Goal: Task Accomplishment & Management: Use online tool/utility

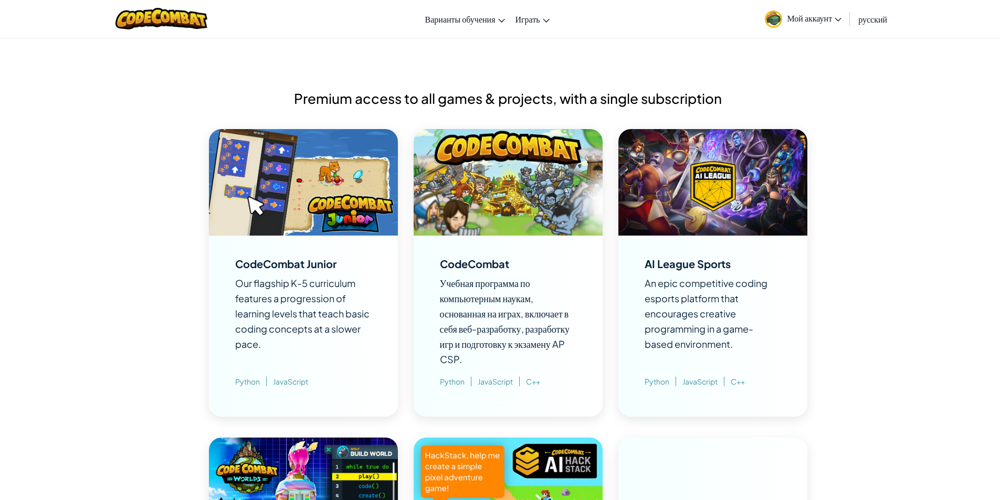
scroll to position [682, 0]
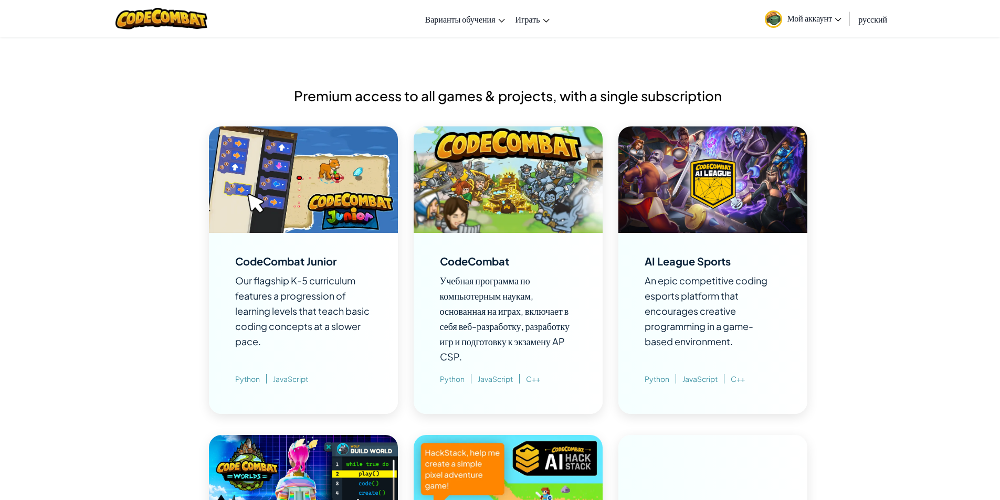
click at [452, 378] on span "Python" at bounding box center [455, 378] width 31 height 9
click at [489, 203] on img at bounding box center [508, 180] width 189 height 107
click at [499, 176] on img at bounding box center [508, 180] width 189 height 107
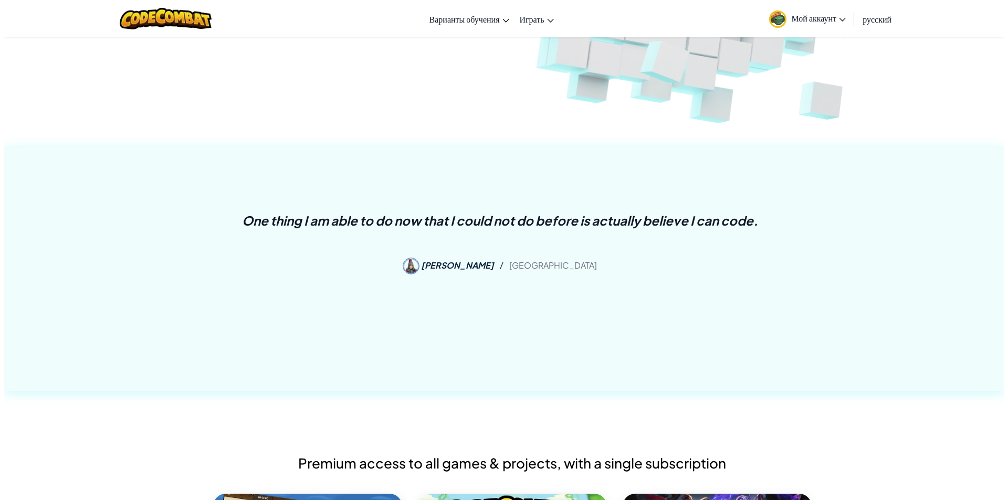
scroll to position [0, 0]
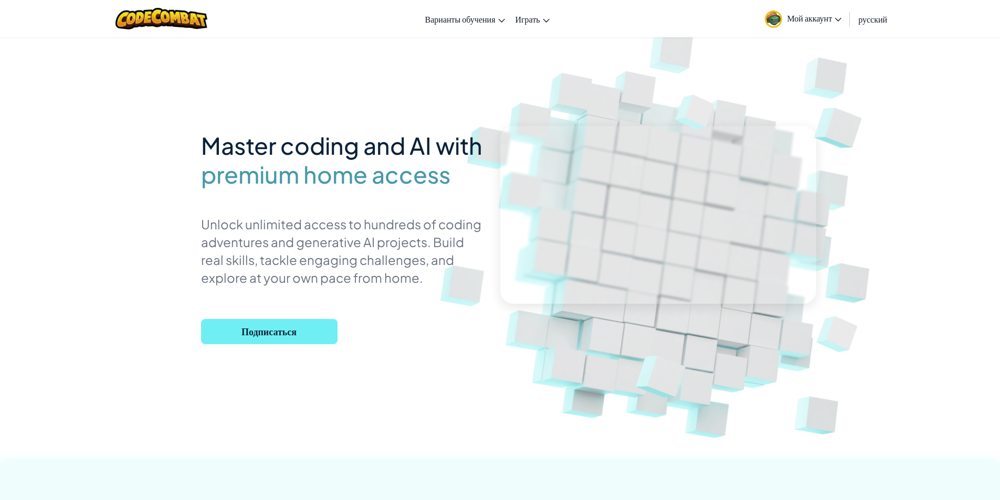
click at [267, 326] on span "Подписаться" at bounding box center [269, 331] width 136 height 25
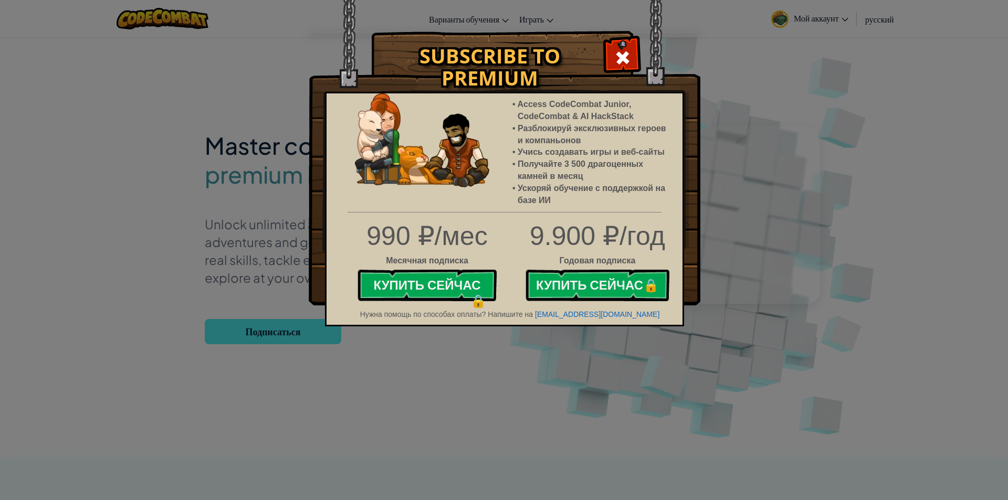
drag, startPoint x: 634, startPoint y: 59, endPoint x: 617, endPoint y: 55, distance: 17.2
click at [632, 57] on div at bounding box center [622, 56] width 33 height 33
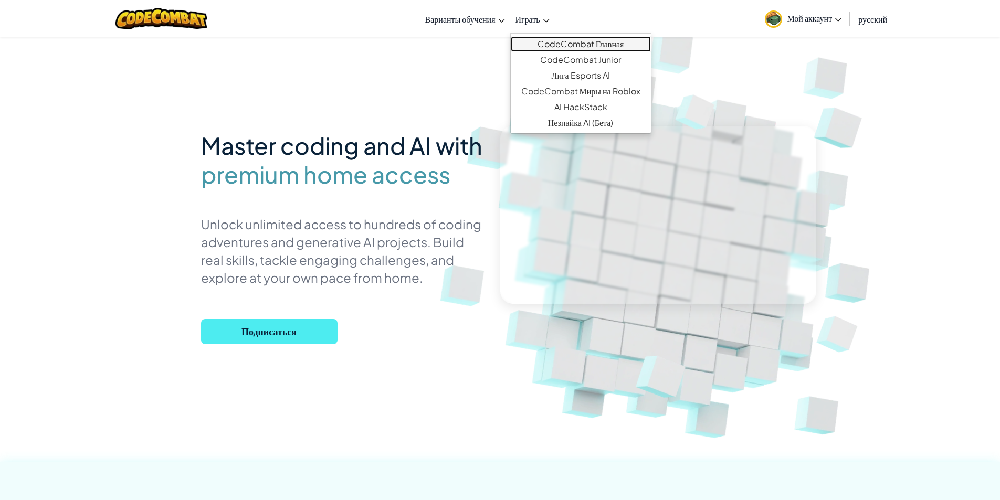
click at [567, 43] on link "CodeCombat Главная" at bounding box center [581, 44] width 140 height 16
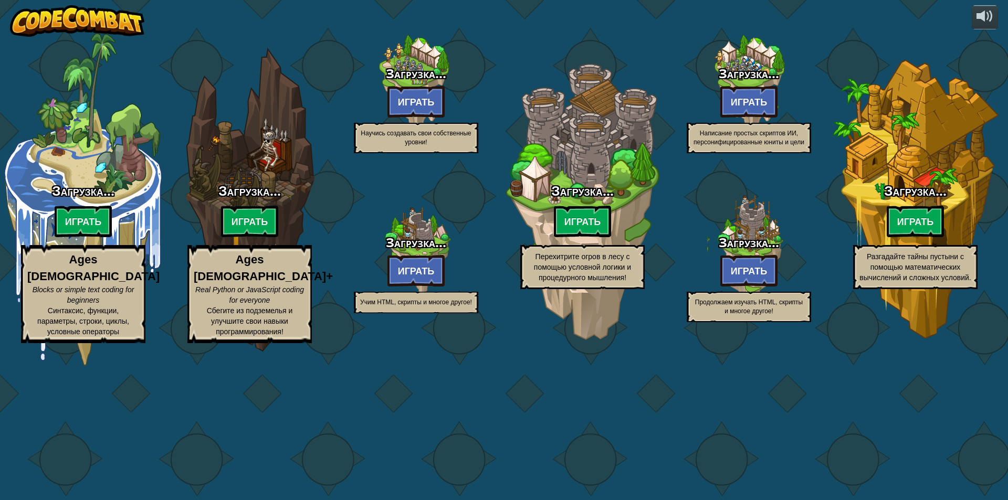
select select "ru"
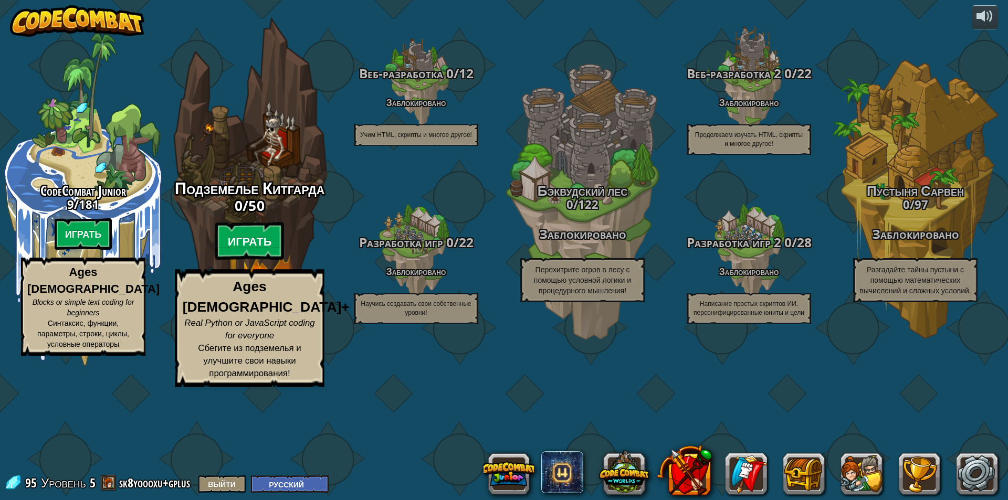
click at [260, 260] on btn "Играть" at bounding box center [249, 242] width 69 height 38
select select "ru"
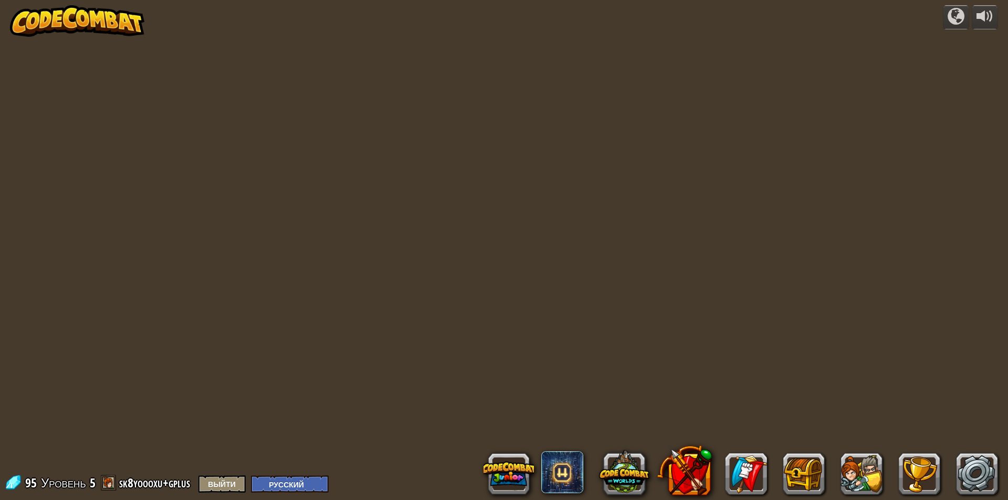
select select "ru"
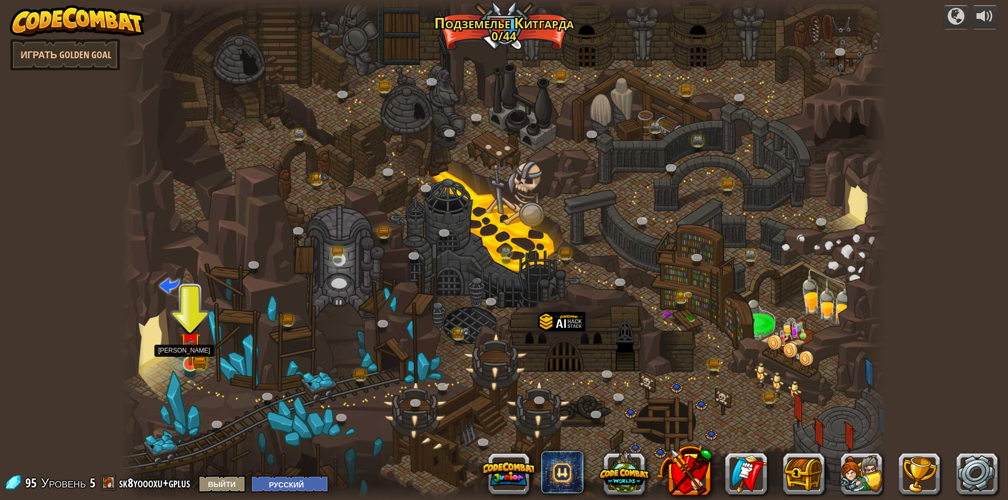
click at [196, 355] on img at bounding box center [190, 342] width 20 height 45
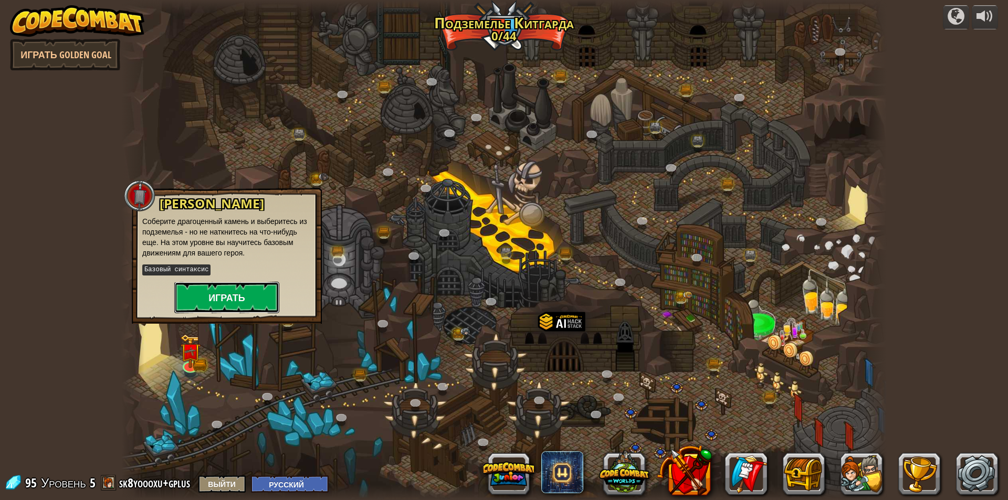
click at [206, 294] on button "Играть" at bounding box center [226, 297] width 105 height 31
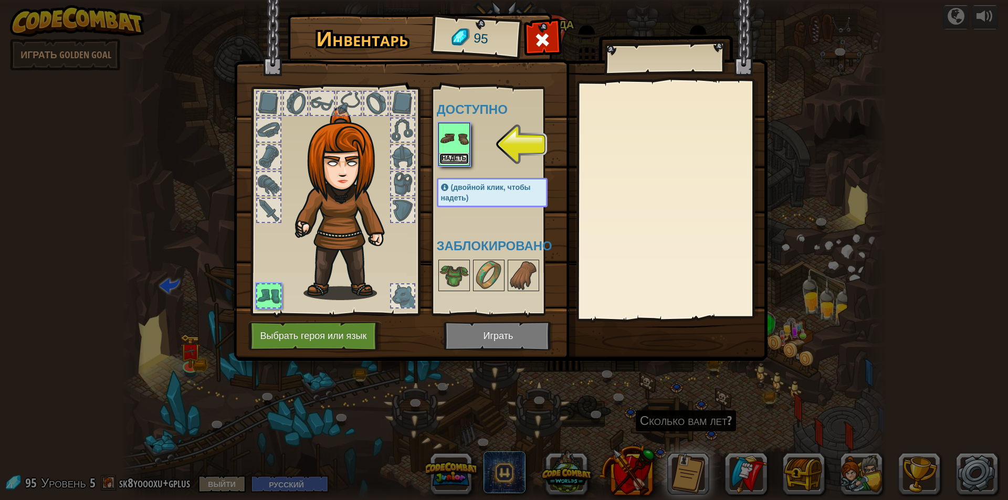
click at [451, 156] on button "Надеть" at bounding box center [453, 158] width 29 height 11
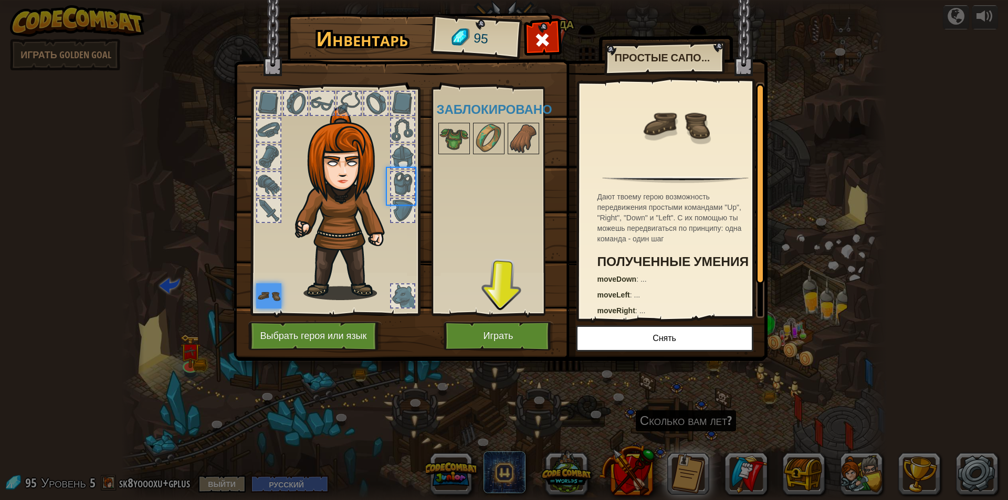
click at [451, 1] on body "powered by Играть Golden Goal Крутой каньон (Заблокировано) Задание: собрать бо…" at bounding box center [504, 0] width 1008 height 1
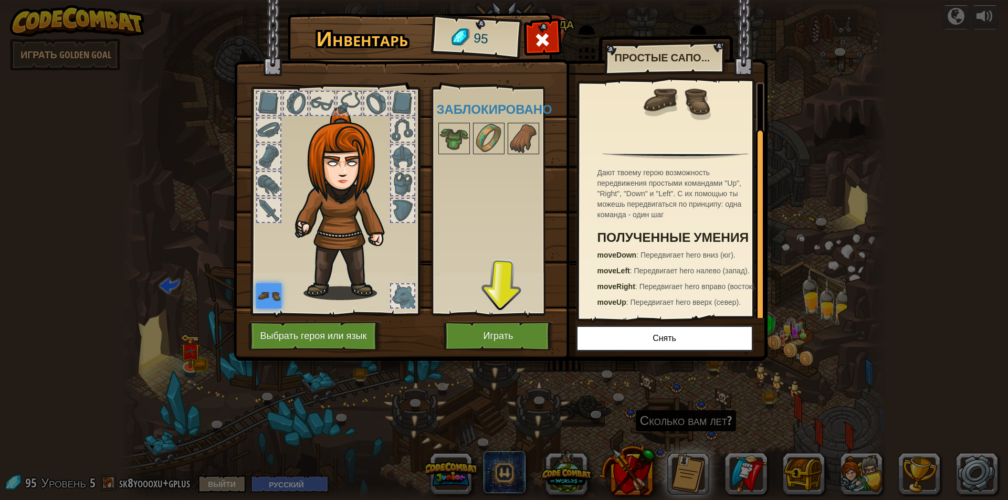
scroll to position [49, 0]
click at [517, 338] on button "Играть" at bounding box center [499, 336] width 110 height 29
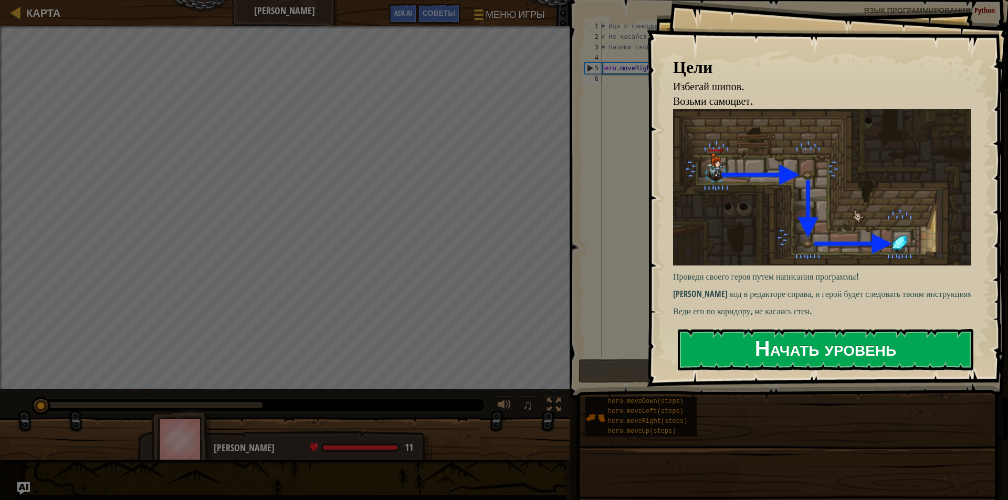
click at [777, 341] on button "Начать уровень" at bounding box center [826, 349] width 296 height 41
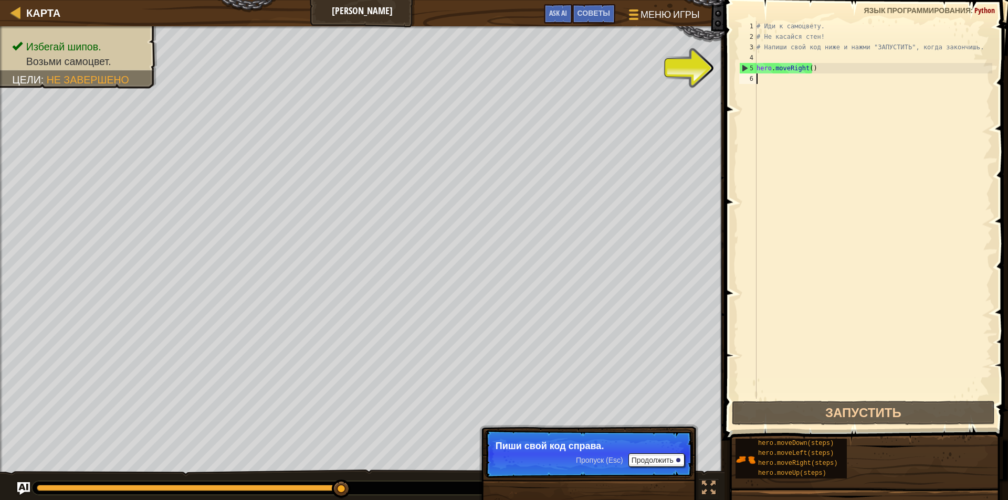
click at [785, 85] on div "# Иди к самоцвету. # Не касайся стен! # Напиши свой код ниже и нажми "ЗАПУСТИТЬ…" at bounding box center [873, 220] width 238 height 399
type textarea "р"
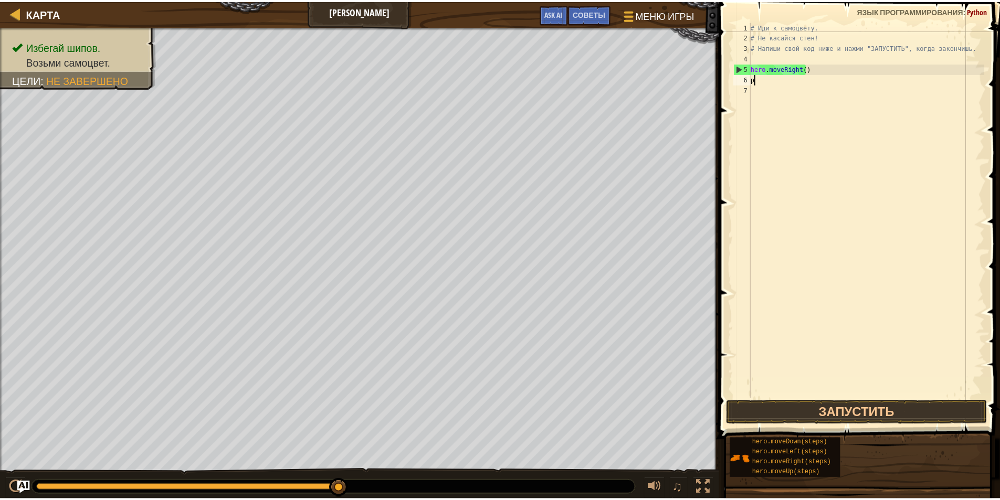
scroll to position [5, 0]
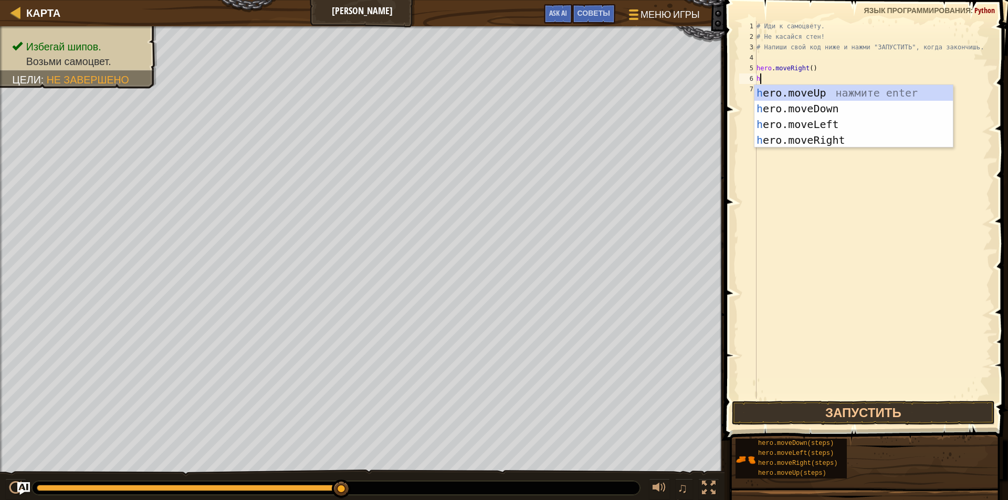
type textarea "her"
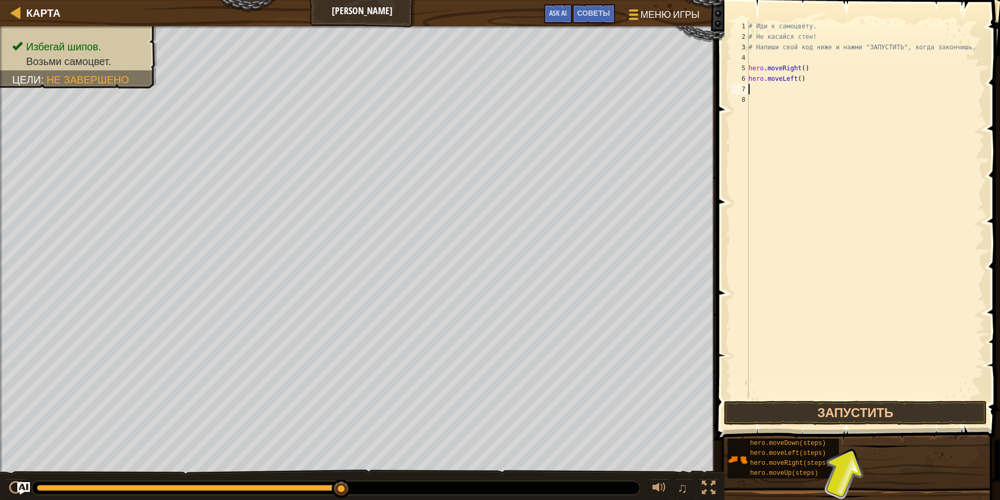
click at [791, 79] on div "# Иди к самоцвету. # Не касайся стен! # Напиши свой код ниже и нажми "ЗАПУСТИТЬ…" at bounding box center [865, 220] width 238 height 399
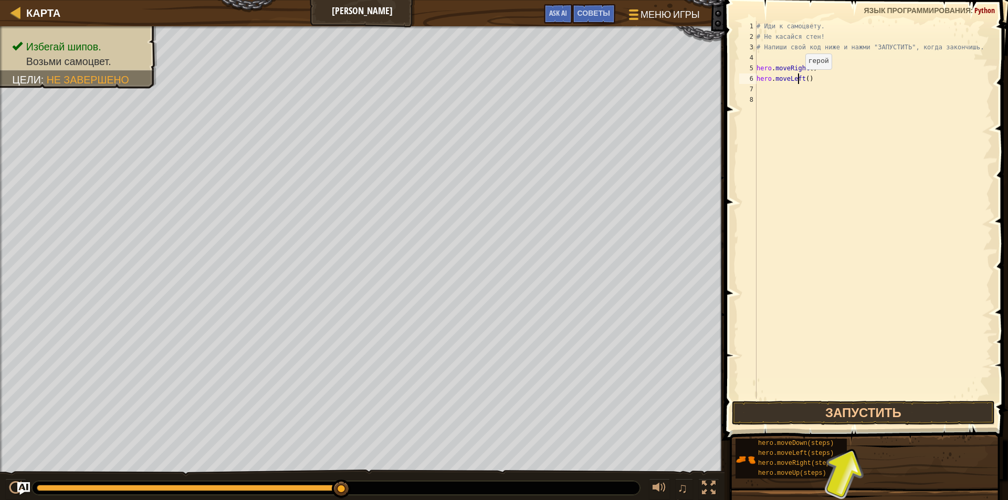
click at [798, 79] on div "# Иди к самоцвету. # Не касайся стен! # Напиши свой код ниже и нажми "ЗАПУСТИТЬ…" at bounding box center [873, 220] width 238 height 399
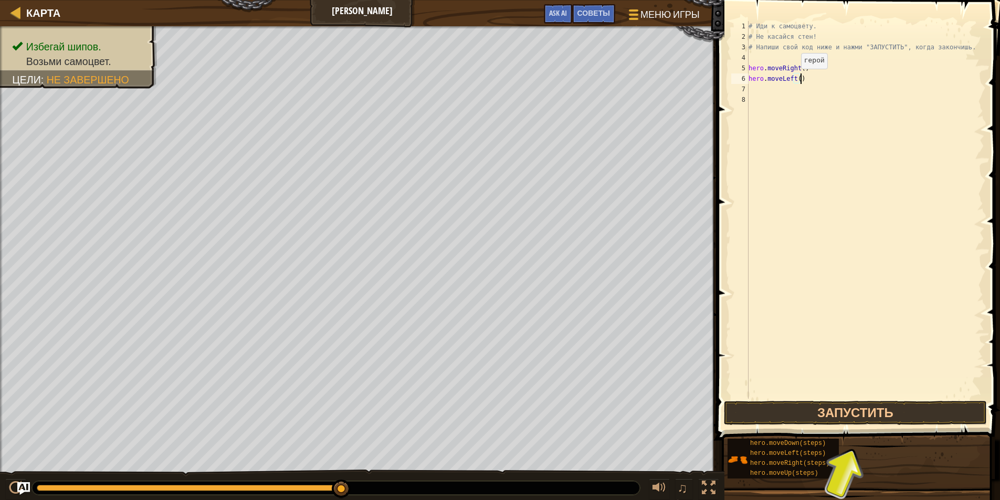
click at [800, 79] on div "# Иди к самоцвету. # Не касайся стен! # Напиши свой код ниже и нажми "ЗАПУСТИТЬ…" at bounding box center [865, 220] width 238 height 399
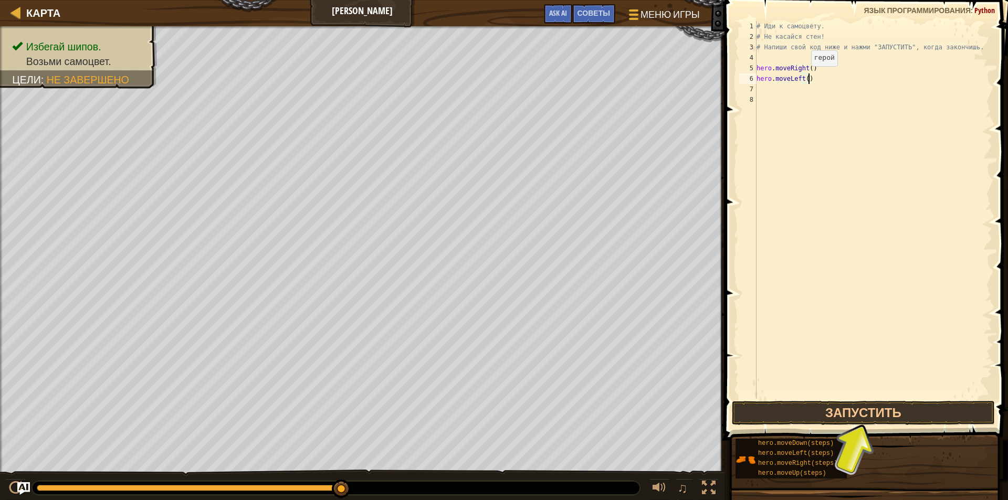
click at [794, 77] on div "# Иди к самоцвету. # Не касайся стен! # Напиши свой код ниже и нажми "ЗАПУСТИТЬ…" at bounding box center [873, 220] width 238 height 399
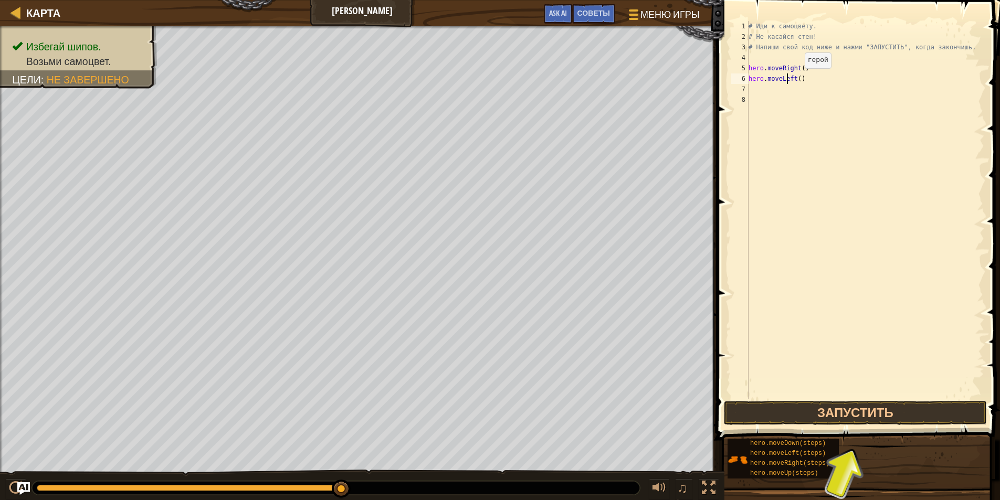
click at [804, 79] on div "# Иди к самоцвету. # Не касайся стен! # Напиши свой код ниже и нажми "ЗАПУСТИТЬ…" at bounding box center [865, 220] width 238 height 399
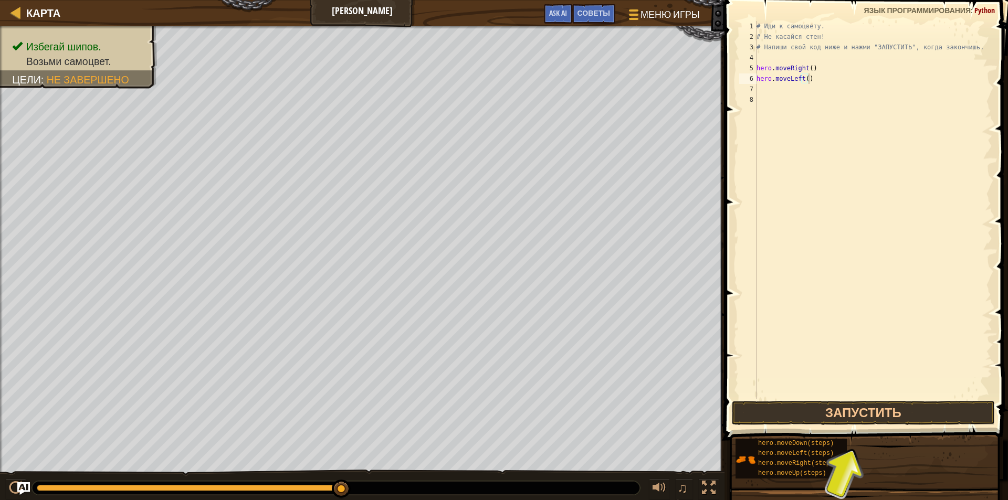
drag, startPoint x: 1006, startPoint y: 77, endPoint x: 1007, endPoint y: 101, distance: 23.6
click at [999, 0] on html "[PERSON_NAME] игры Готово Советы Ask AI 1 ההההההההההההההההההההההההההההההההההההה…" at bounding box center [504, 0] width 1008 height 0
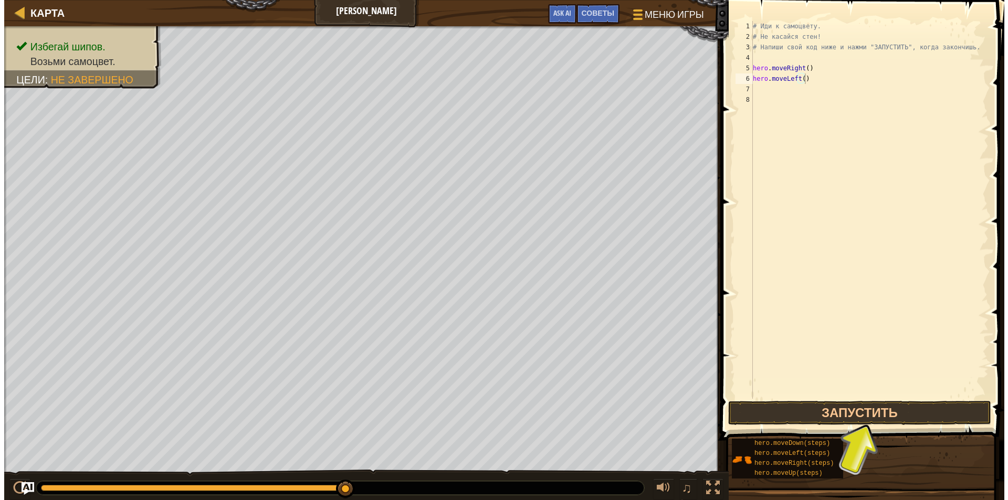
scroll to position [0, 0]
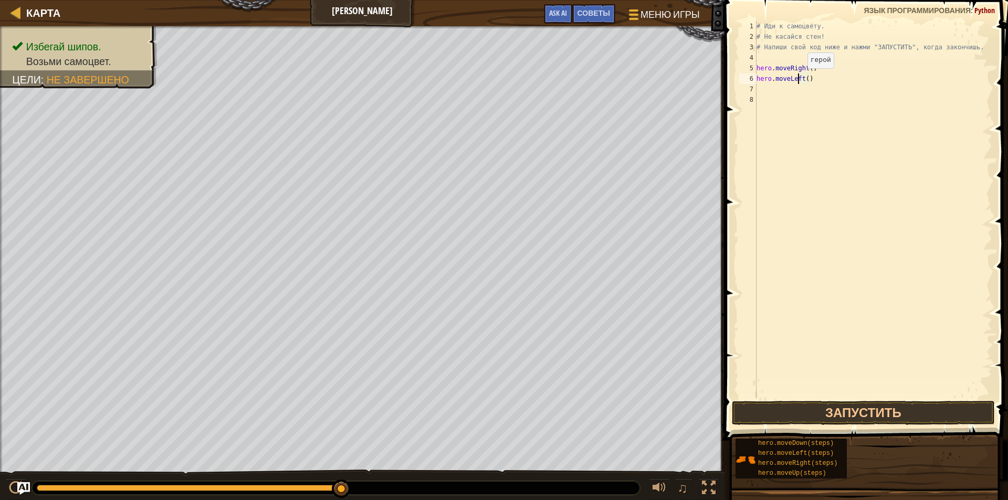
click at [798, 79] on div "# Иди к самоцвету. # Не касайся стен! # Напиши свой код ниже и нажми "ЗАПУСТИТЬ…" at bounding box center [873, 220] width 238 height 399
click at [803, 77] on div "# Иди к самоцвету. # Не касайся стен! # Напиши свой код ниже и нажми "ЗАПУСТИТЬ…" at bounding box center [873, 220] width 238 height 399
type textarea "hero.moveDown"
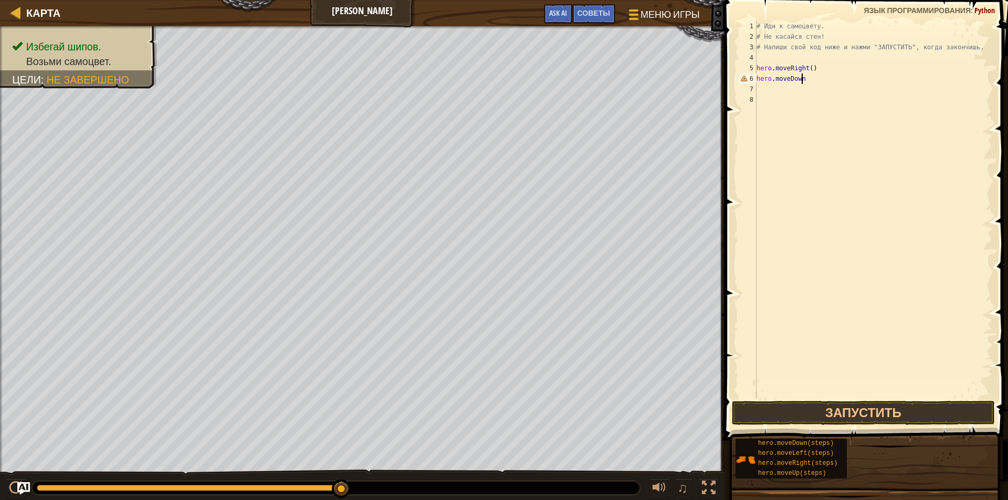
click at [807, 80] on div "# Иди к самоцвету. # Не касайся стен! # Напиши свой код ниже и нажми "ЗАПУСТИТЬ…" at bounding box center [873, 220] width 238 height 399
type textarea "hero.moveDown()"
click at [765, 112] on div "# Иди к самоцвету. # Не касайся стен! # Напиши свой код ниже и нажми "ЗАПУСТИТЬ…" at bounding box center [873, 220] width 238 height 399
type textarea "g"
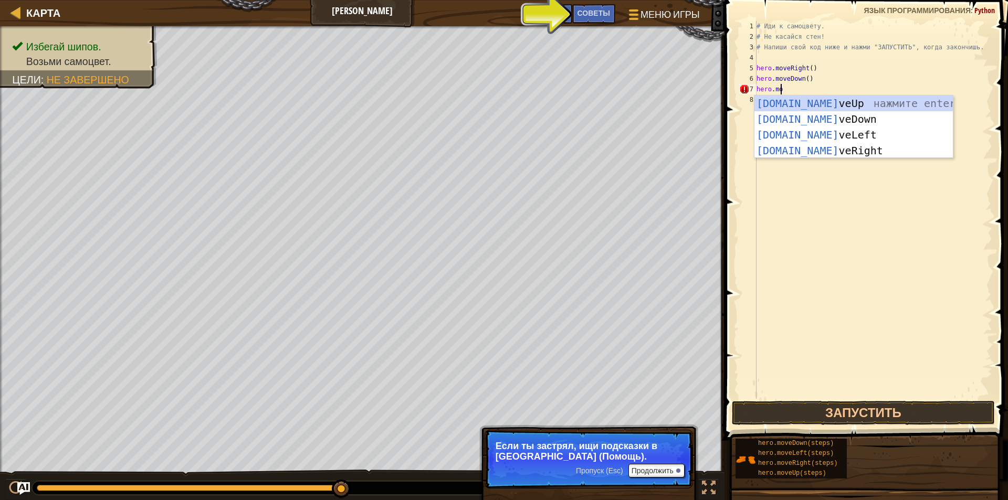
scroll to position [5, 2]
type textarea "hero.move"
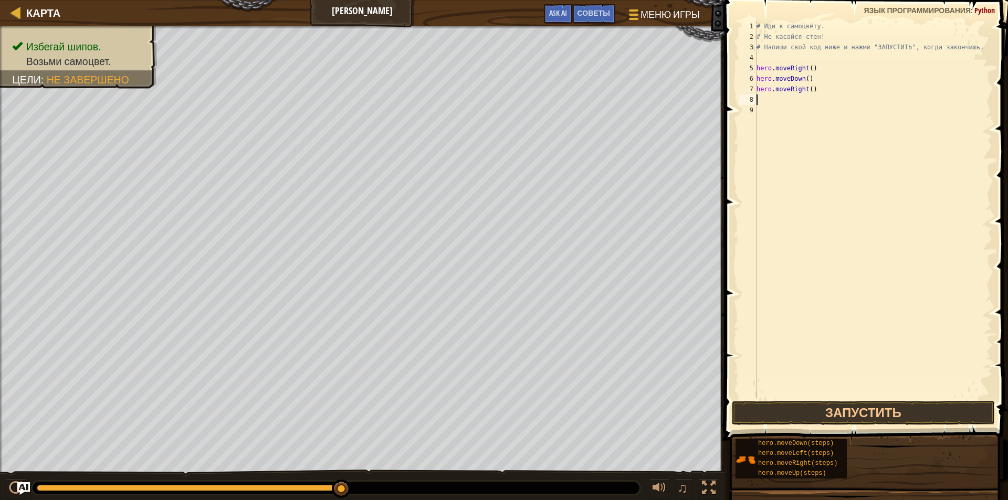
scroll to position [5, 0]
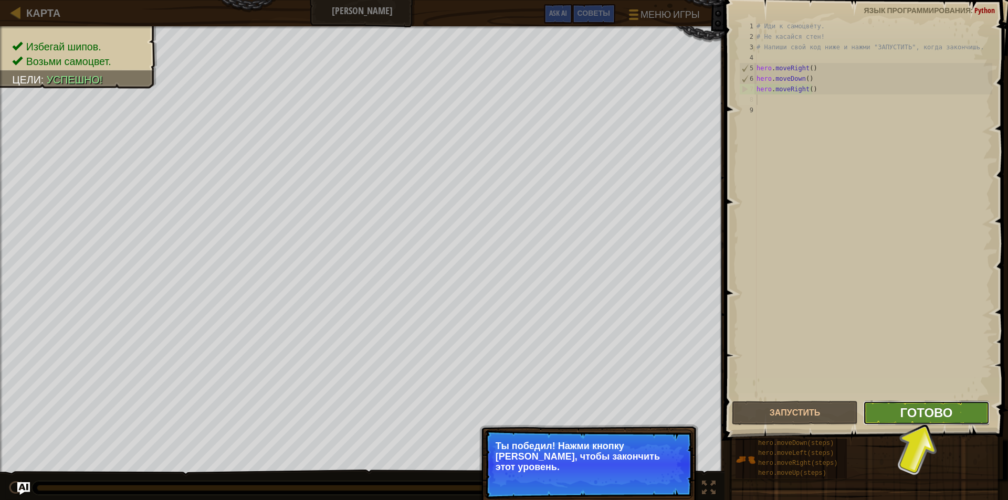
click at [923, 419] on span "Готово" at bounding box center [926, 412] width 52 height 17
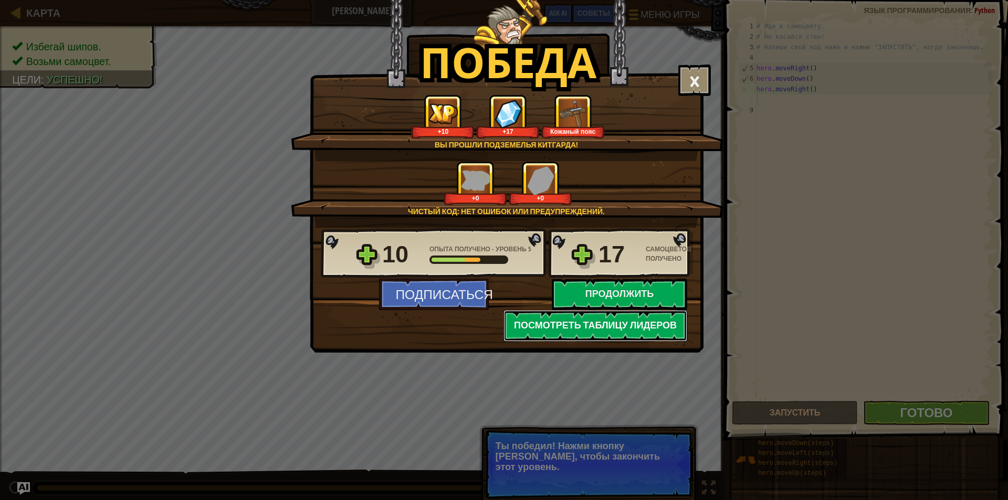
click at [562, 327] on button "Посмотреть Таблицу лидеров" at bounding box center [595, 325] width 184 height 31
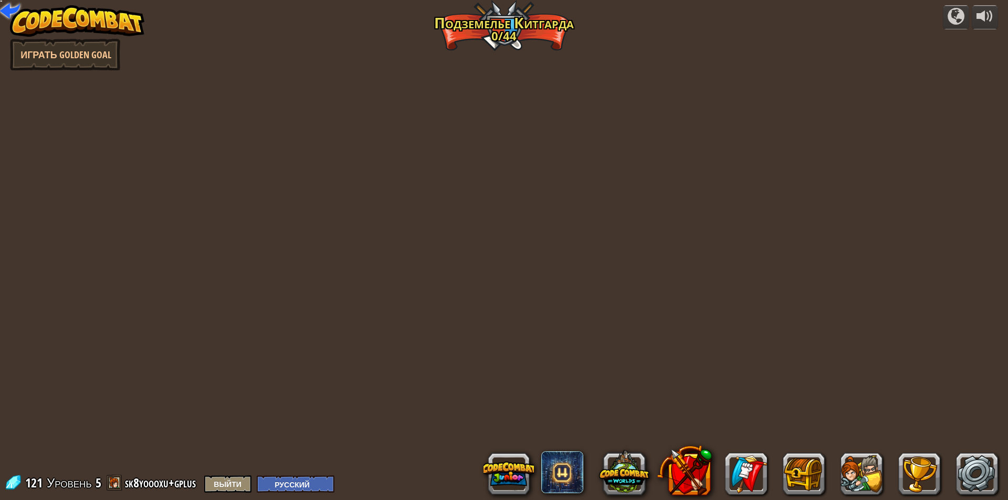
select select "ru"
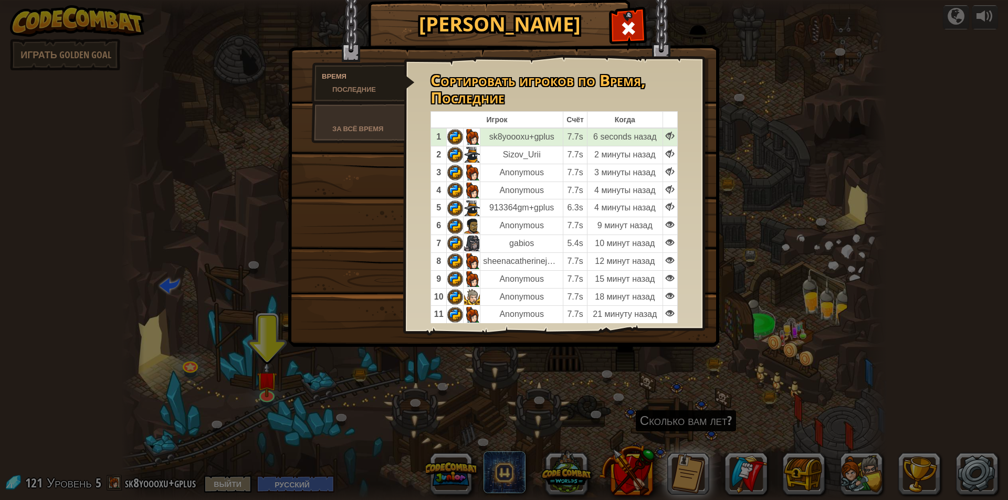
click at [791, 93] on div "Подземелья [PERSON_NAME] Время Последние За всё время Сортировать игроков по Вр…" at bounding box center [504, 250] width 1008 height 500
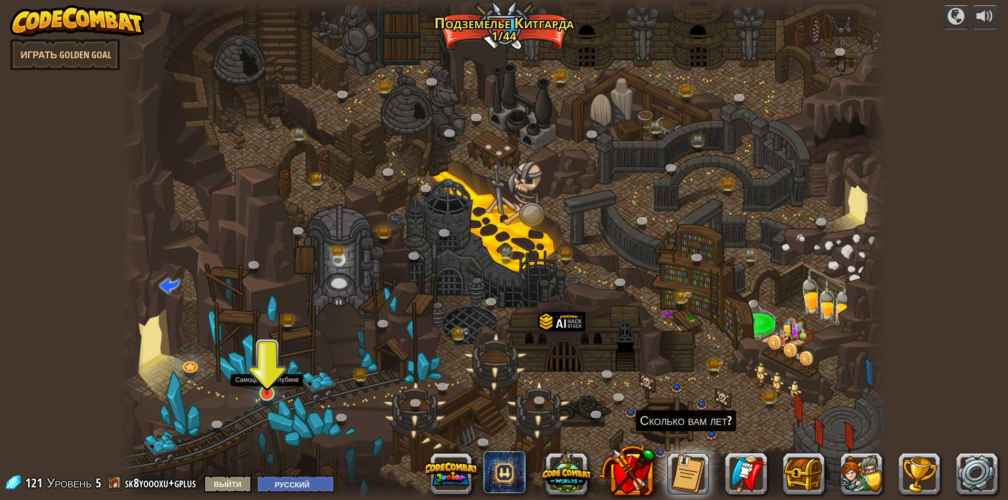
click at [272, 391] on img at bounding box center [267, 370] width 20 height 47
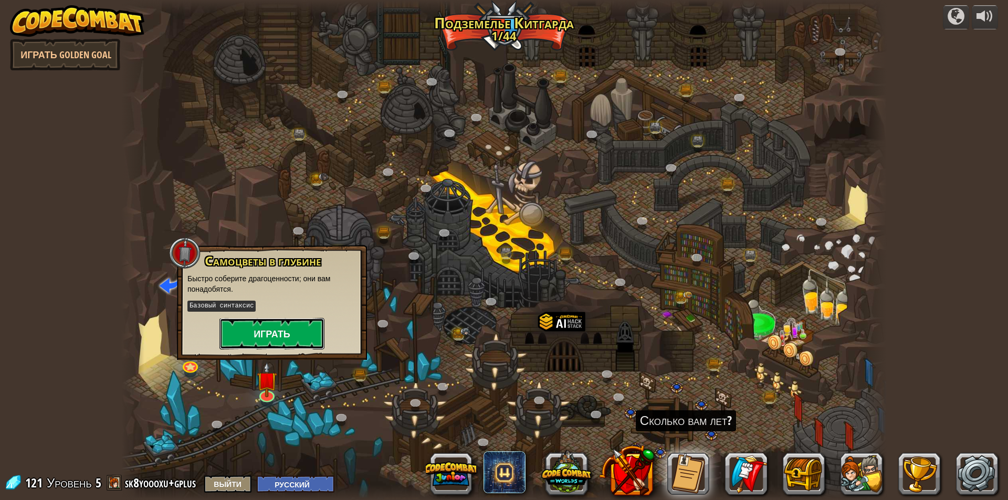
click at [283, 328] on button "Играть" at bounding box center [271, 333] width 105 height 31
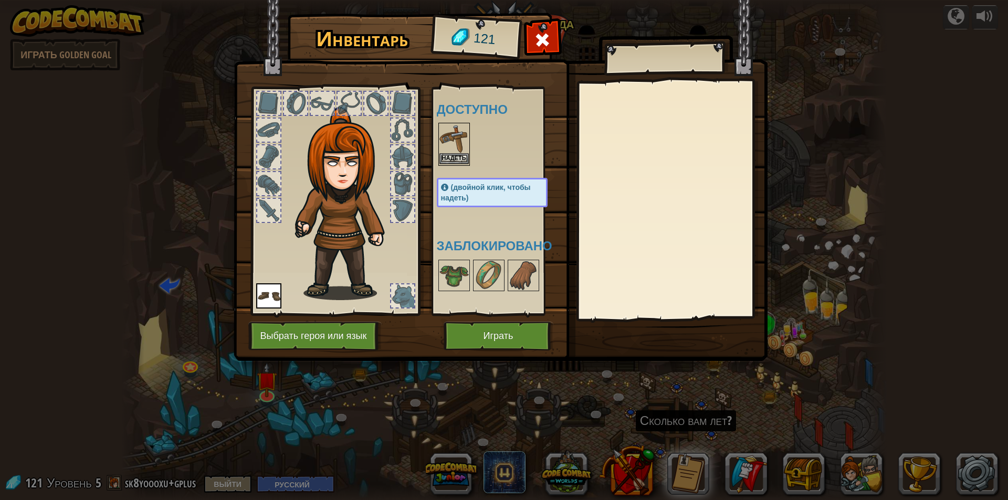
click at [461, 150] on img at bounding box center [453, 138] width 29 height 29
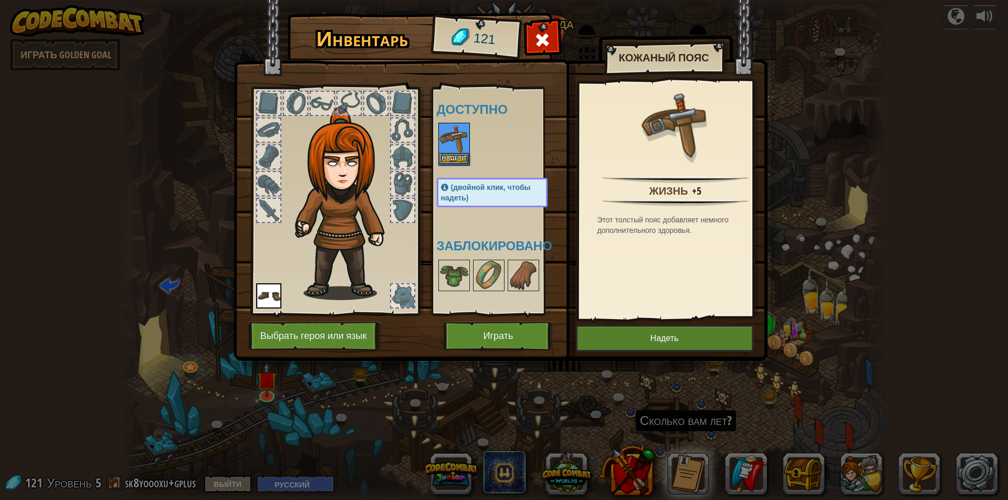
click at [461, 150] on img at bounding box center [453, 138] width 29 height 29
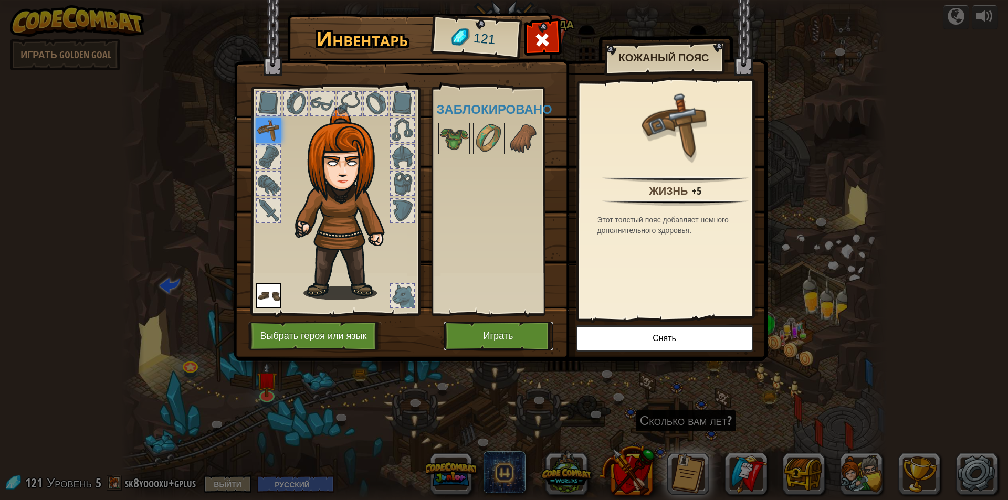
click at [501, 335] on button "Играть" at bounding box center [499, 336] width 110 height 29
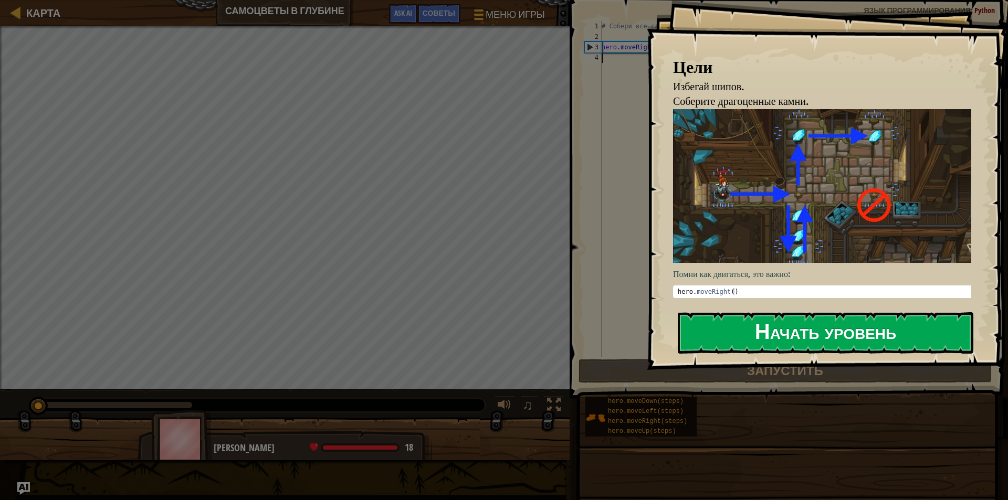
click at [768, 326] on button "Начать уровень" at bounding box center [826, 332] width 296 height 41
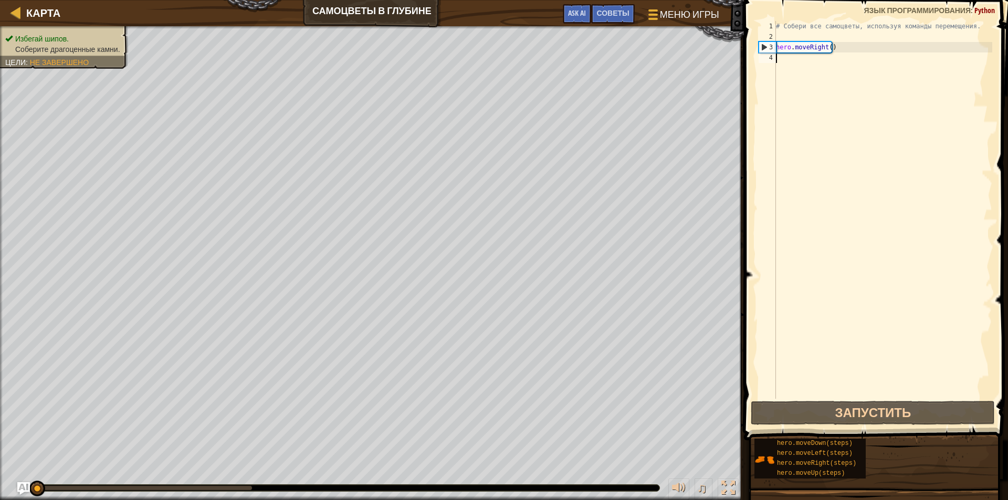
click at [786, 57] on div "# Собери все самоцветы, используя команды перемещения. hero . moveRight ( )" at bounding box center [883, 220] width 218 height 399
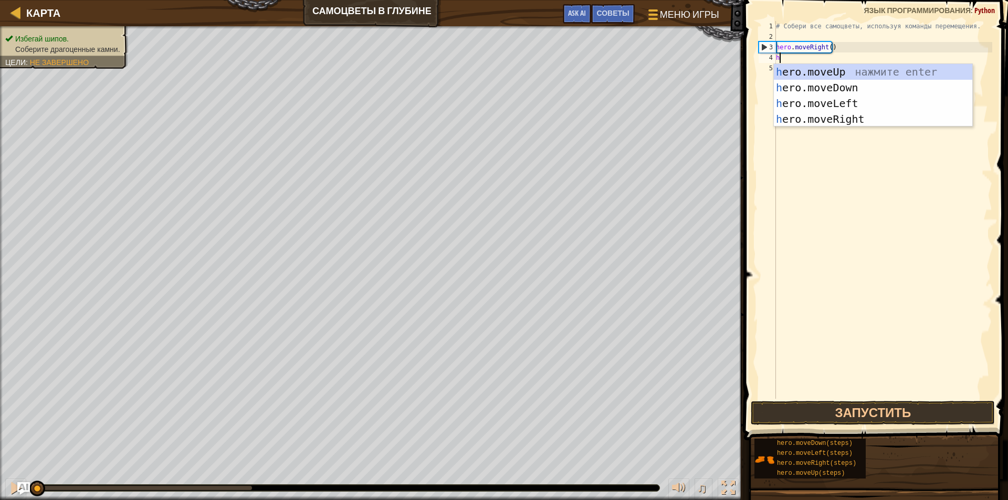
scroll to position [5, 0]
type textarea "her"
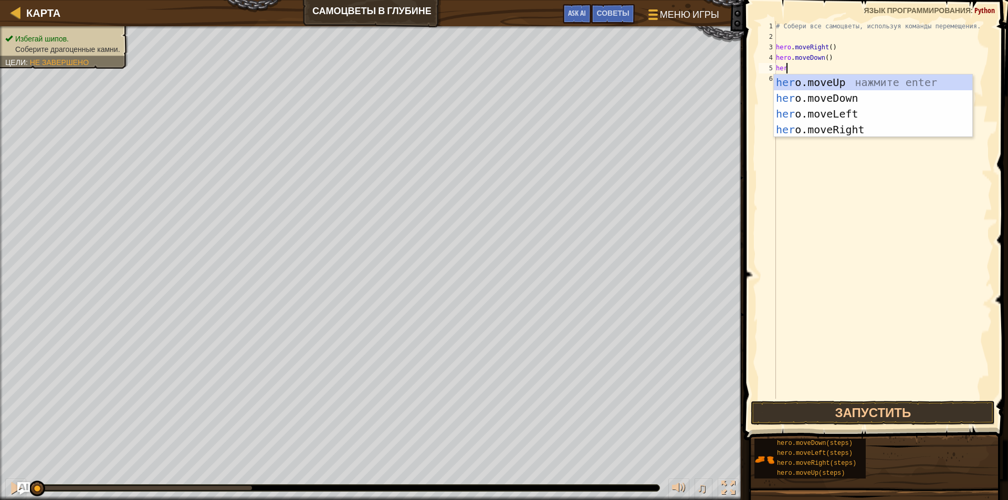
type textarea "hero"
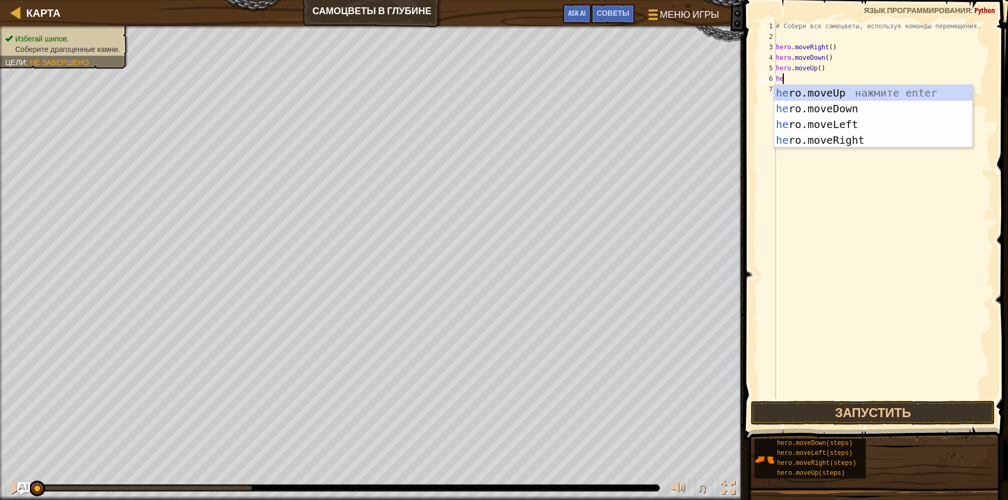
type textarea "her"
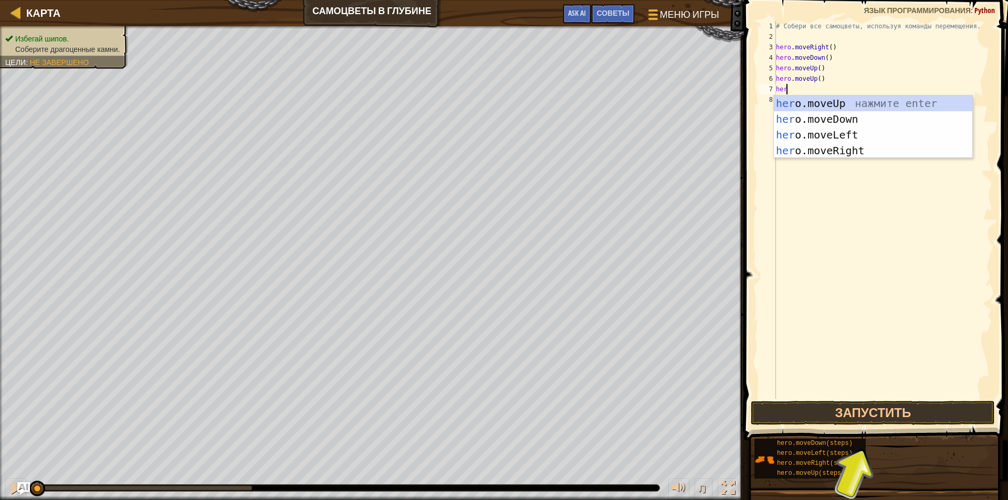
type textarea "hero"
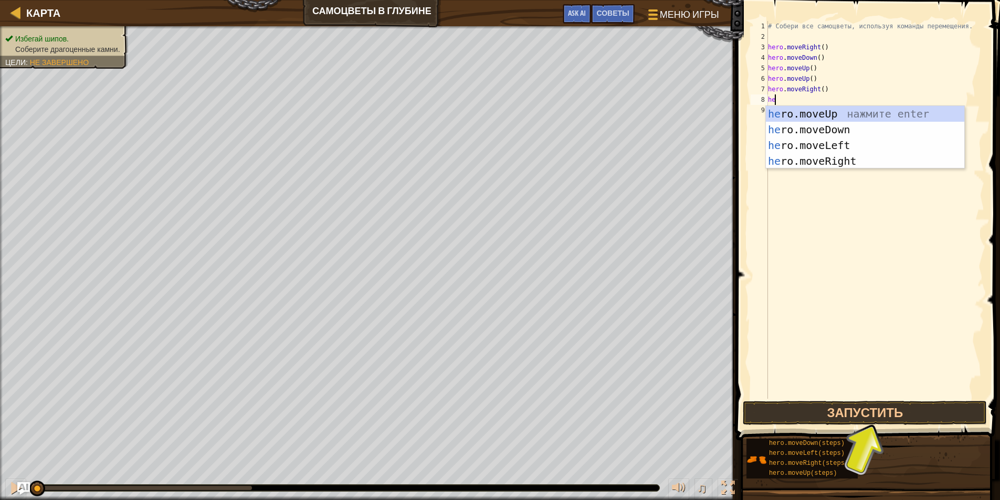
type textarea "her"
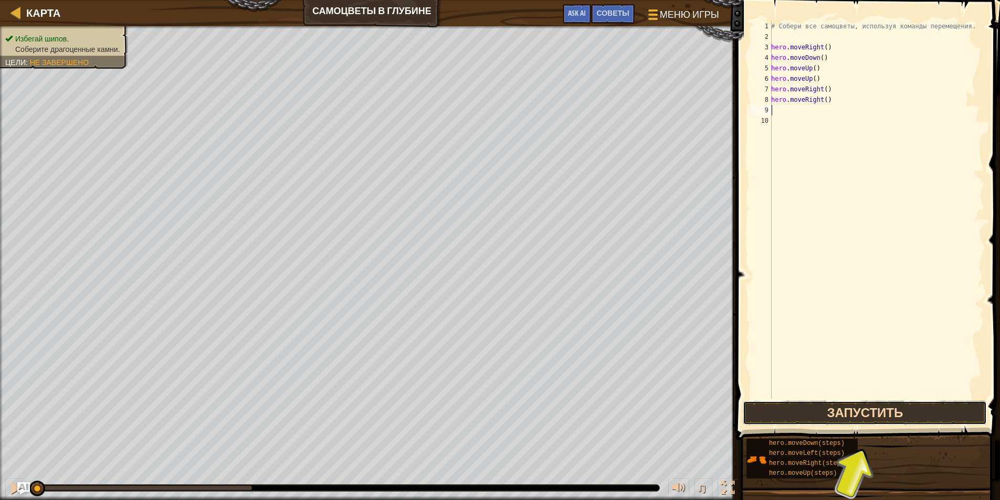
click at [861, 422] on button "Запустить" at bounding box center [865, 413] width 244 height 24
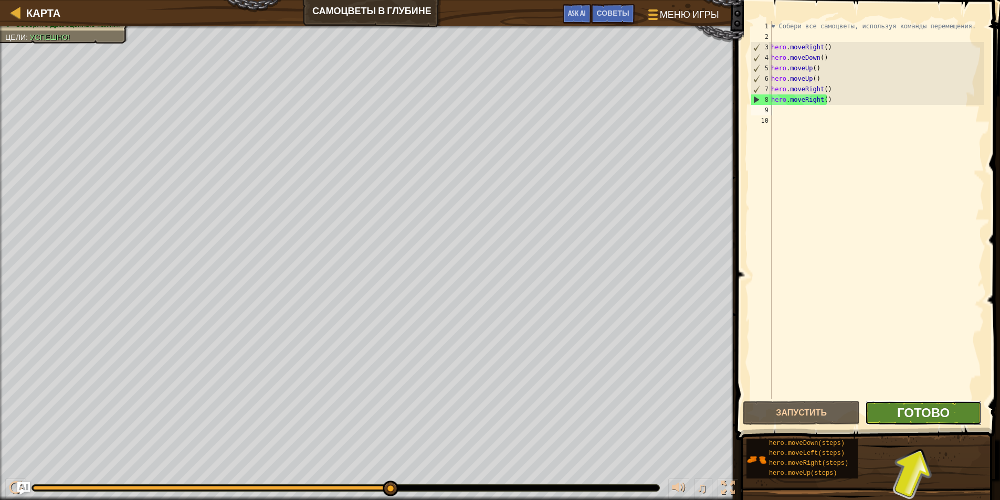
click at [930, 405] on span "Готово" at bounding box center [923, 412] width 52 height 17
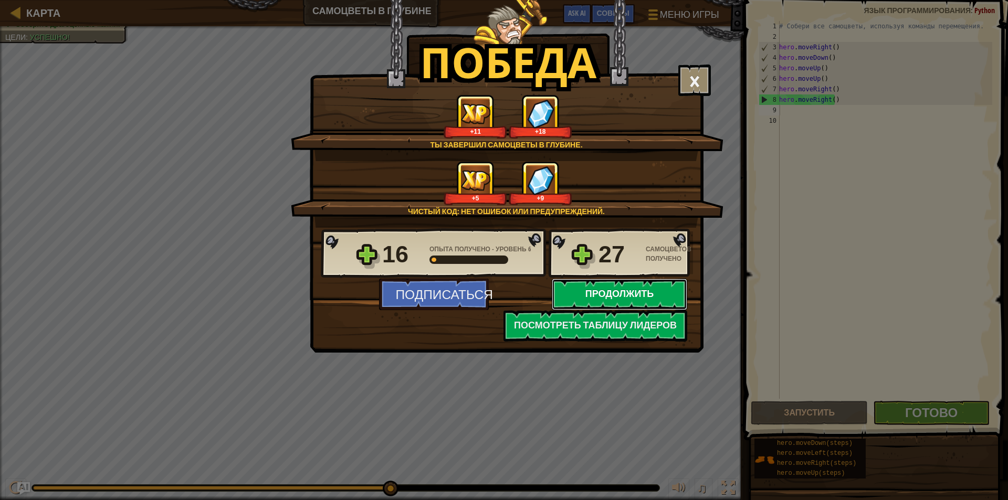
click at [594, 289] on button "Продолжить" at bounding box center [619, 294] width 135 height 31
select select "ru"
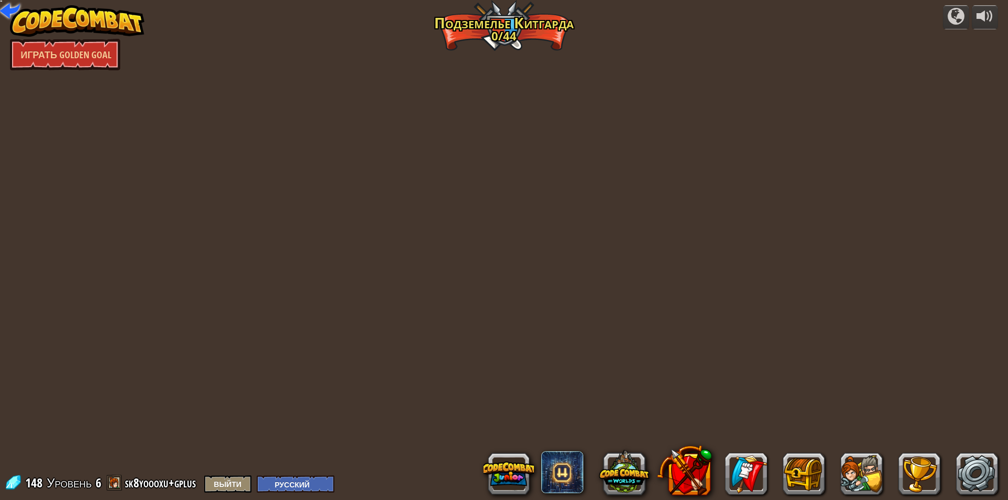
select select "ru"
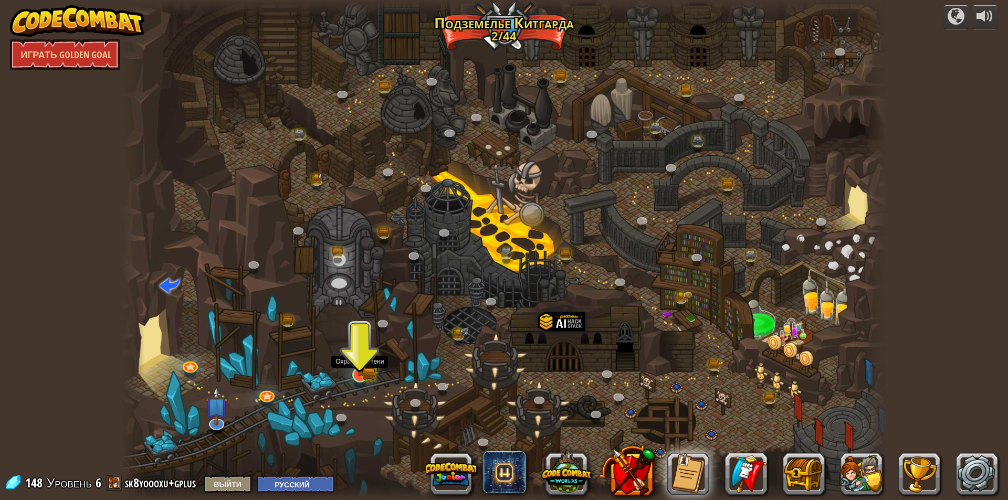
click at [356, 360] on img at bounding box center [360, 354] width 12 height 12
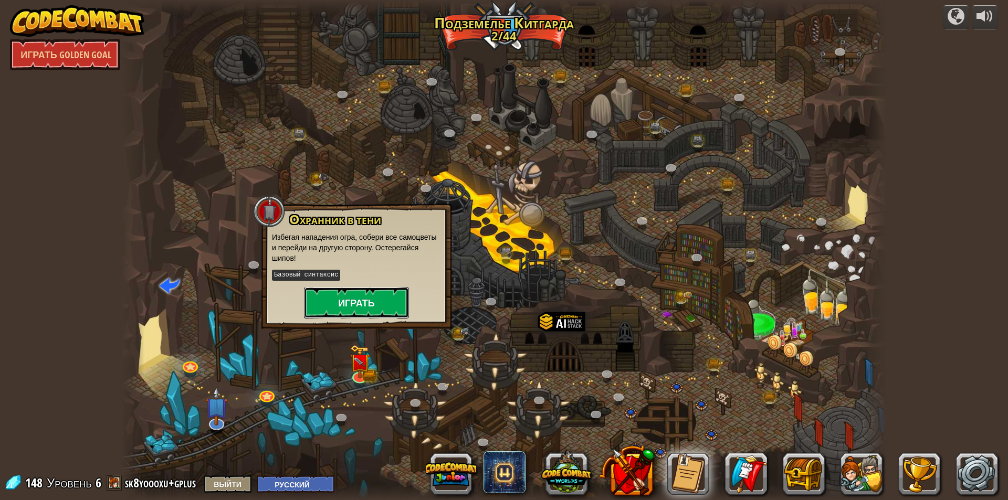
click at [358, 304] on button "Играть" at bounding box center [356, 302] width 105 height 31
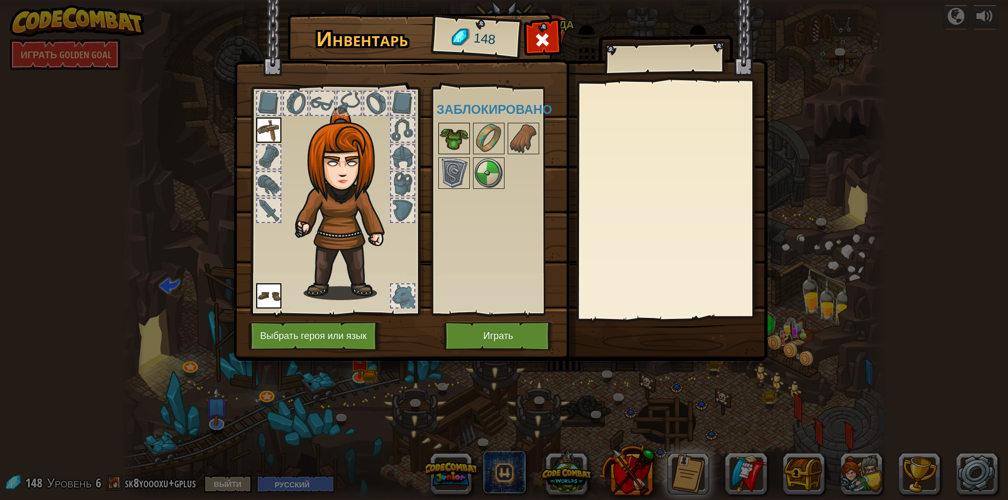
click at [457, 127] on img at bounding box center [453, 138] width 29 height 29
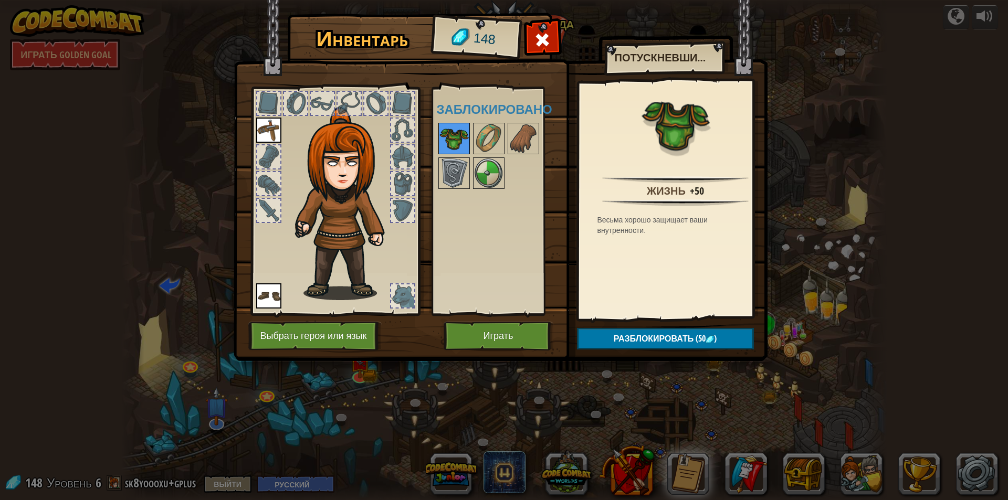
click at [457, 127] on img at bounding box center [453, 138] width 29 height 29
click at [491, 142] on img at bounding box center [488, 138] width 29 height 29
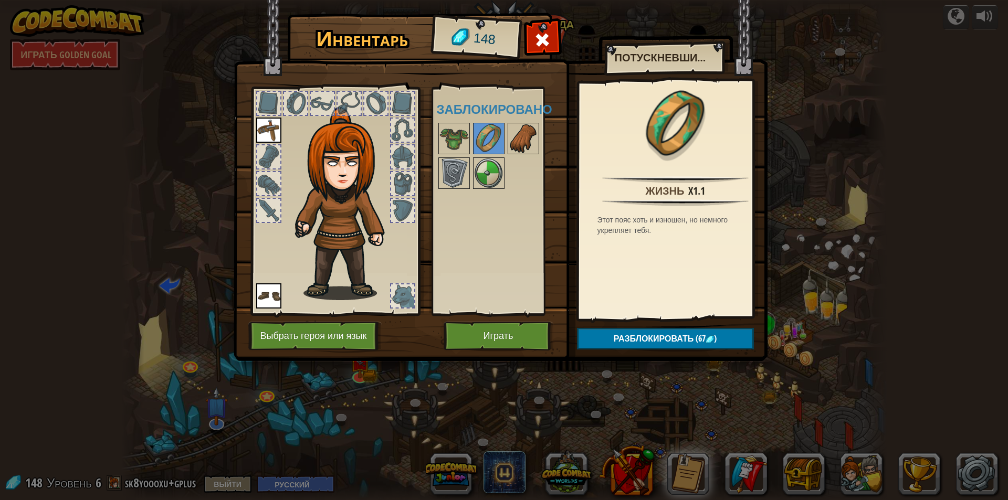
click at [528, 133] on img at bounding box center [523, 138] width 29 height 29
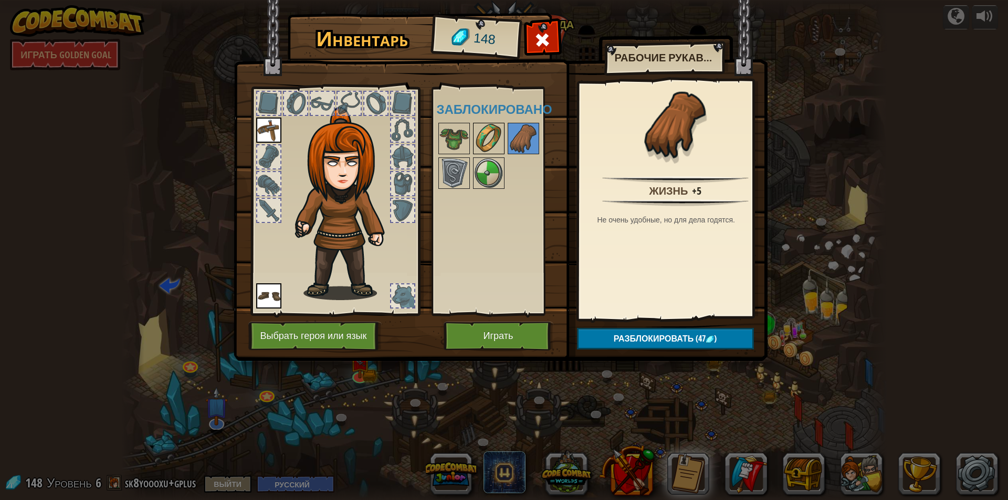
click at [499, 129] on img at bounding box center [488, 138] width 29 height 29
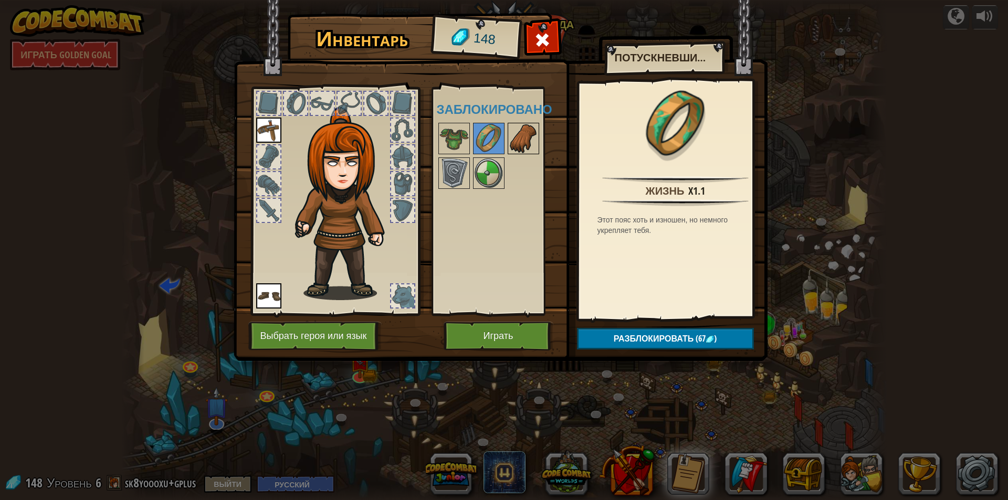
click at [521, 132] on img at bounding box center [523, 138] width 29 height 29
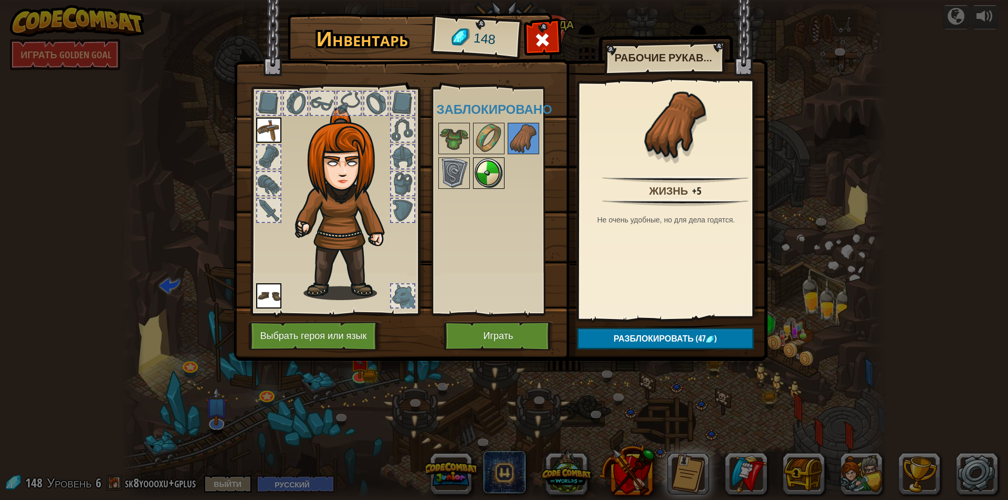
click at [482, 162] on img at bounding box center [488, 173] width 29 height 29
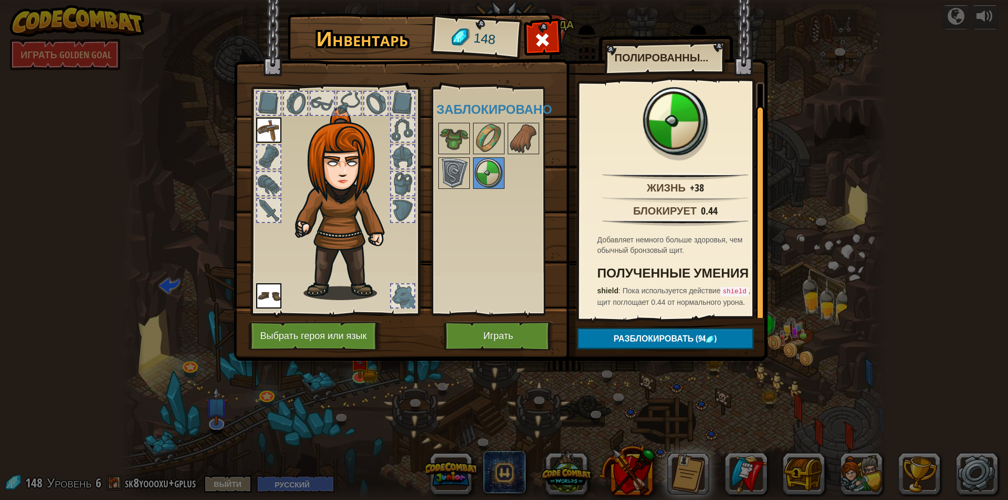
scroll to position [16, 0]
click at [495, 178] on img at bounding box center [488, 173] width 29 height 29
click at [455, 176] on img at bounding box center [453, 173] width 29 height 29
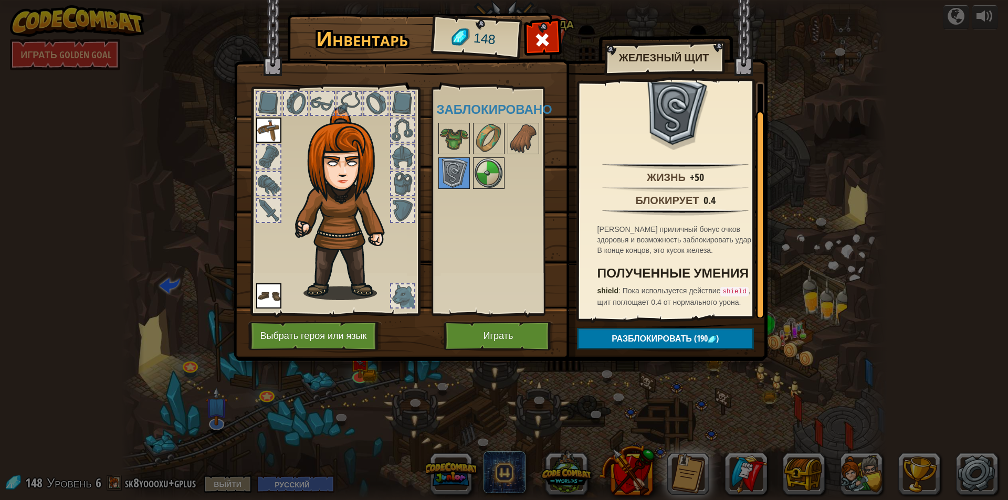
scroll to position [27, 0]
click at [501, 177] on img at bounding box center [488, 173] width 29 height 29
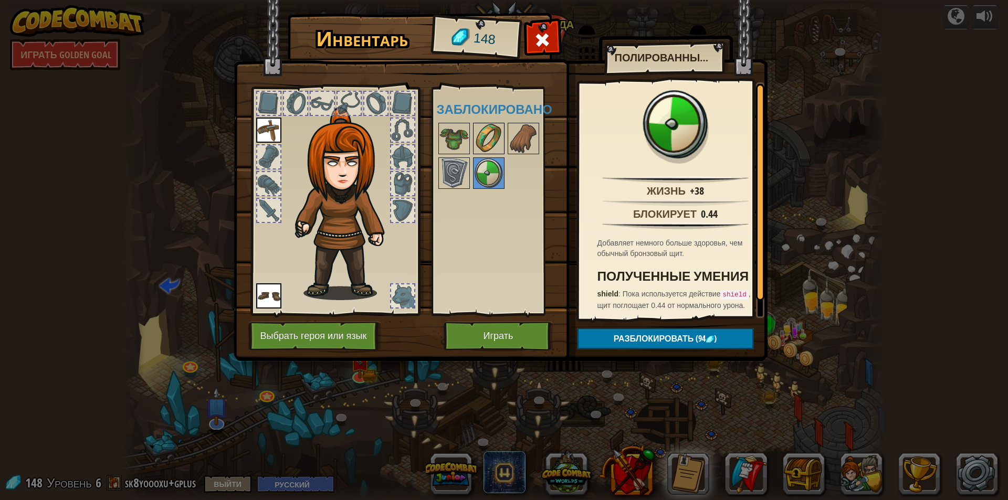
click at [493, 131] on img at bounding box center [488, 138] width 29 height 29
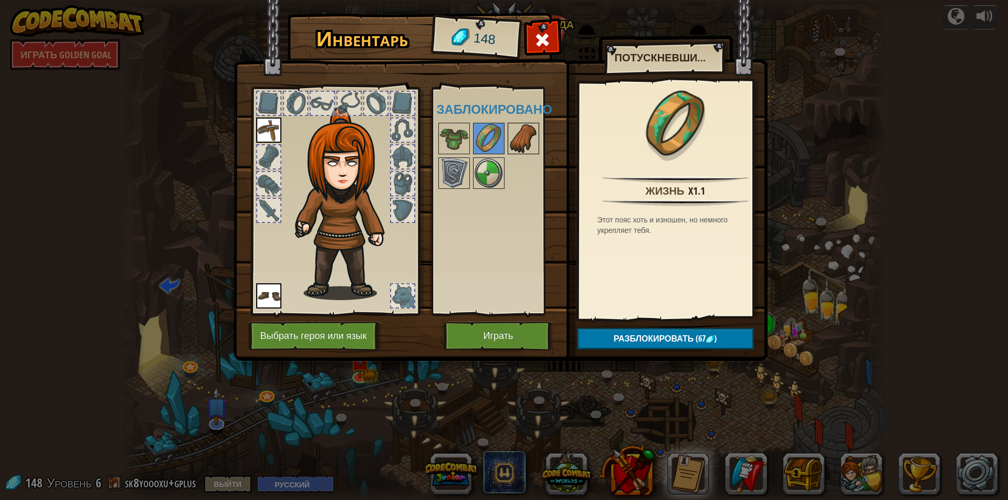
click at [524, 135] on img at bounding box center [523, 138] width 29 height 29
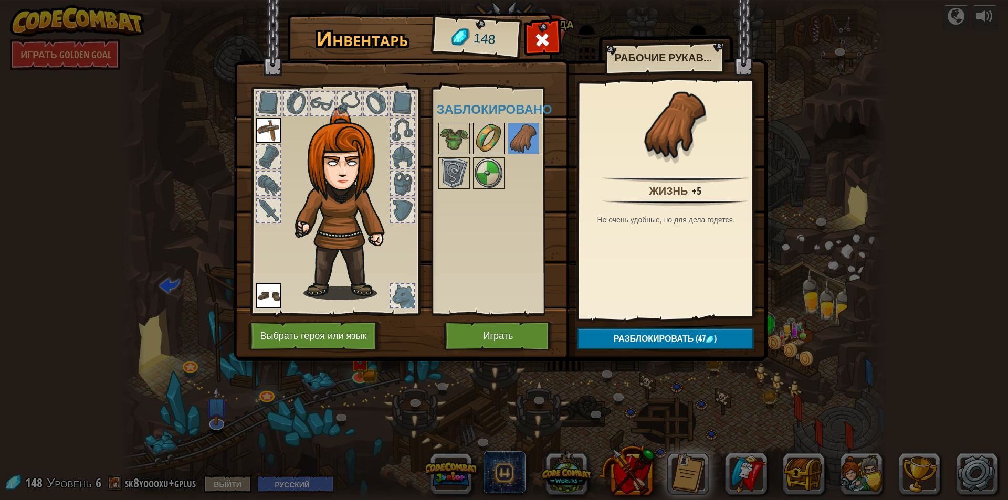
click at [483, 130] on img at bounding box center [488, 138] width 29 height 29
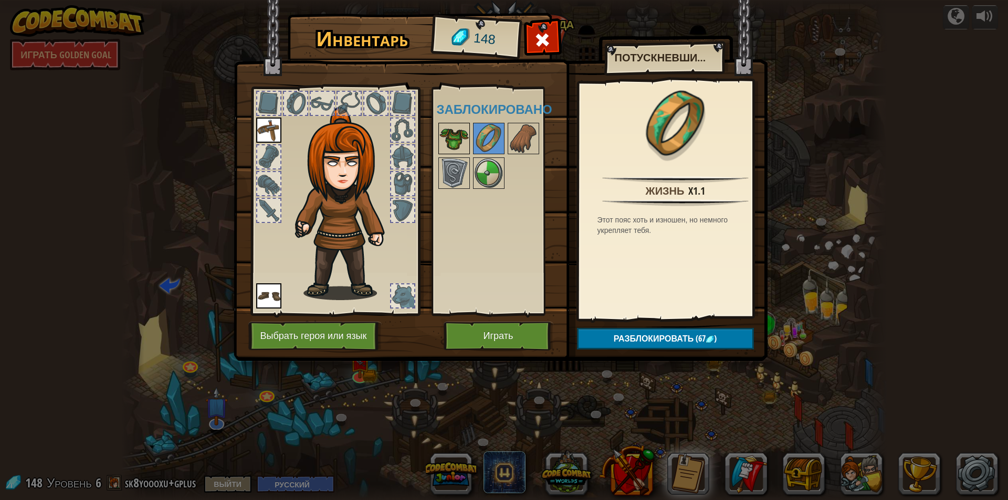
click at [462, 134] on img at bounding box center [453, 138] width 29 height 29
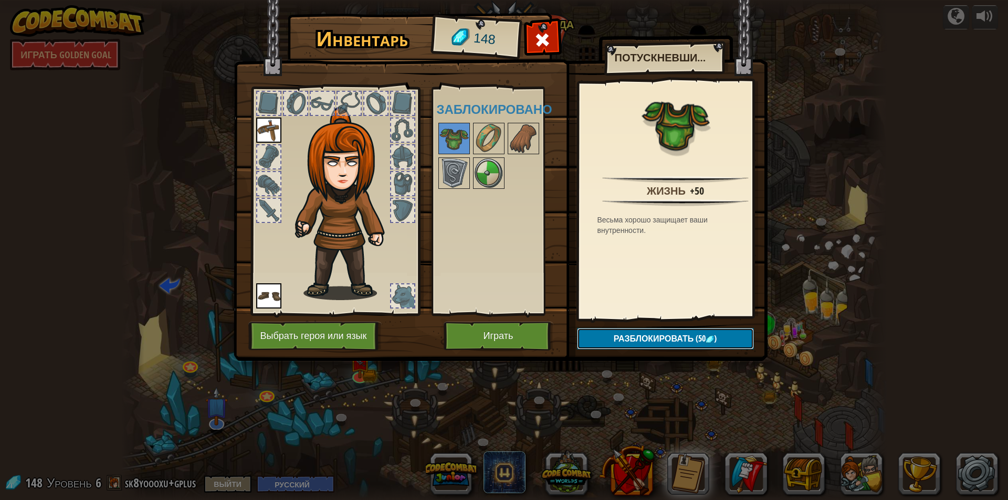
click at [672, 337] on span "Разблокировать" at bounding box center [654, 339] width 80 height 12
click at [663, 337] on button "Подтвердить" at bounding box center [665, 339] width 177 height 22
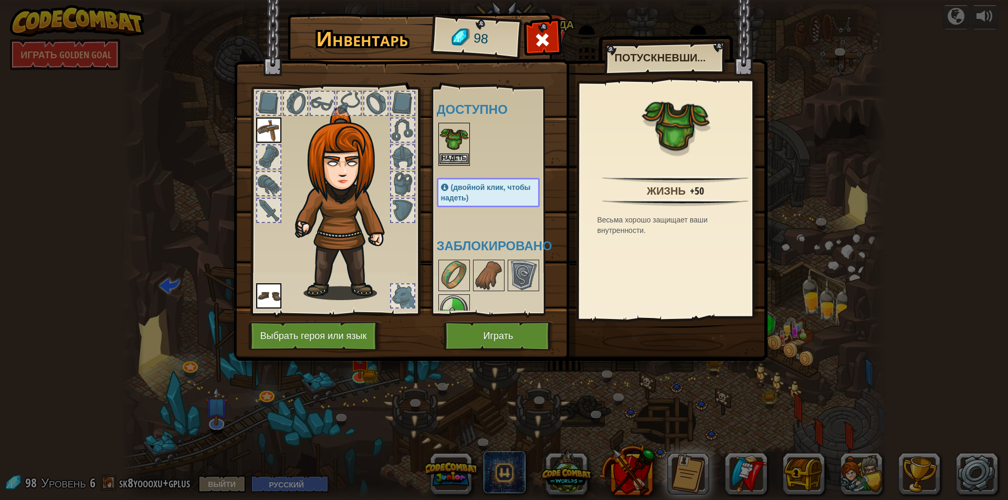
click at [466, 145] on img at bounding box center [453, 138] width 29 height 29
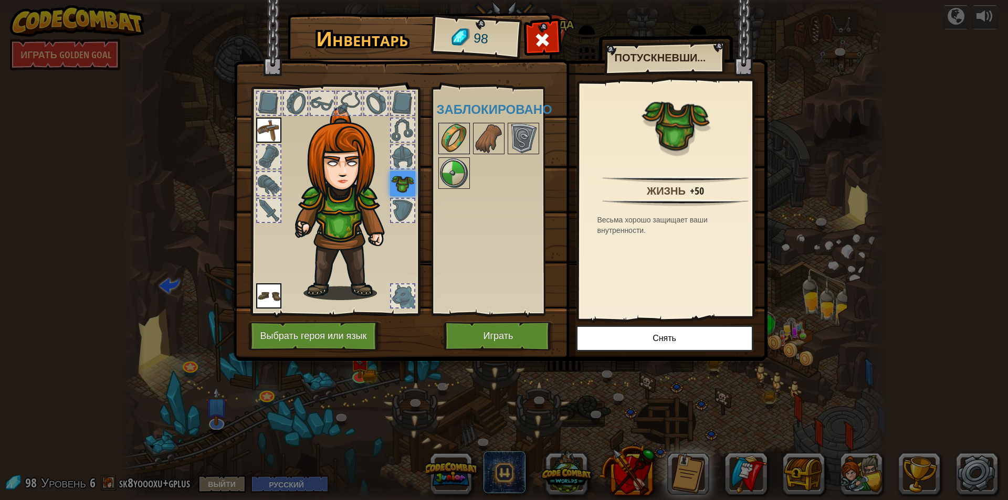
click at [462, 142] on img at bounding box center [453, 138] width 29 height 29
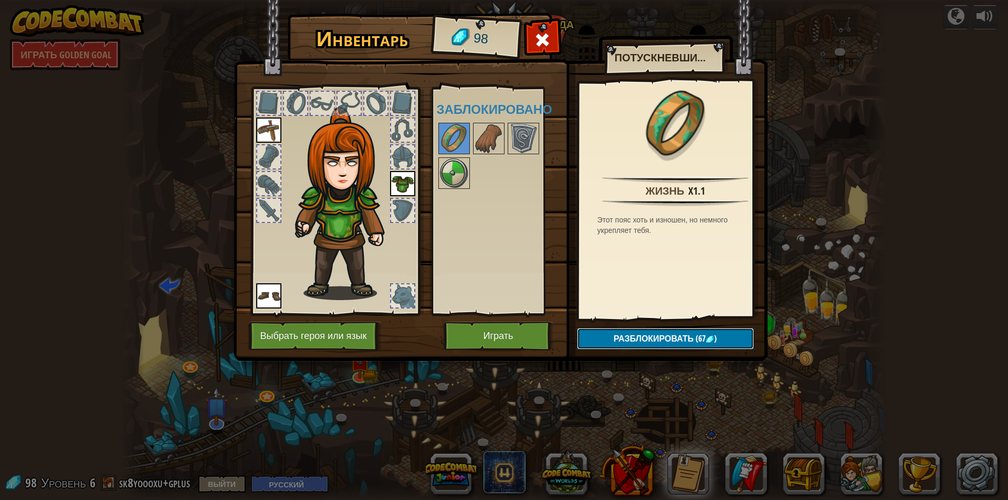
click at [668, 349] on button "Разблокировать (67 )" at bounding box center [665, 339] width 177 height 22
click at [671, 344] on button "Подтвердить" at bounding box center [665, 339] width 177 height 22
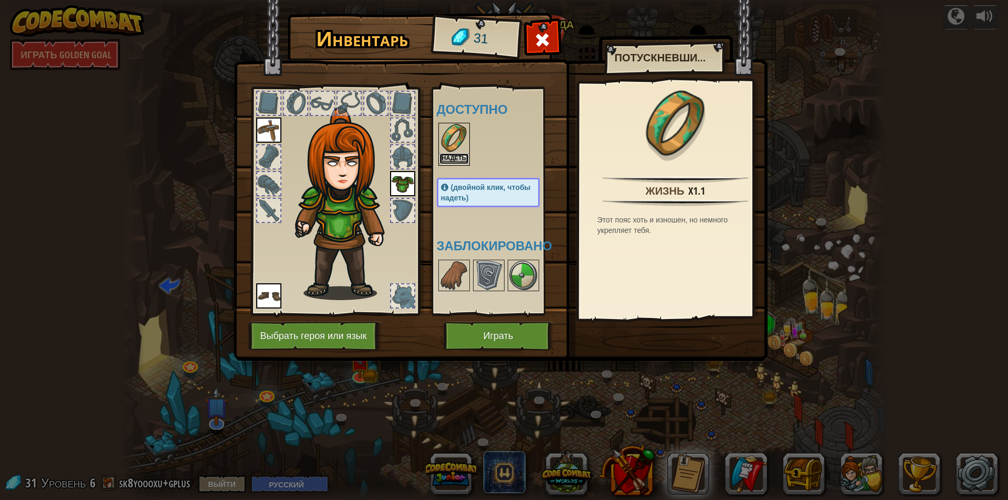
click at [462, 155] on button "Надеть" at bounding box center [453, 158] width 29 height 11
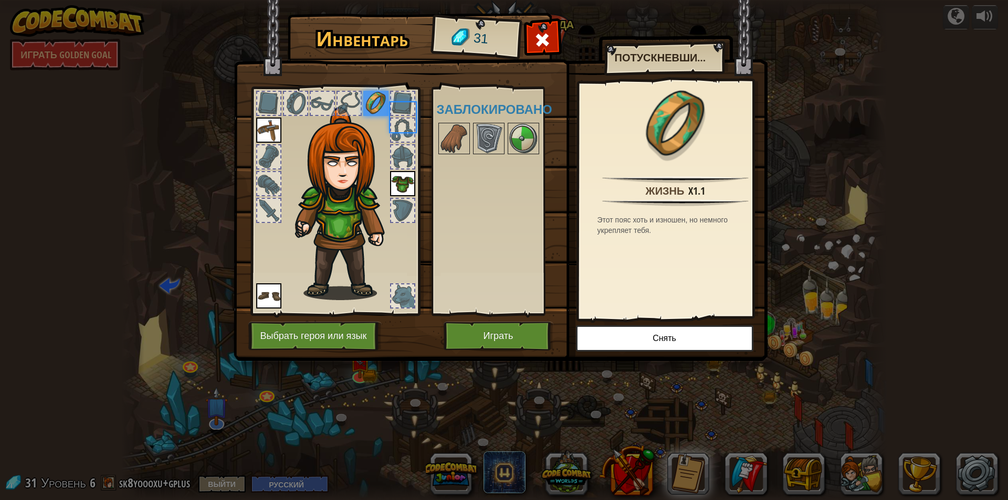
click at [462, 155] on div at bounding box center [499, 138] width 124 height 35
click at [466, 141] on img at bounding box center [453, 138] width 29 height 29
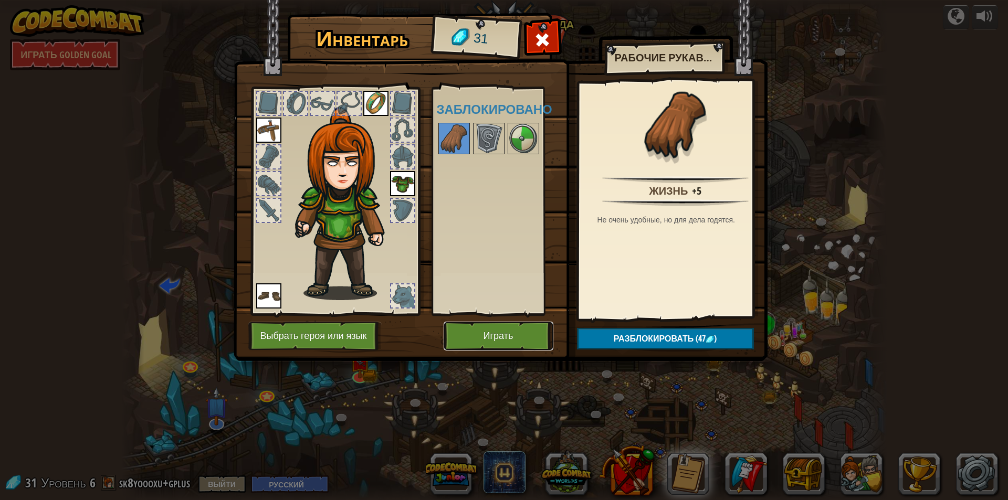
drag, startPoint x: 508, startPoint y: 330, endPoint x: 513, endPoint y: 321, distance: 9.9
click at [508, 329] on button "Играть" at bounding box center [499, 336] width 110 height 29
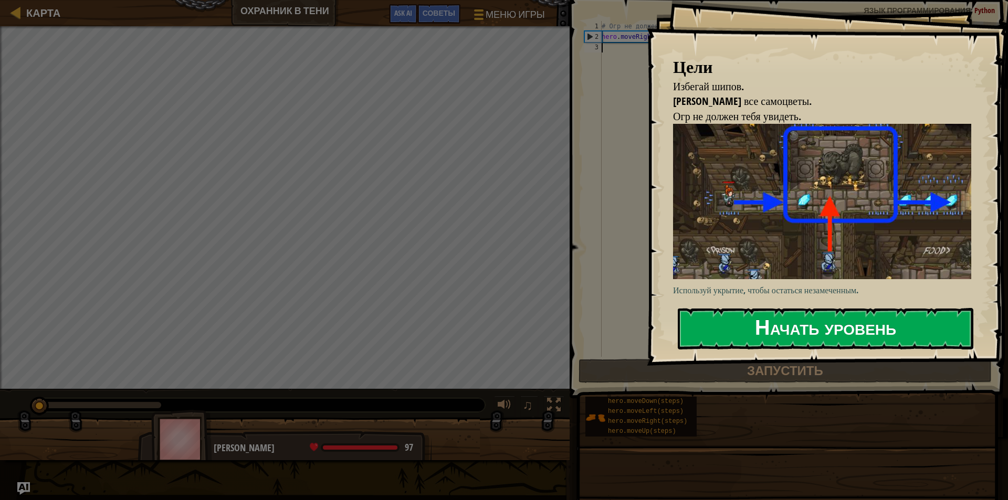
click at [795, 330] on button "Начать уровень" at bounding box center [826, 328] width 296 height 41
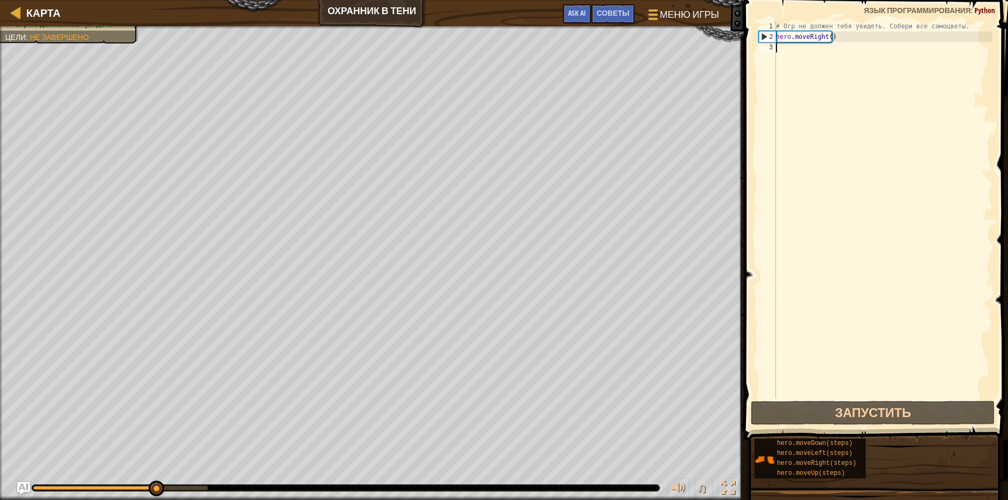
scroll to position [5, 0]
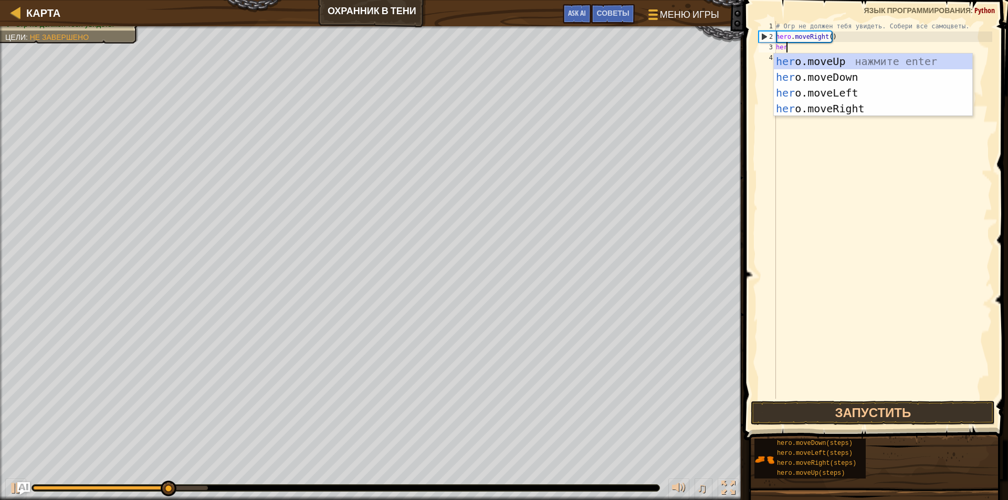
type textarea "her"
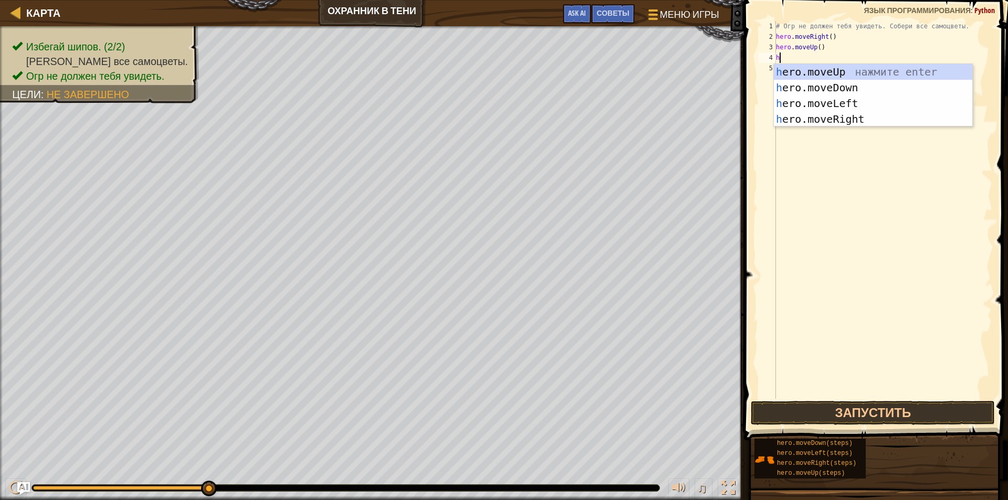
type textarea "her"
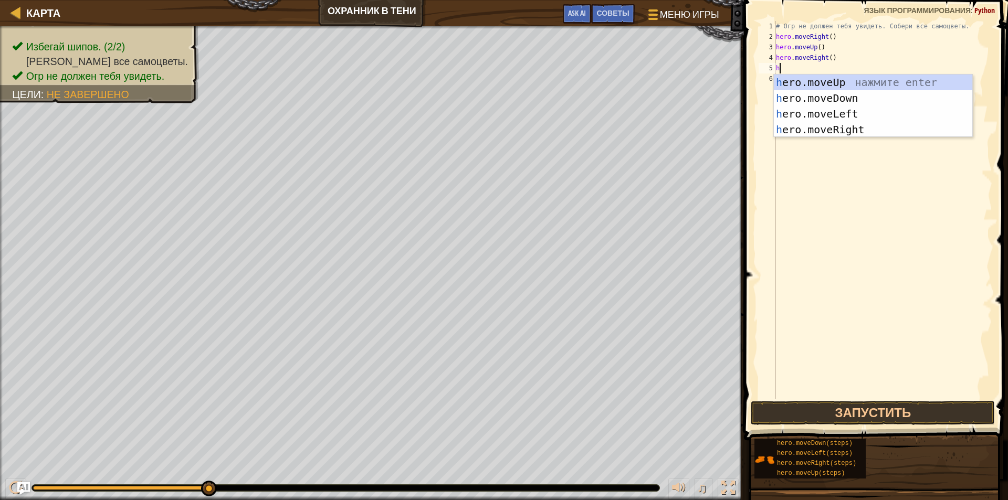
type textarea "her"
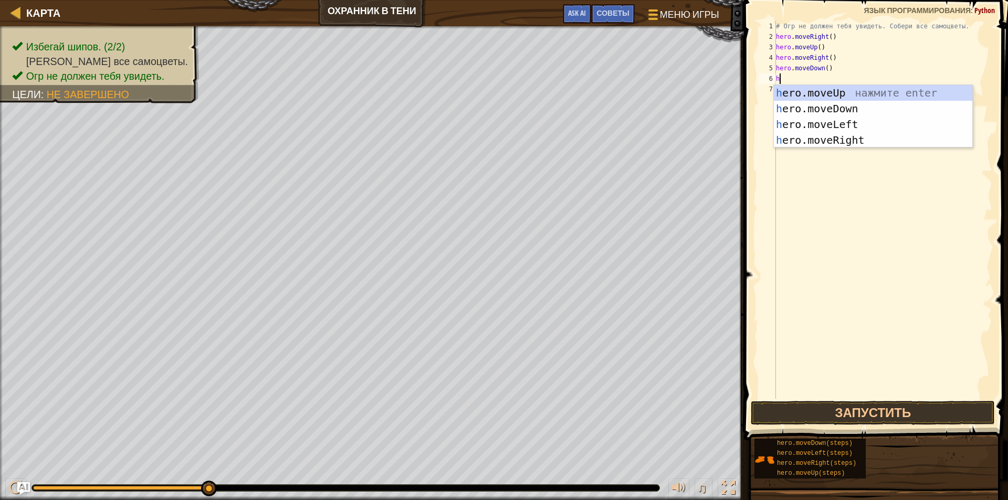
type textarea "her"
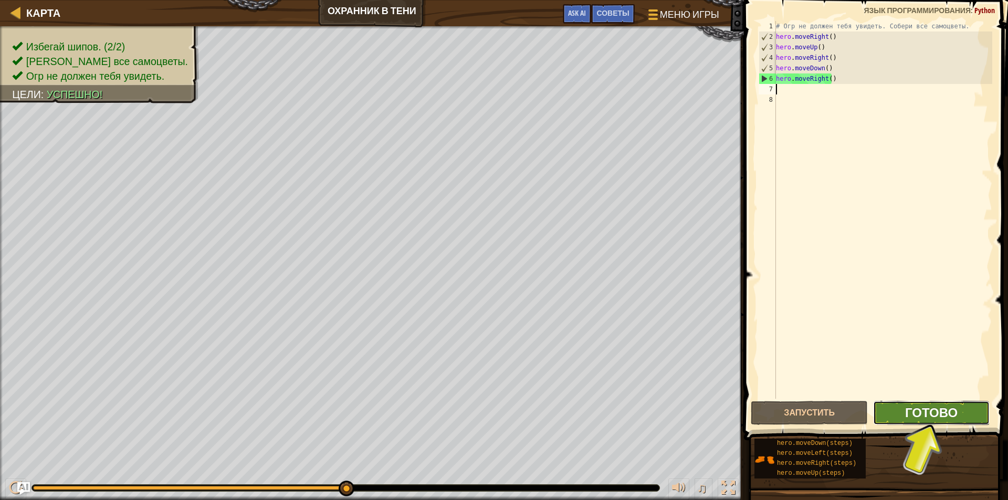
click at [915, 412] on span "Готово" at bounding box center [931, 412] width 52 height 17
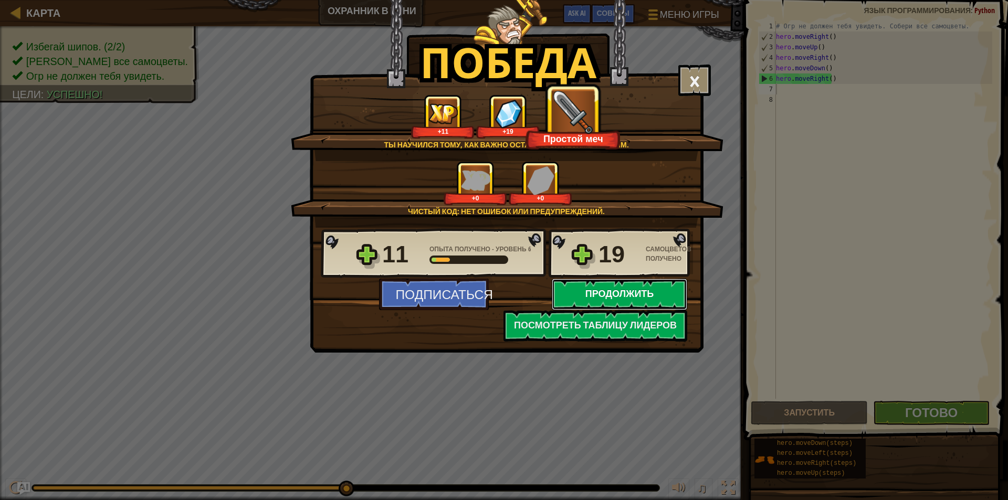
click at [615, 288] on button "Продолжить" at bounding box center [619, 294] width 135 height 31
select select "ru"
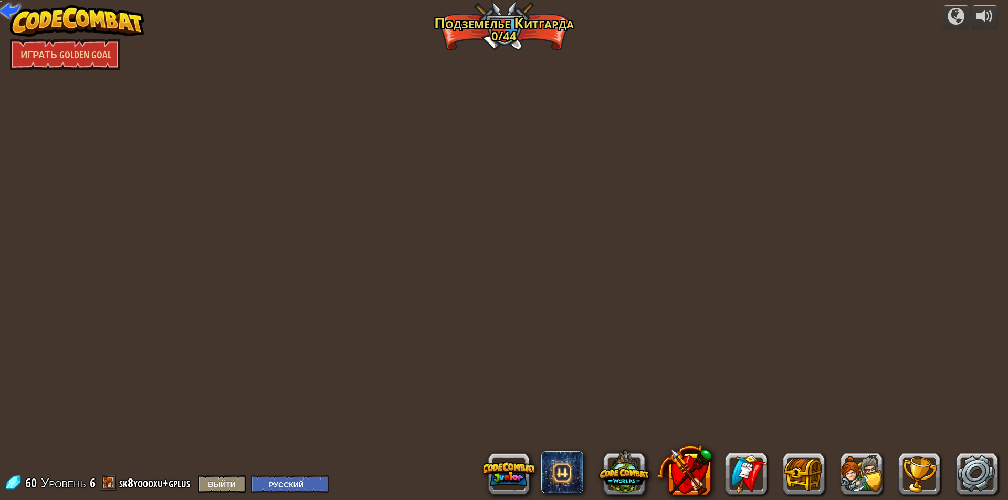
select select "ru"
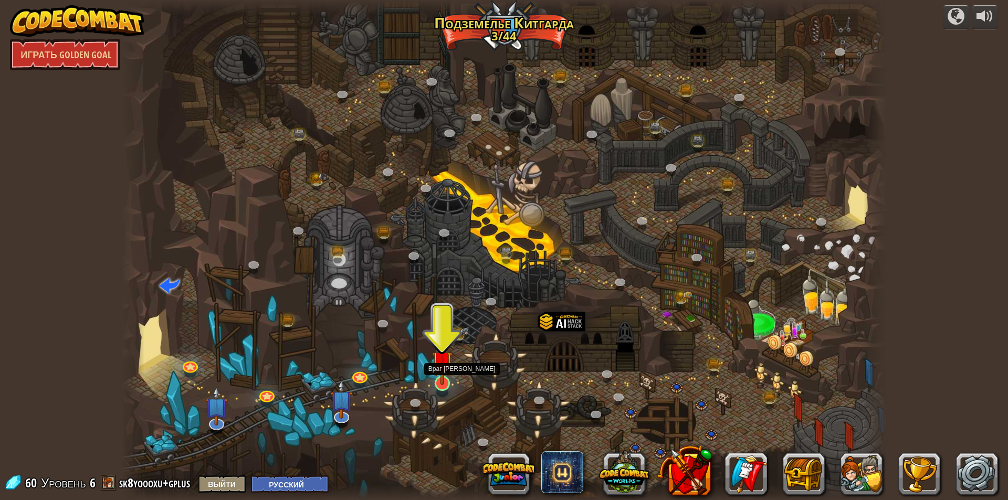
click at [446, 373] on img at bounding box center [442, 361] width 20 height 47
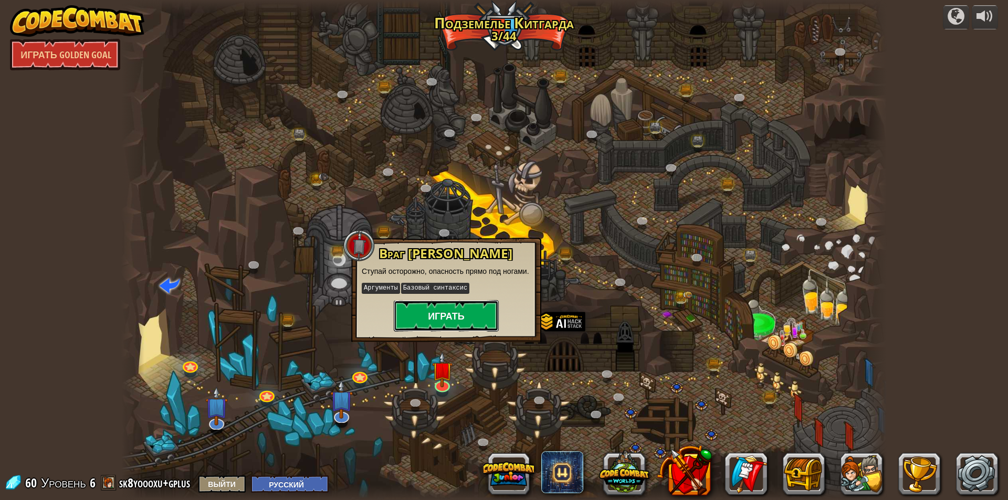
click at [440, 315] on button "Играть" at bounding box center [446, 315] width 105 height 31
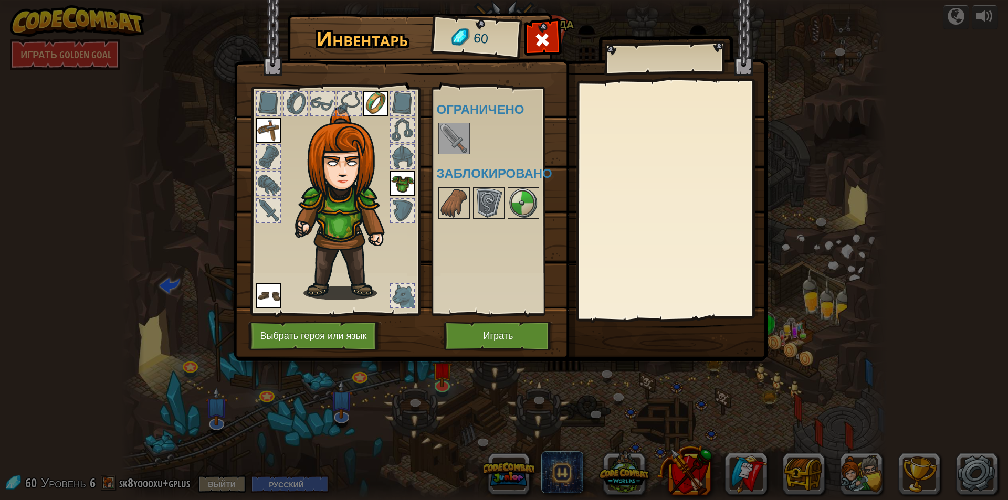
click at [451, 123] on div at bounding box center [453, 138] width 31 height 31
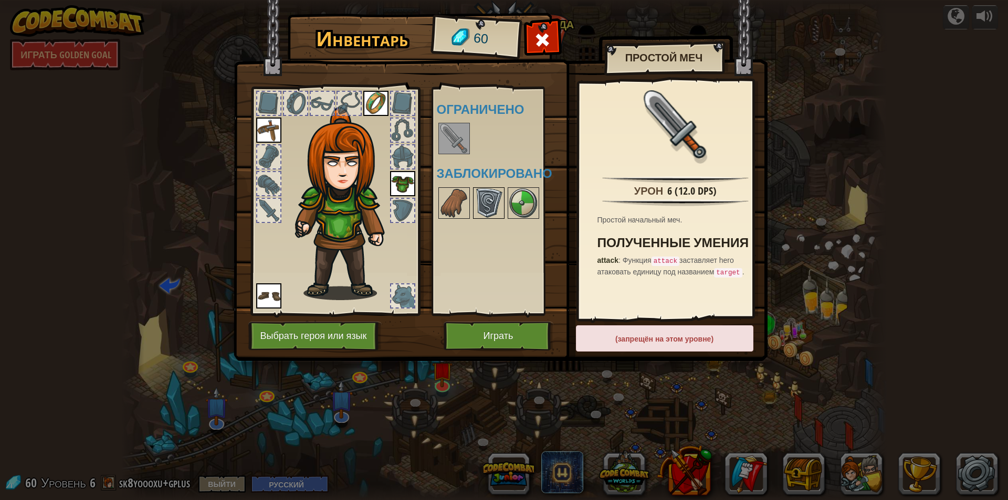
click at [492, 198] on img at bounding box center [488, 202] width 29 height 29
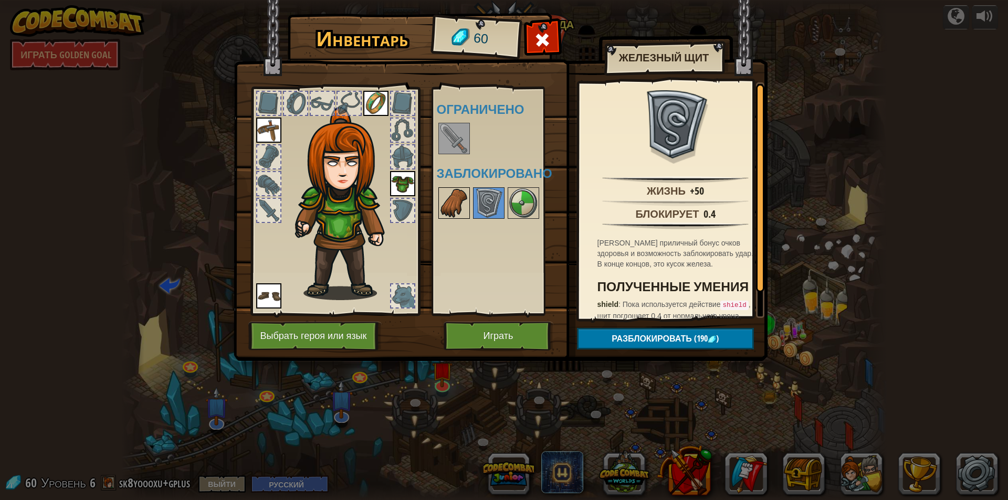
click at [460, 202] on img at bounding box center [453, 202] width 29 height 29
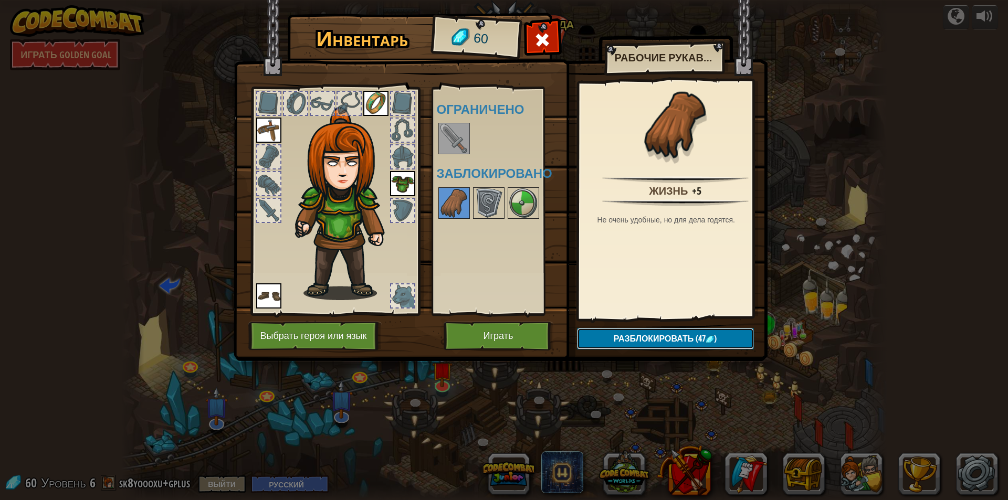
click at [651, 339] on span "Разблокировать" at bounding box center [654, 339] width 80 height 12
click at [651, 339] on button "Подтвердить" at bounding box center [665, 339] width 177 height 22
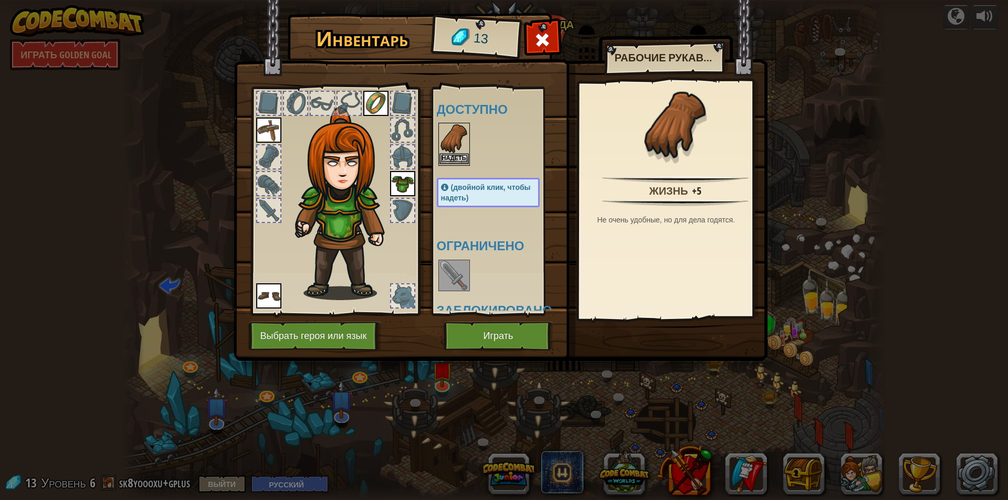
click at [452, 146] on img at bounding box center [453, 138] width 29 height 29
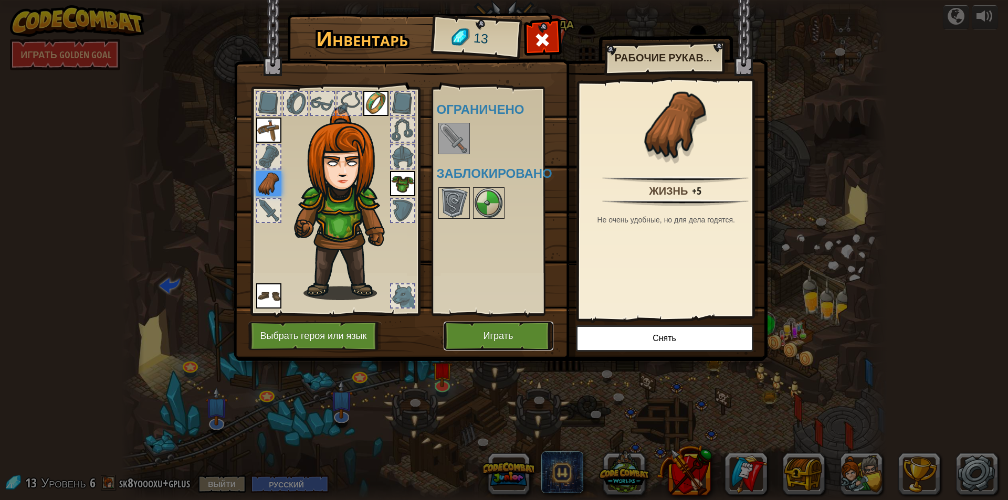
click at [510, 339] on button "Играть" at bounding box center [499, 336] width 110 height 29
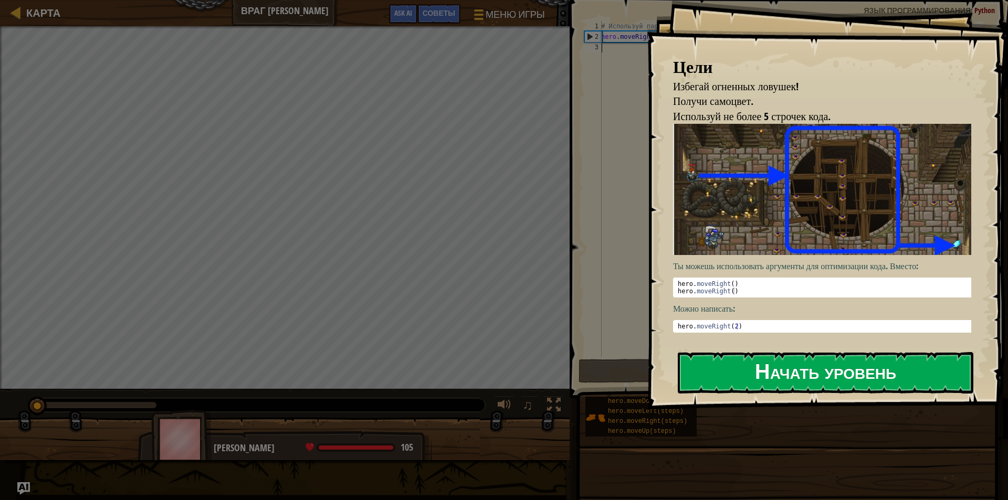
click at [756, 368] on button "Начать уровень" at bounding box center [826, 372] width 296 height 41
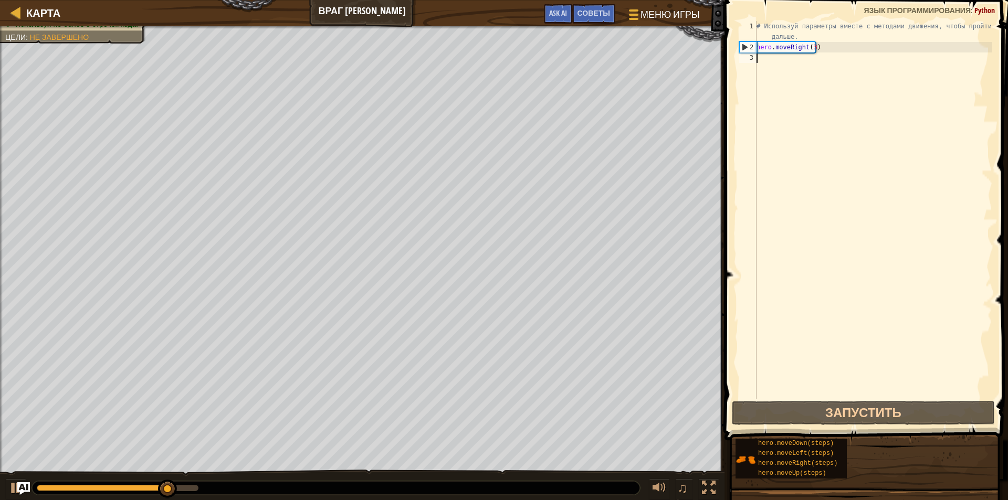
scroll to position [5, 0]
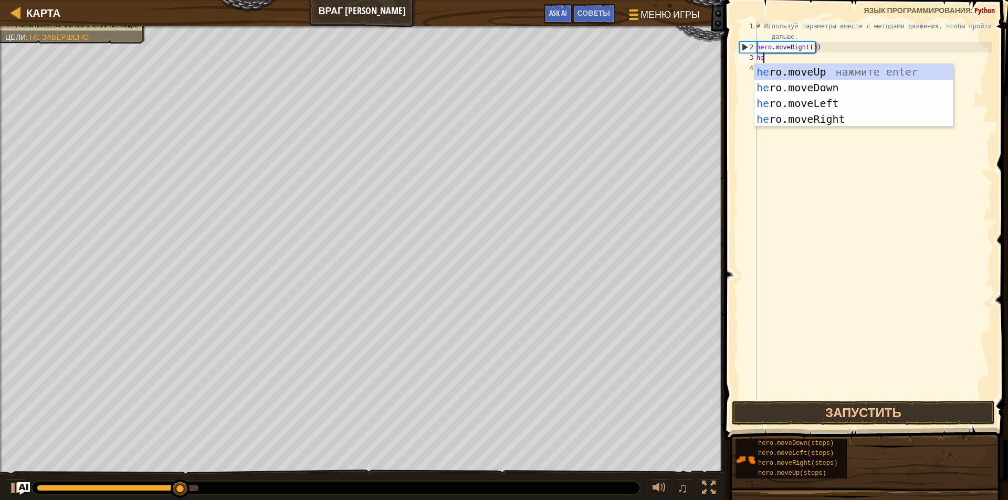
type textarea "her"
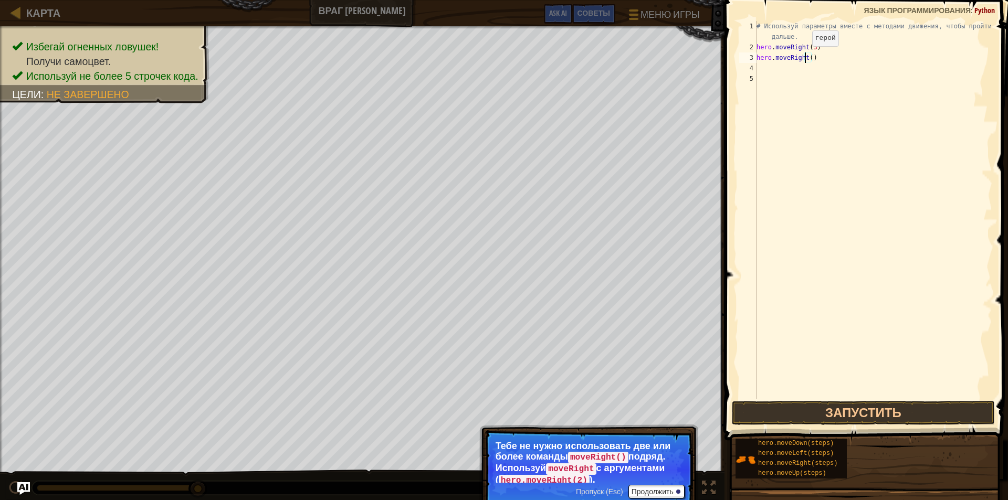
click at [803, 57] on div "# Используй параметры вместе с методами движения, чтобы пройти дальше. hero . m…" at bounding box center [873, 225] width 238 height 409
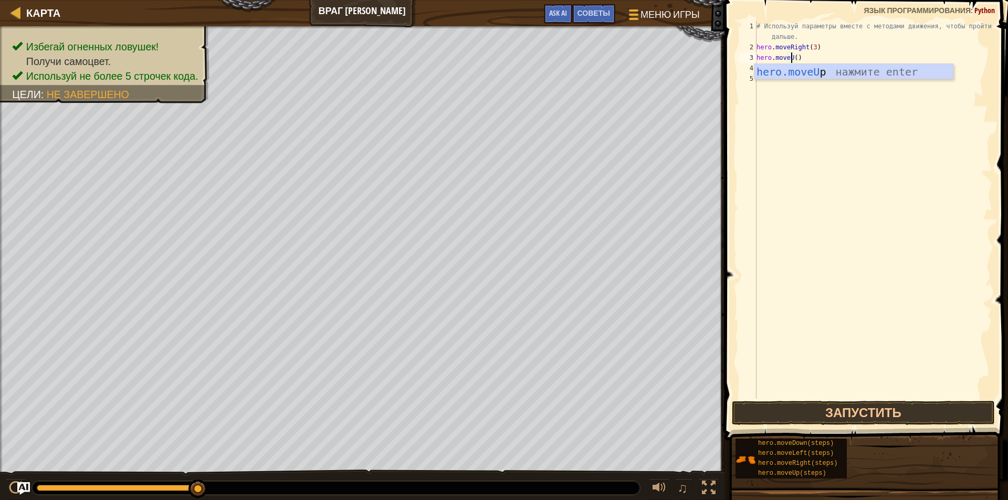
scroll to position [5, 3]
type textarea "hero.moveUp()"
click at [841, 55] on div "# Используй параметры вместе с методами движения, чтобы пройти дальше. hero . m…" at bounding box center [873, 225] width 238 height 409
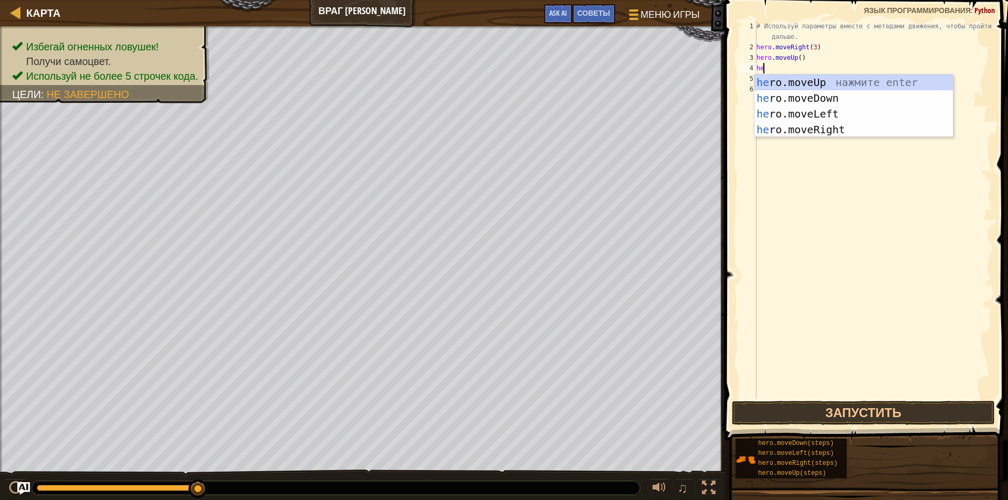
type textarea "her"
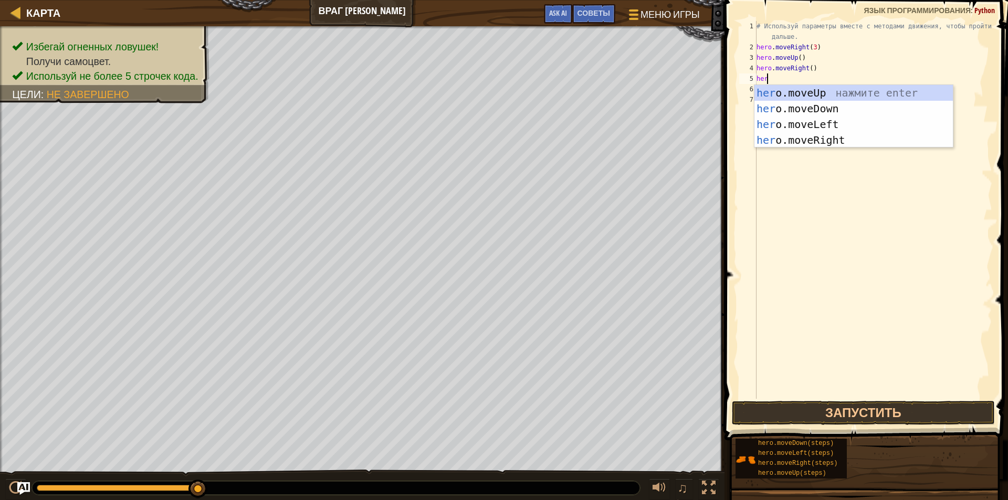
type textarea "hero"
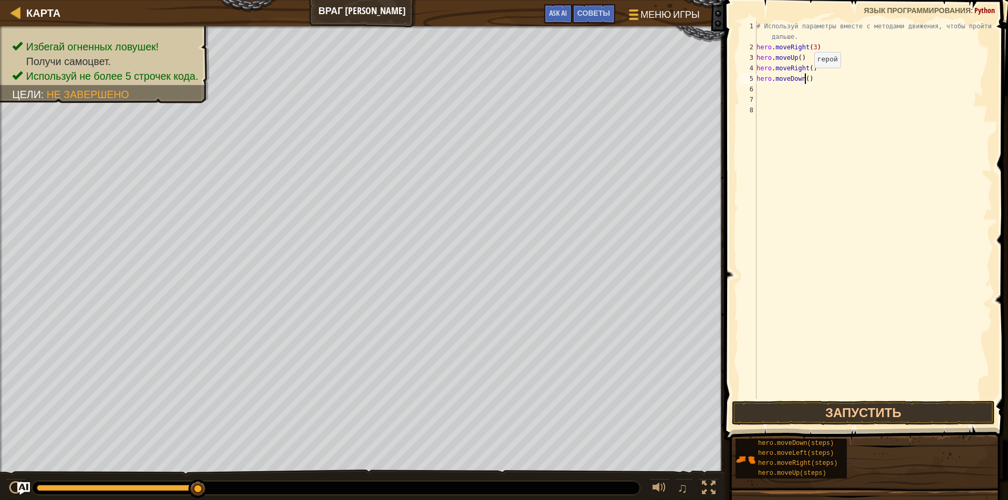
click at [805, 78] on div "# Используй параметры вместе с методами движения, чтобы пройти дальше. hero . m…" at bounding box center [873, 225] width 238 height 409
type textarea "hero.moveDown(3)"
click at [770, 107] on div "# Используй параметры вместе с методами движения, чтобы пройти дальше. hero . m…" at bounding box center [873, 225] width 238 height 409
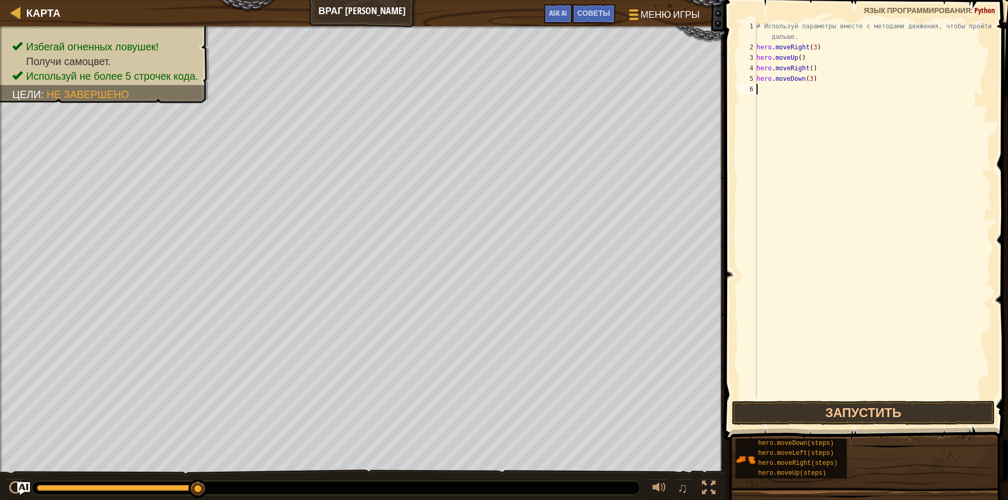
click at [775, 90] on div "# Используй параметры вместе с методами движения, чтобы пройти дальше. hero . m…" at bounding box center [873, 225] width 238 height 409
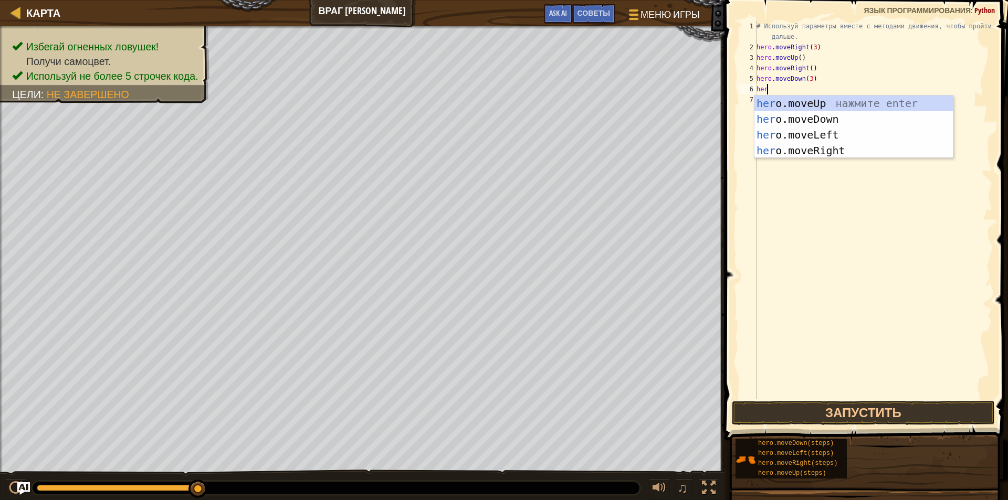
type textarea "hero"
click at [829, 153] on div "hero .moveUp нажмите enter hero .moveDown нажмите enter hero .moveLeft нажмите …" at bounding box center [853, 143] width 198 height 94
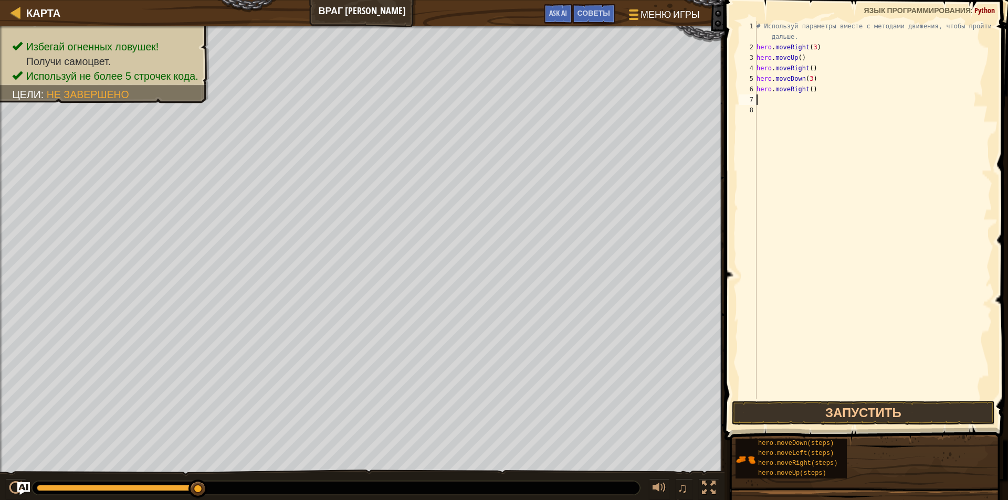
scroll to position [5, 0]
click at [782, 112] on div "# Используй параметры вместе с методами движения, чтобы пройти дальше. hero . m…" at bounding box center [873, 225] width 238 height 409
click at [810, 90] on div "# Используй параметры вместе с методами движения, чтобы пройти дальше. hero . m…" at bounding box center [873, 225] width 238 height 409
click at [809, 90] on div "# Используй параметры вместе с методами движения, чтобы пройти дальше. hero . m…" at bounding box center [873, 225] width 238 height 409
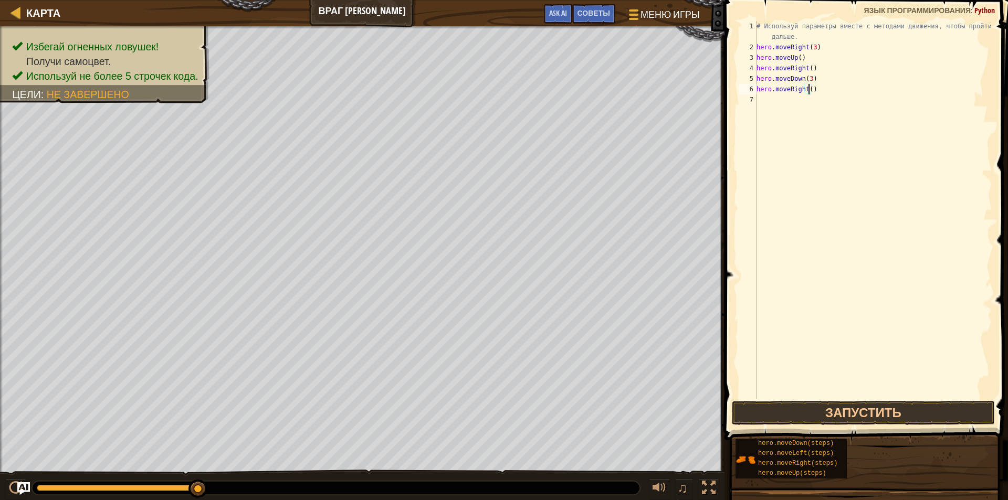
scroll to position [5, 4]
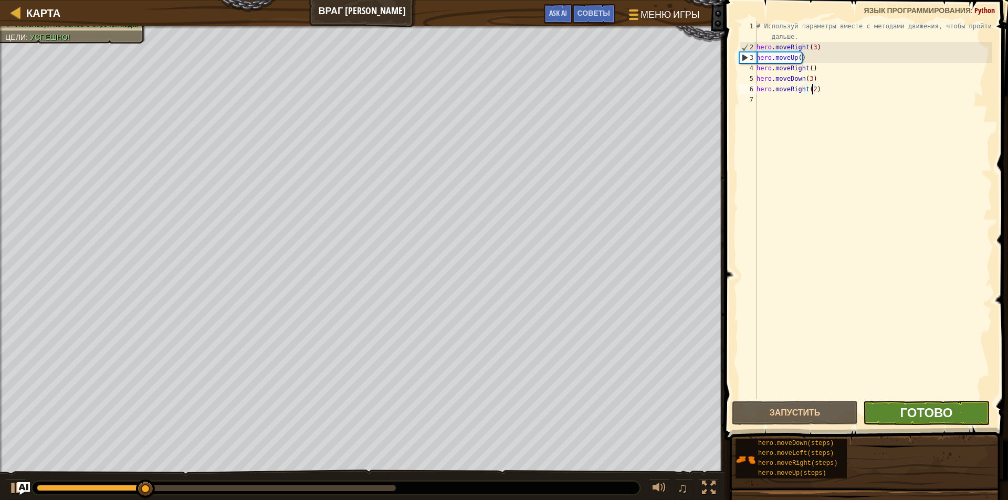
type textarea "hero.moveRight(2)"
click at [919, 414] on span "Готово" at bounding box center [926, 412] width 52 height 17
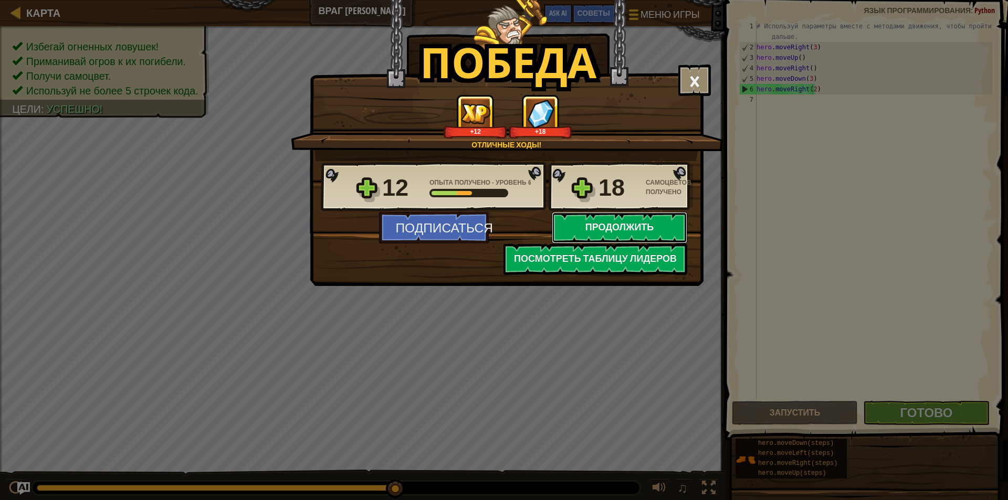
click at [606, 225] on button "Продолжить" at bounding box center [619, 227] width 135 height 31
select select "ru"
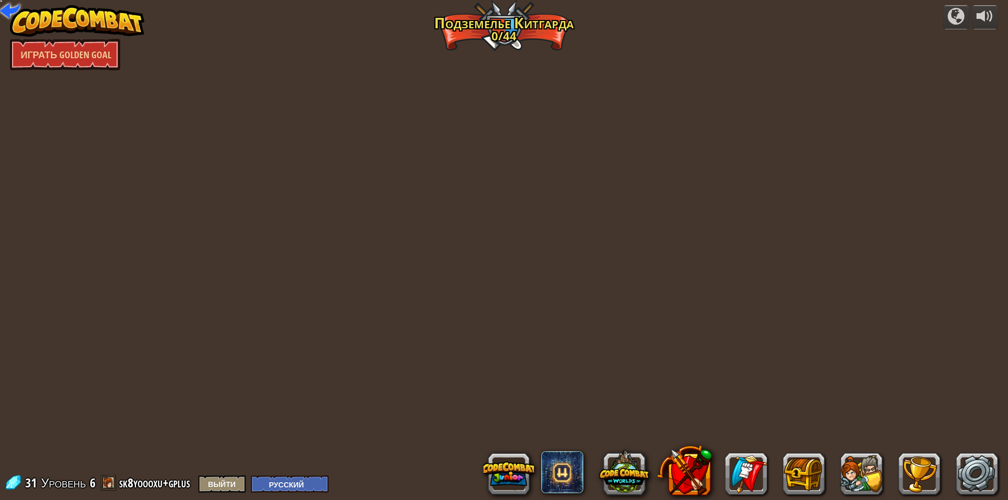
select select "ru"
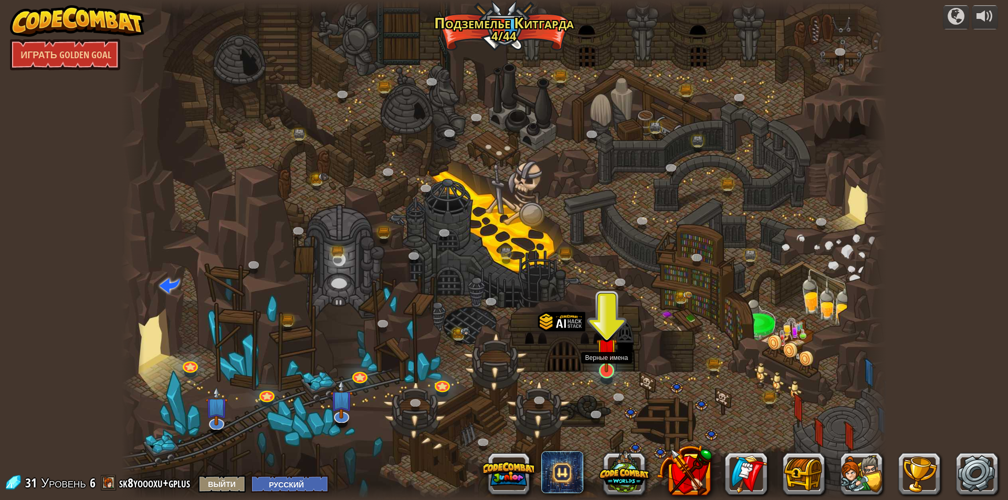
click at [608, 368] on img at bounding box center [606, 348] width 20 height 47
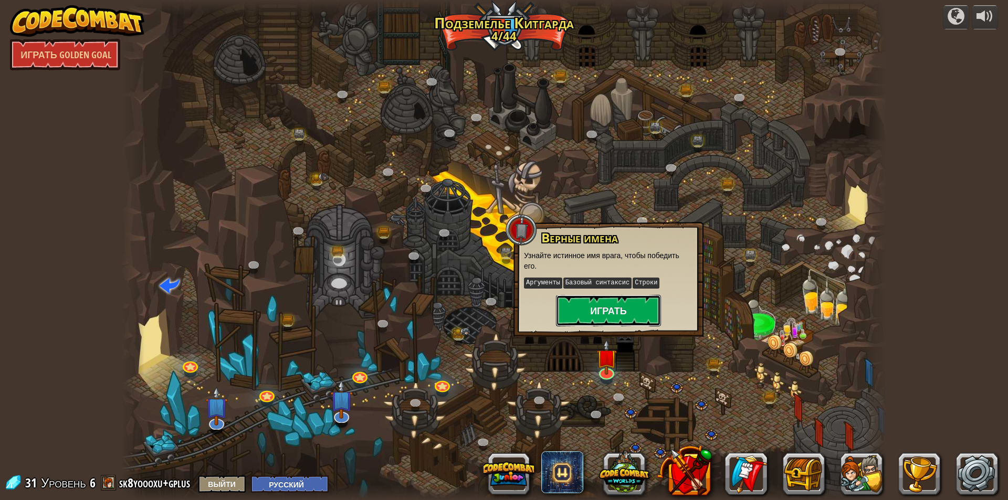
click at [610, 311] on button "Играть" at bounding box center [608, 310] width 105 height 31
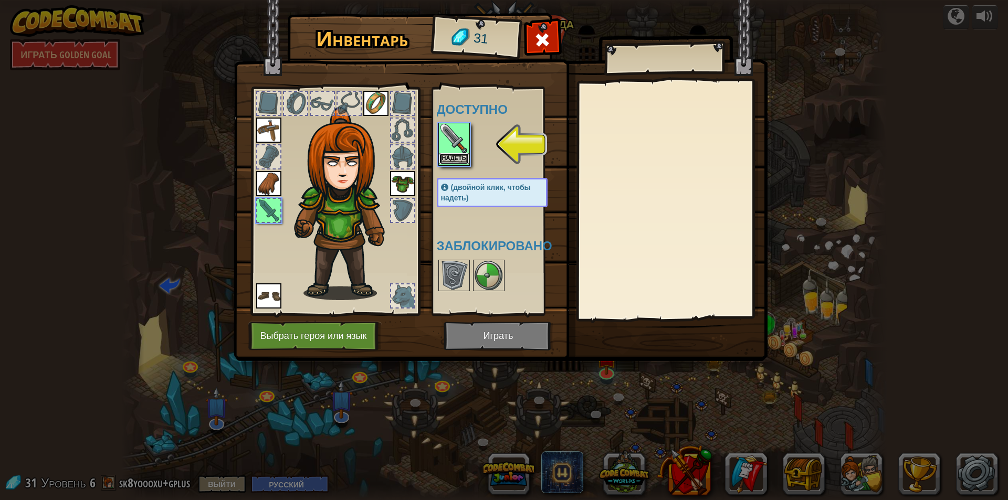
click at [461, 157] on button "Надеть" at bounding box center [453, 158] width 29 height 11
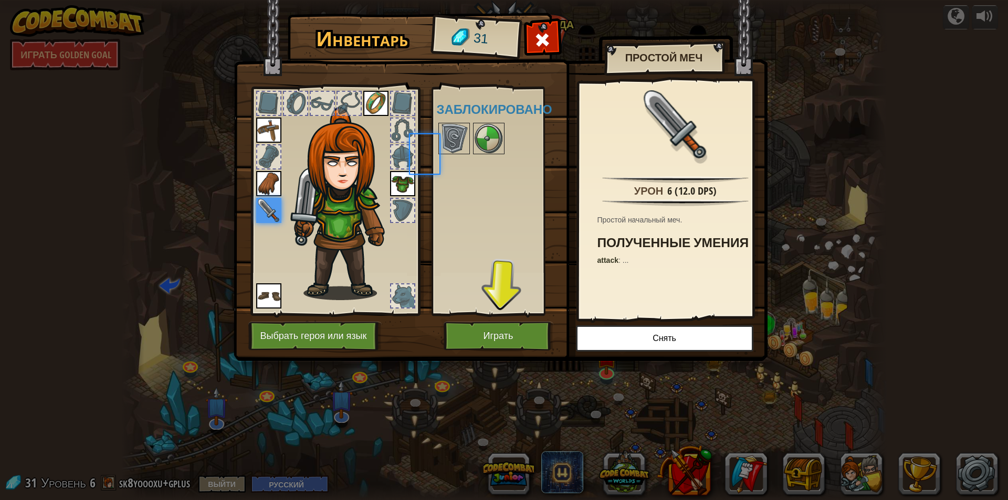
click at [461, 157] on div "Доступно Надеть Надеть Надеть Надеть Надеть Надеть (двойной клик, чтобы надеть)…" at bounding box center [503, 201] width 132 height 219
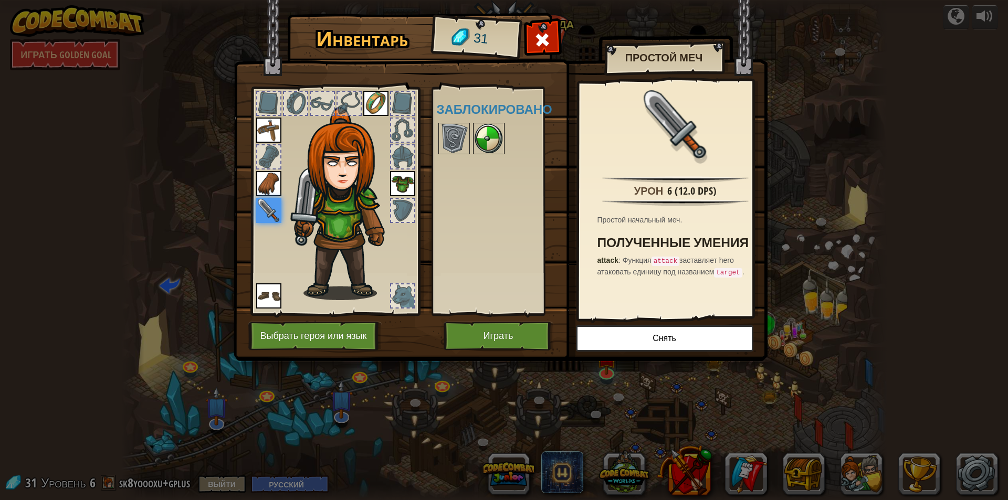
click at [481, 131] on img at bounding box center [488, 138] width 29 height 29
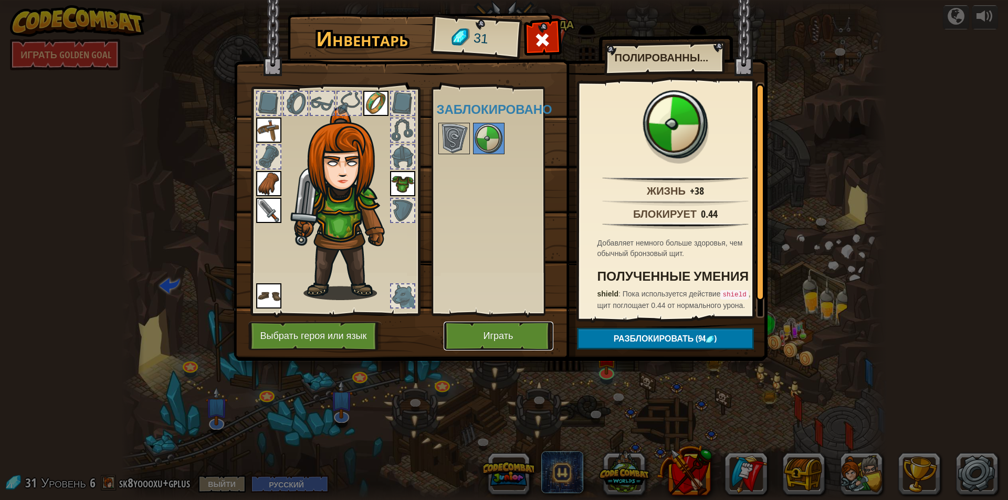
click at [509, 329] on button "Играть" at bounding box center [499, 336] width 110 height 29
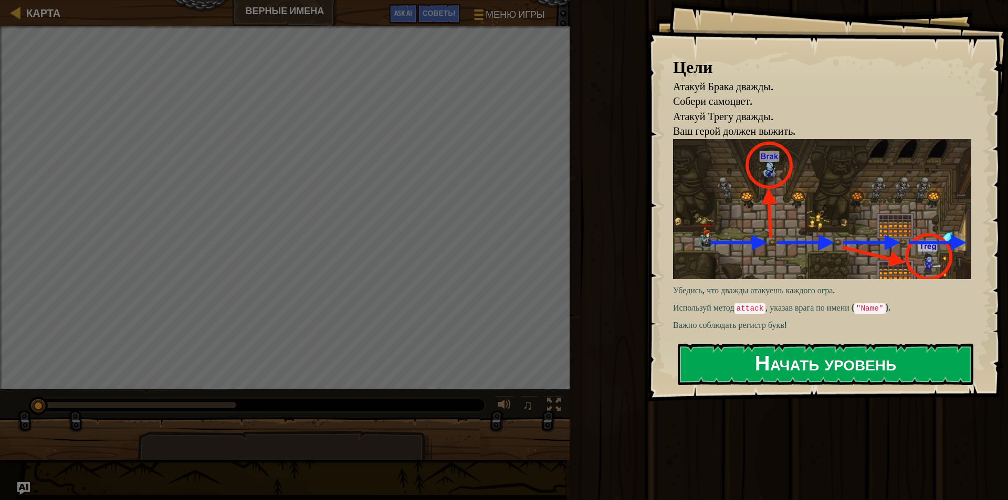
click at [817, 354] on button "Начать уровень" at bounding box center [826, 364] width 296 height 41
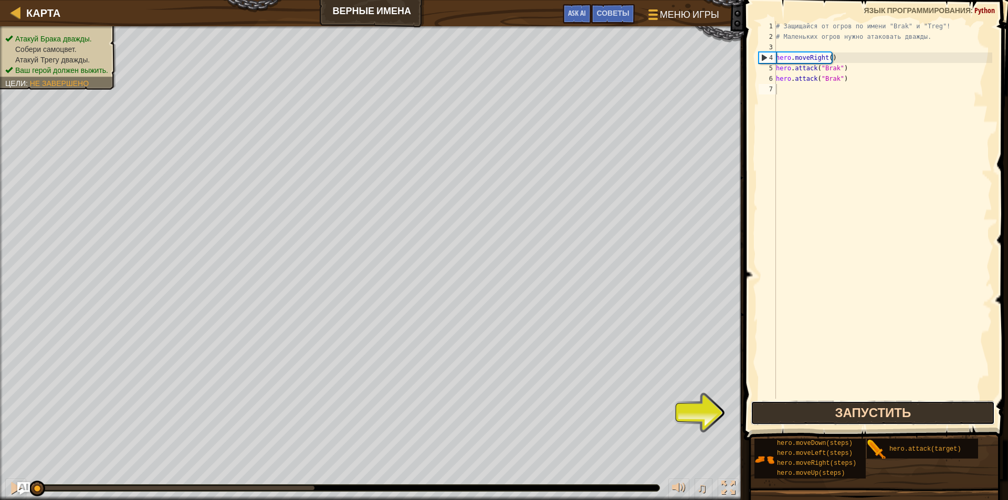
click at [817, 412] on button "Запустить" at bounding box center [873, 413] width 244 height 24
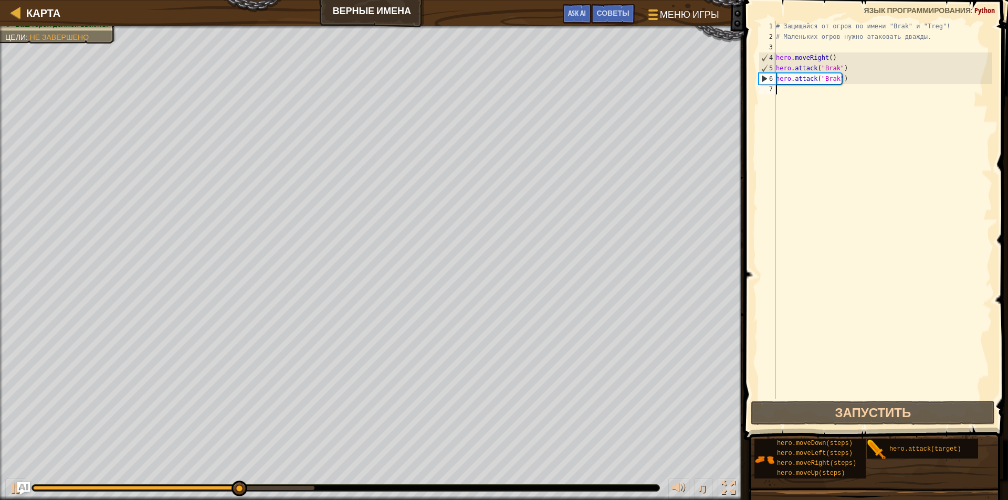
scroll to position [5, 0]
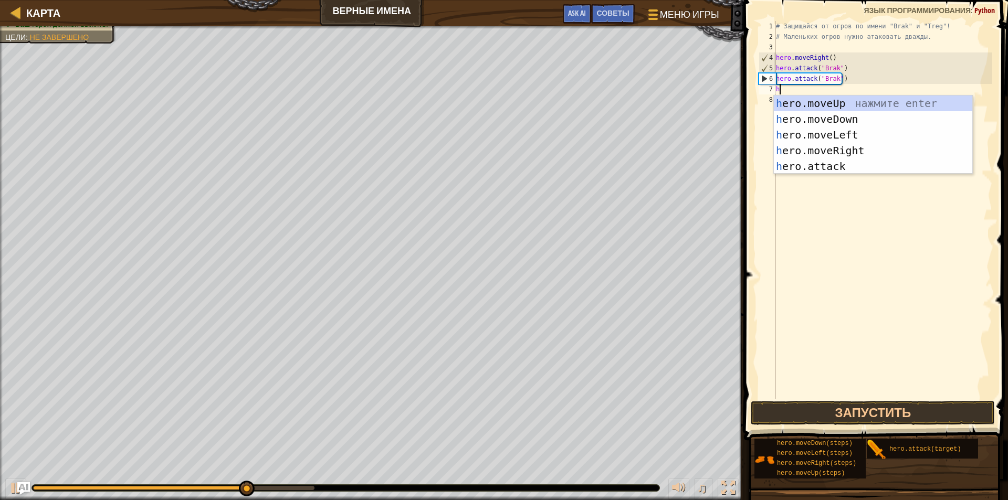
type textarea "her"
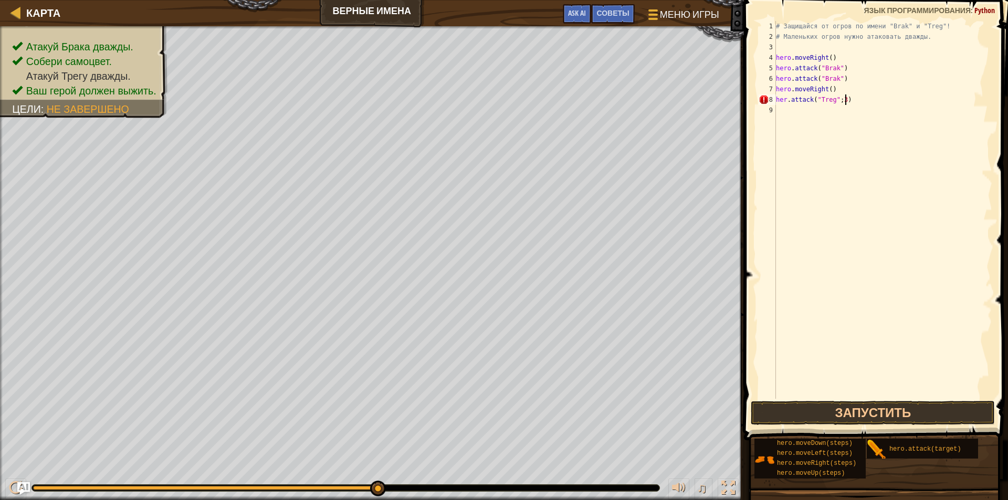
scroll to position [5, 5]
click at [841, 101] on div "# Защищайся от огров по имени "Brak" и "Treg"! # Маленьких огров нужно атаковат…" at bounding box center [883, 220] width 218 height 399
click at [840, 98] on div "# Защищайся от огров по имени "Brak" и "Treg"! # Маленьких огров нужно атаковат…" at bounding box center [883, 220] width 218 height 399
click at [838, 102] on div "# Защищайся от огров по имени "Brak" и "Treg"! # Маленьких огров нужно атаковат…" at bounding box center [883, 220] width 218 height 399
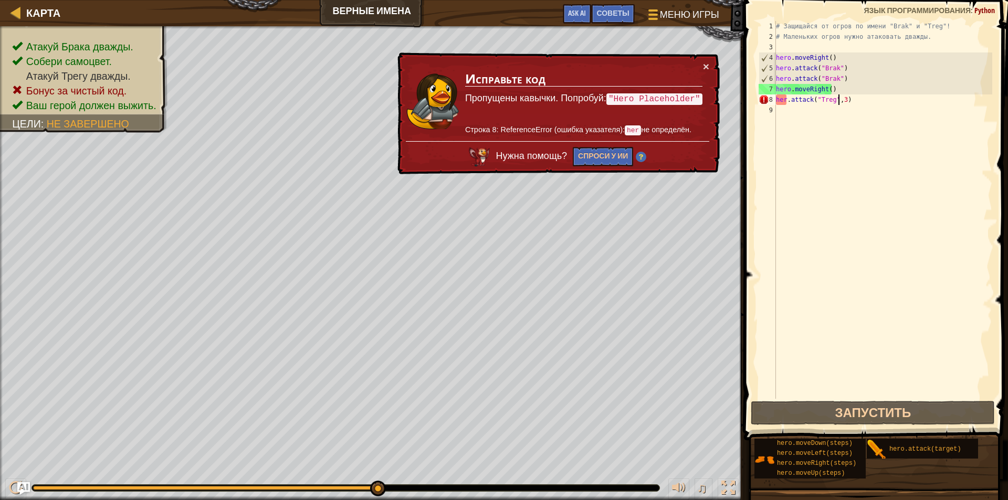
click at [793, 100] on div "# Защищайся от огров по имени "Brak" и "Treg"! # Маленьких огров нужно атаковат…" at bounding box center [883, 220] width 218 height 399
click at [786, 100] on div "# Защищайся от огров по имени "Brak" и "Treg"! # Маленьких огров нужно атаковат…" at bounding box center [883, 220] width 218 height 399
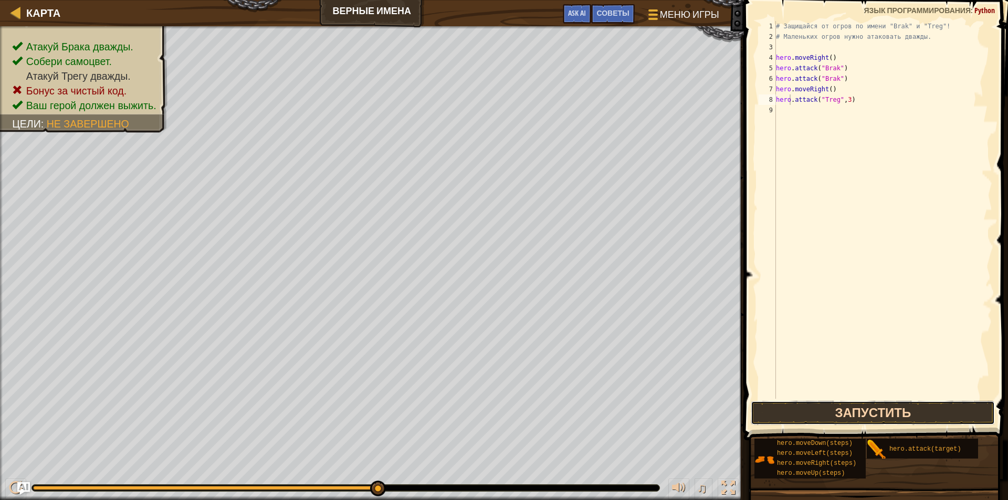
click at [878, 406] on button "Запустить" at bounding box center [873, 413] width 244 height 24
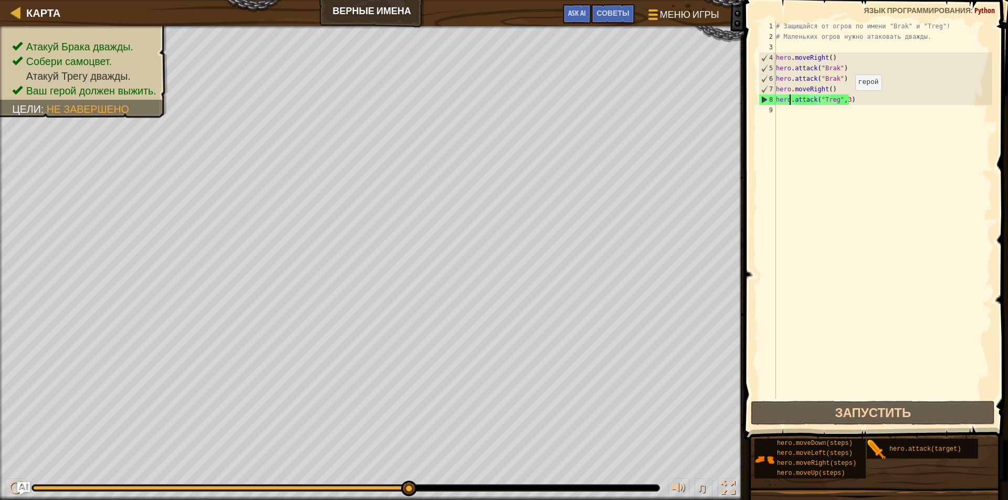
click at [846, 101] on div "# Защищайся от огров по имени "Brak" и "Treg"! # Маленьких огров нужно атаковат…" at bounding box center [883, 220] width 218 height 399
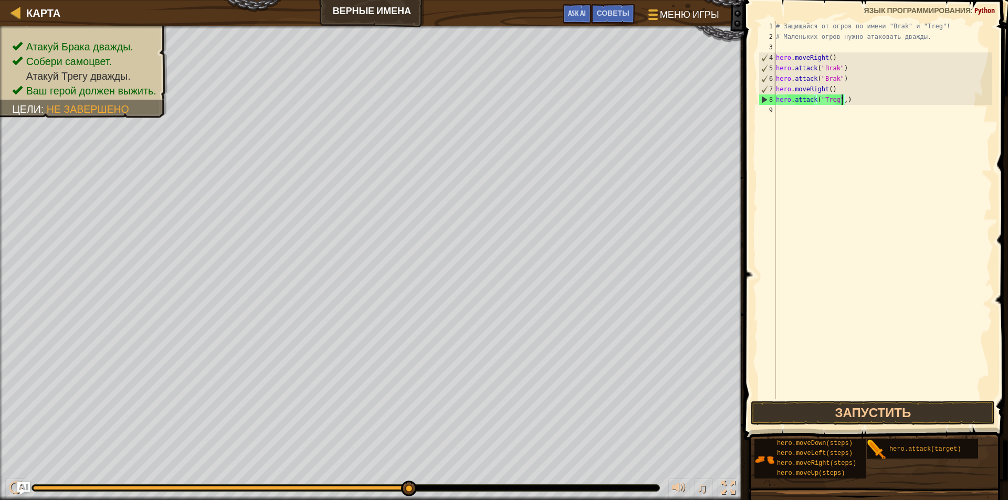
type textarea "hero.attack("Treg")"
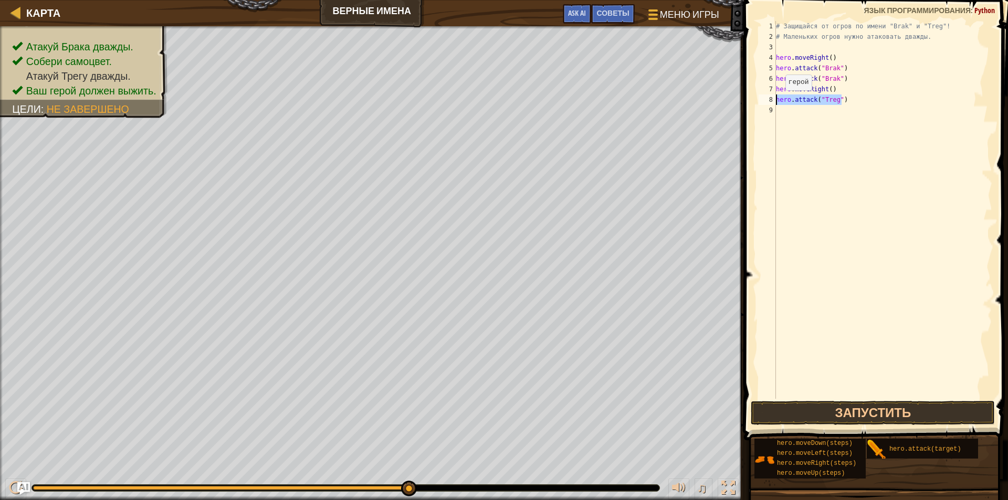
drag, startPoint x: 855, startPoint y: 98, endPoint x: 776, endPoint y: 101, distance: 78.3
click at [776, 101] on div "# Защищайся от огров по имени "Brak" и "Treg"! # Маленьких огров нужно атаковат…" at bounding box center [883, 220] width 218 height 399
click at [787, 110] on div "# Защищайся от огров по имени "Brak" и "Treg"! # Маленьких огров нужно атаковат…" at bounding box center [883, 220] width 218 height 399
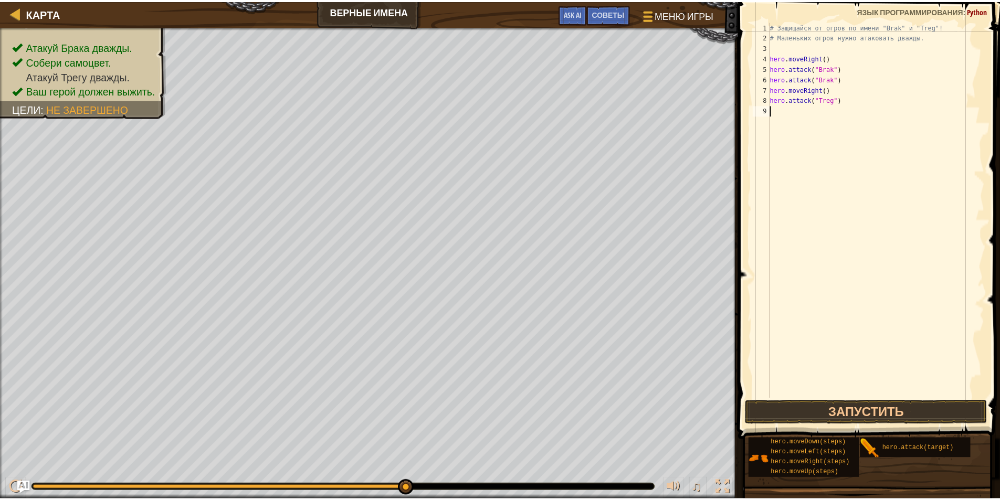
scroll to position [5, 0]
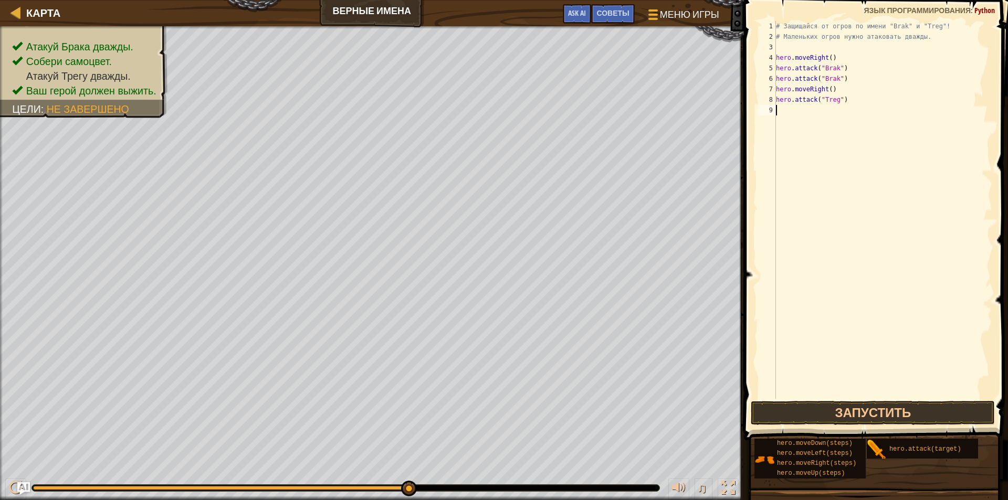
paste textarea "hero.attack("Treg")"
type textarea "hero.attack("Treg")"
click at [856, 107] on div "# Защищайся от огров по имени "Brak" и "Treg"! # Маленьких огров нужно атаковат…" at bounding box center [884, 220] width 215 height 399
click at [886, 409] on button "Запустить" at bounding box center [873, 413] width 244 height 24
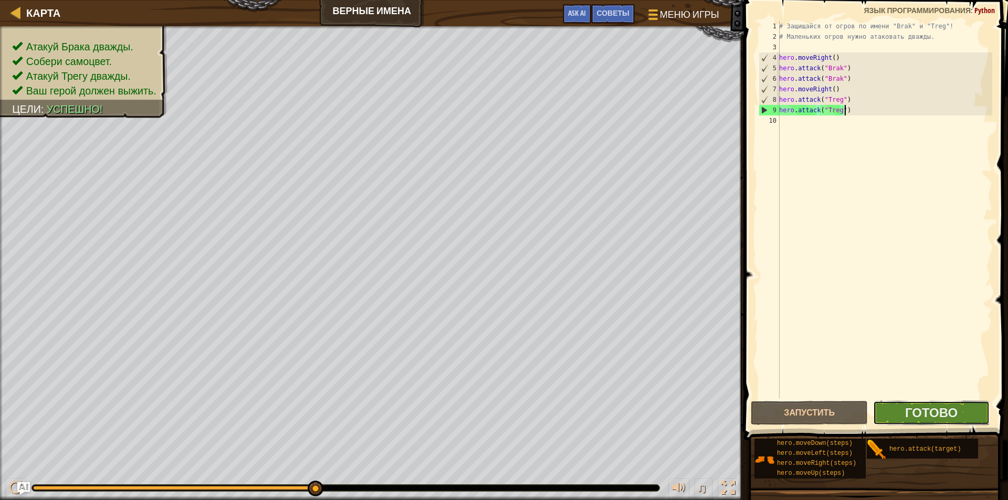
click at [898, 409] on button "Готово" at bounding box center [931, 413] width 117 height 24
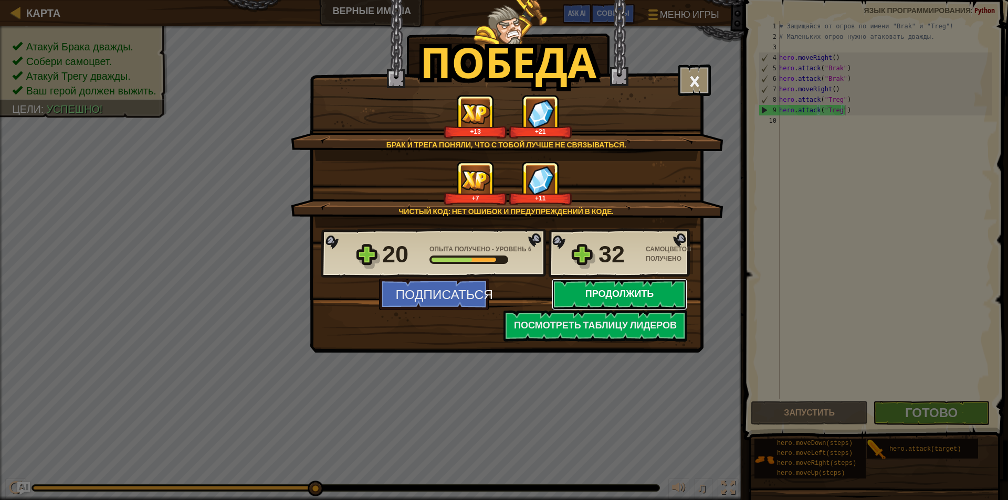
click at [599, 290] on button "Продолжить" at bounding box center [619, 294] width 135 height 31
select select "ru"
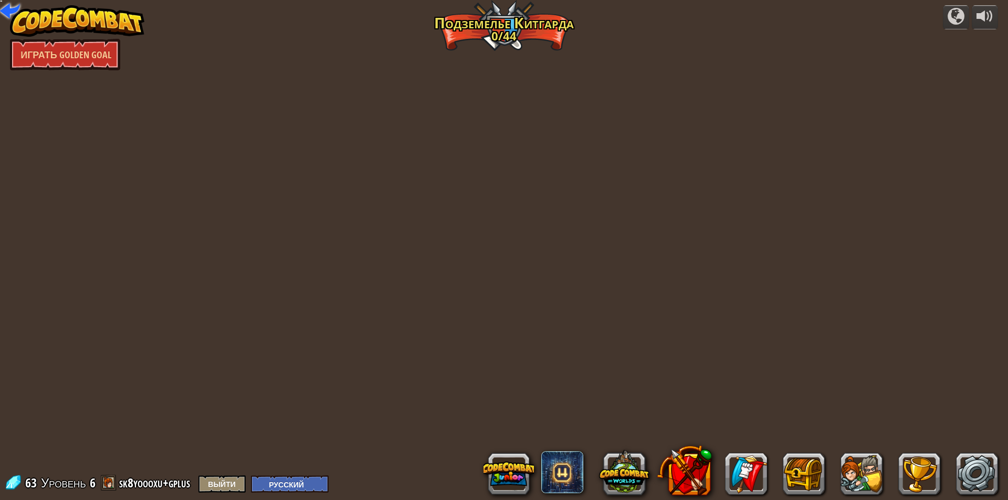
select select "ru"
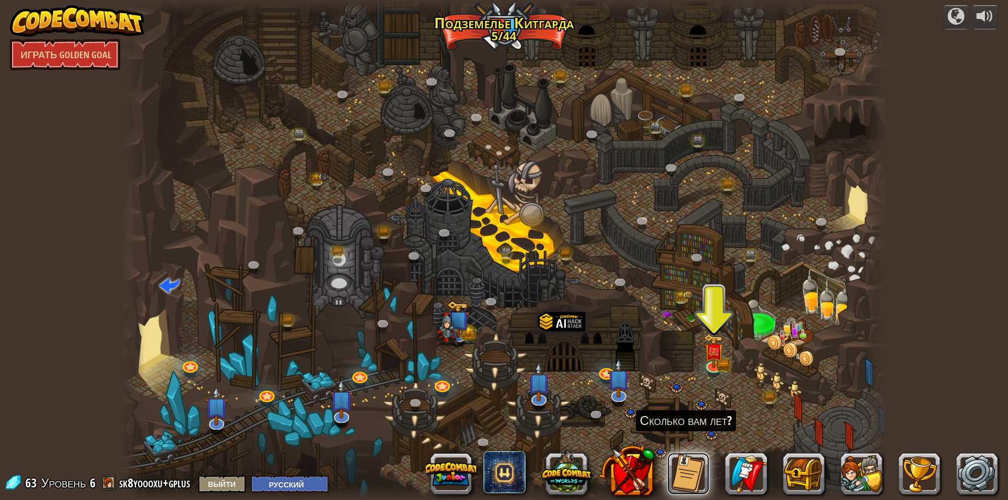
click at [676, 469] on button at bounding box center [688, 474] width 42 height 42
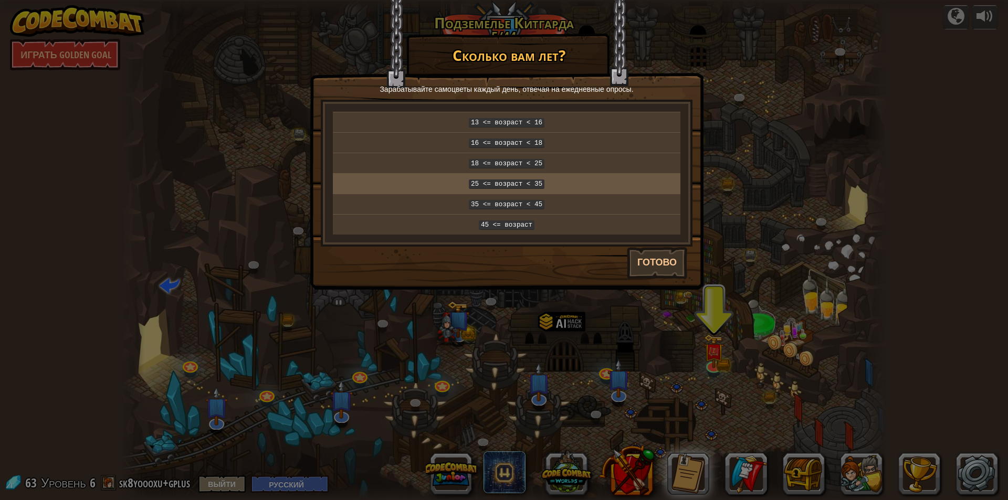
click at [540, 183] on code "25 <= возраст < 35" at bounding box center [507, 184] width 76 height 9
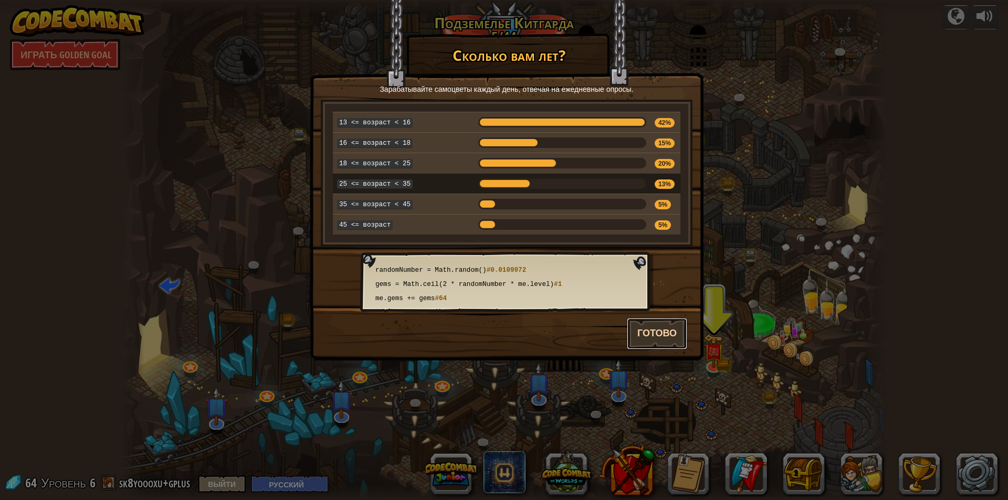
click at [669, 326] on button "Готово" at bounding box center [657, 333] width 60 height 31
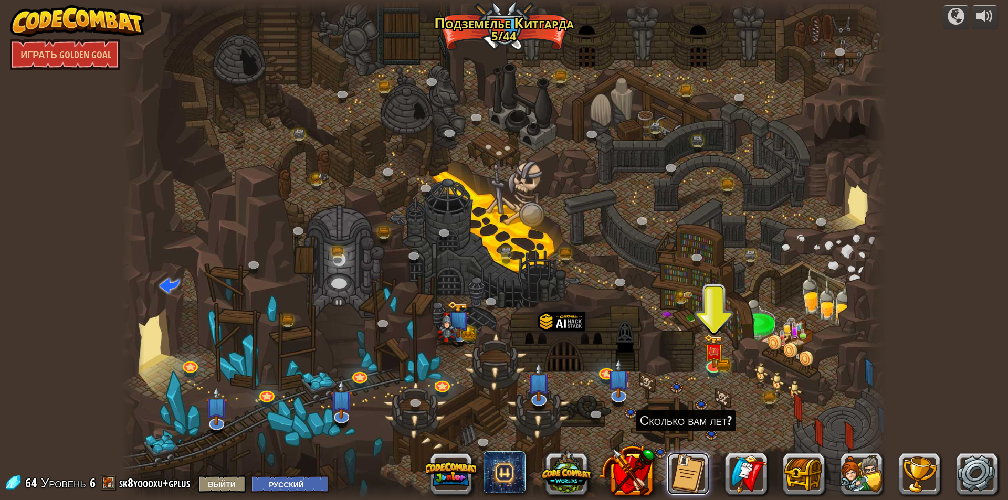
click at [693, 471] on button at bounding box center [688, 474] width 42 height 42
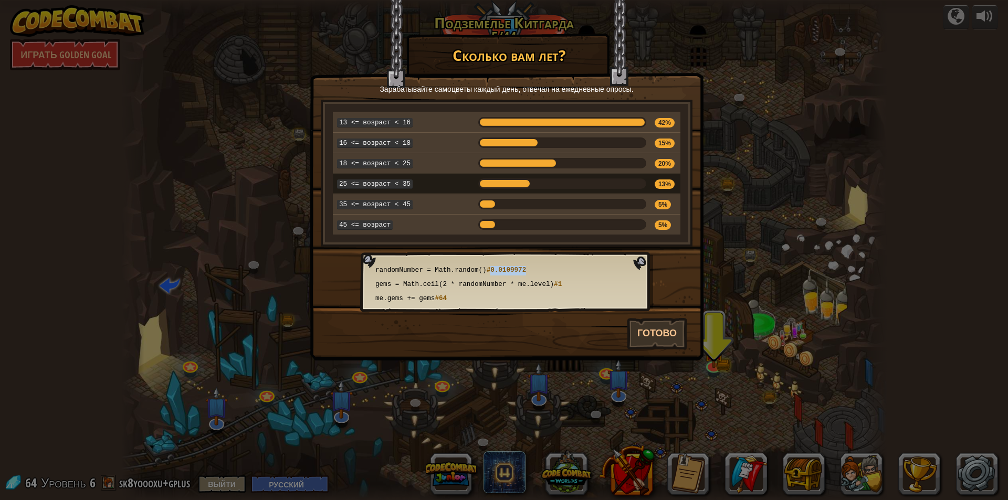
drag, startPoint x: 550, startPoint y: 264, endPoint x: 594, endPoint y: 267, distance: 44.7
click at [594, 267] on code "randomNumber = Math.random() #0.0109972" at bounding box center [506, 271] width 267 height 12
click at [535, 179] on div at bounding box center [562, 183] width 168 height 10
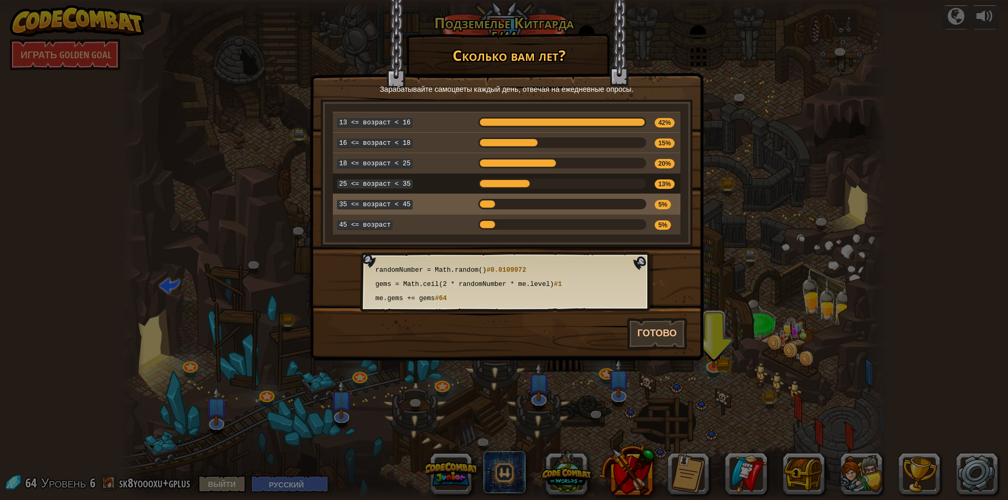
click at [500, 201] on div at bounding box center [562, 204] width 168 height 10
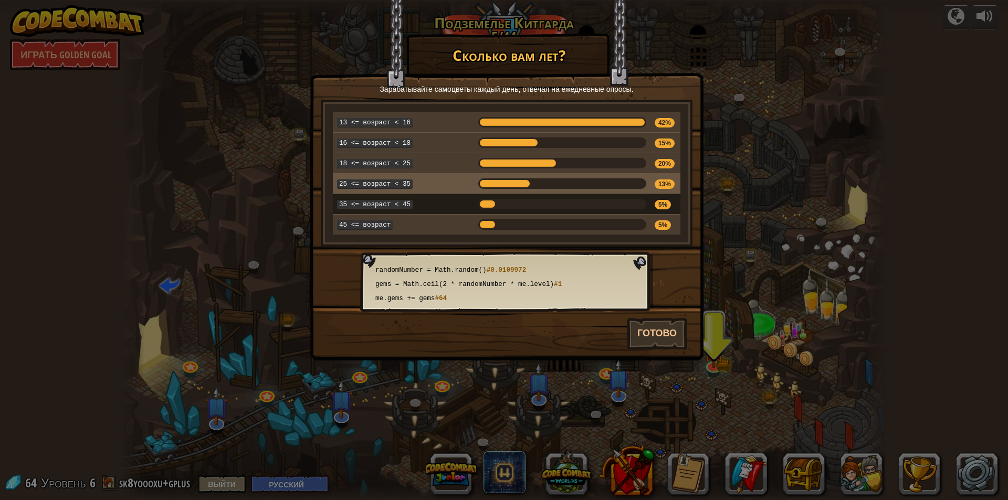
click at [507, 183] on div at bounding box center [504, 183] width 53 height 10
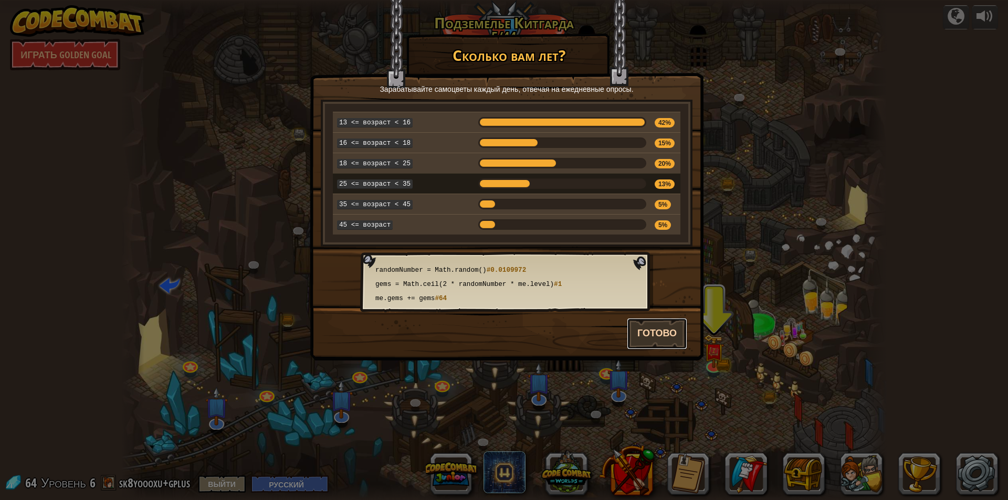
click at [665, 323] on button "Готово" at bounding box center [657, 333] width 60 height 31
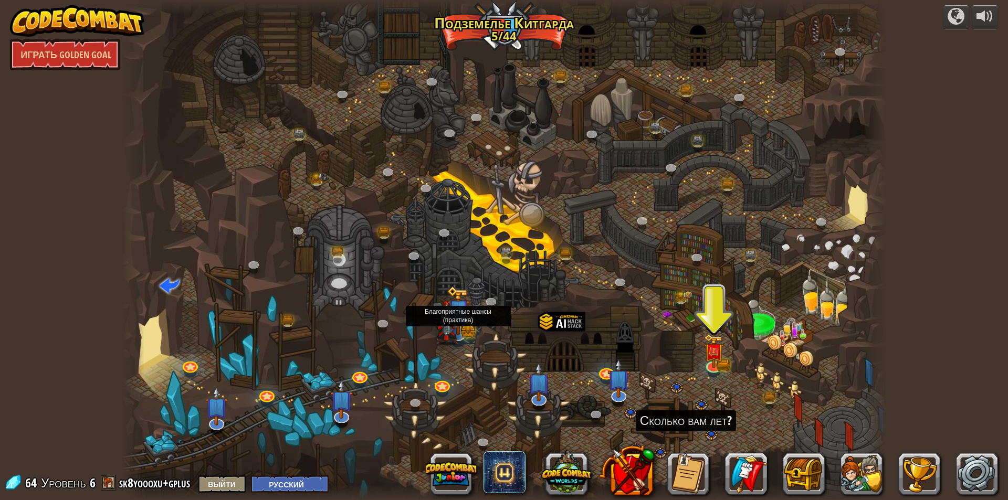
click at [463, 313] on img at bounding box center [458, 310] width 23 height 49
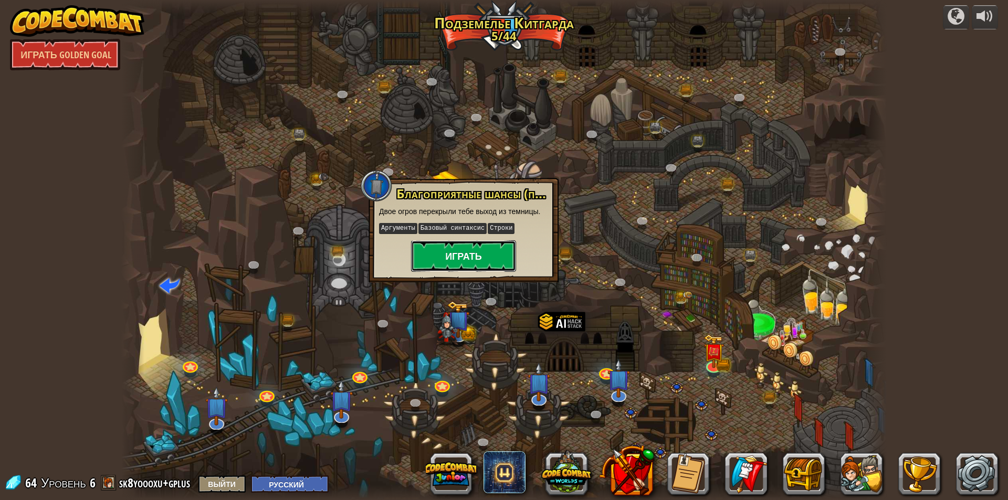
click at [478, 256] on button "Играть" at bounding box center [463, 255] width 105 height 31
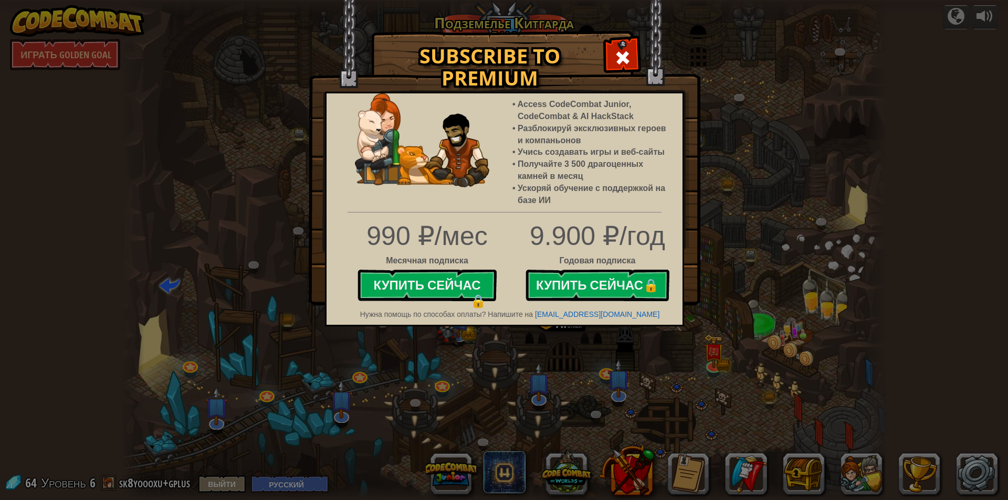
drag, startPoint x: 625, startPoint y: 67, endPoint x: 620, endPoint y: 109, distance: 42.7
click at [624, 66] on span at bounding box center [622, 57] width 17 height 17
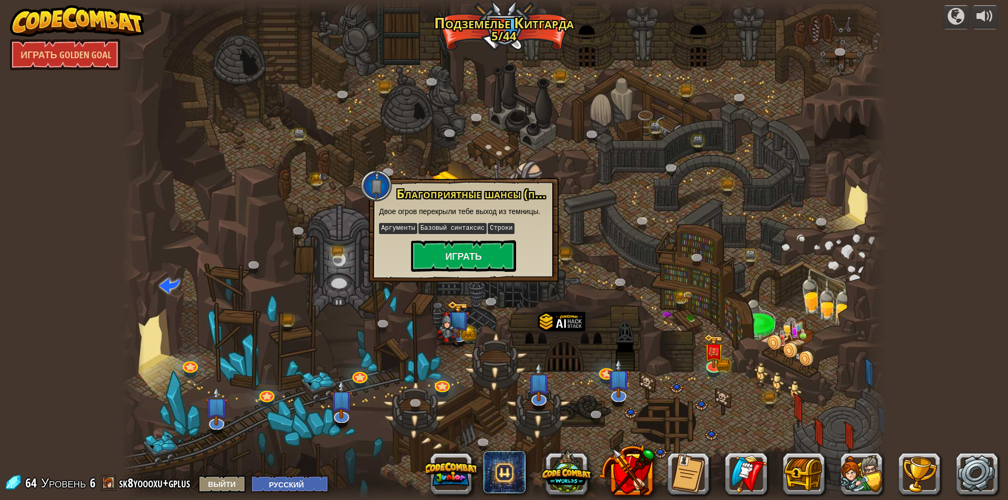
click at [605, 230] on div at bounding box center [503, 250] width 765 height 500
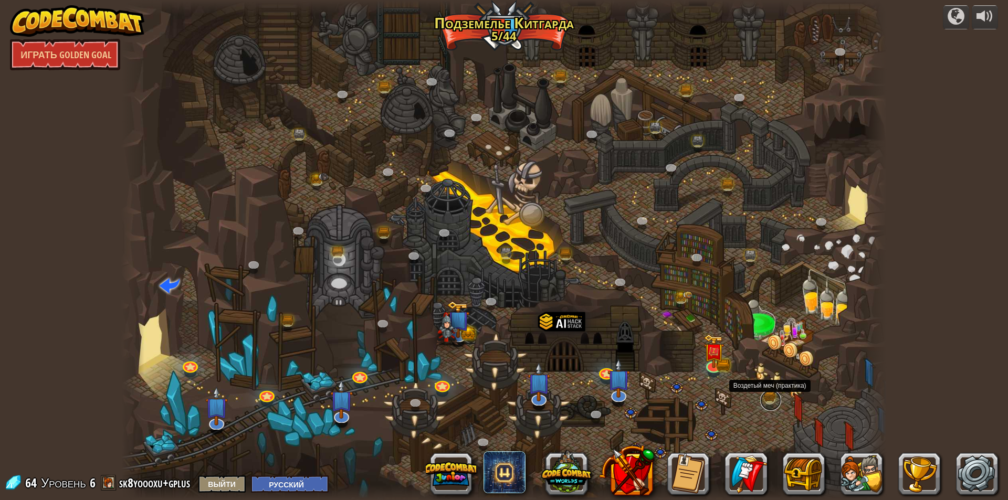
click at [768, 397] on link at bounding box center [770, 400] width 21 height 21
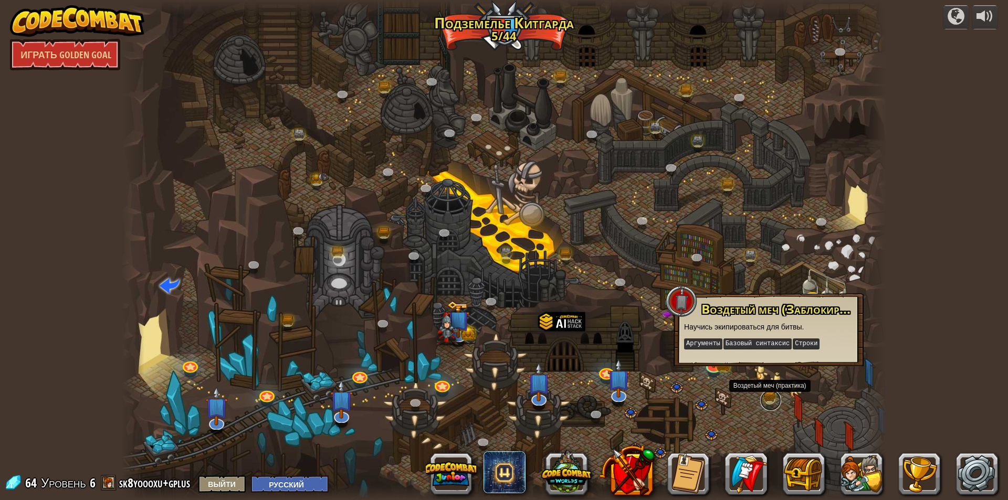
click at [768, 401] on link at bounding box center [770, 400] width 21 height 21
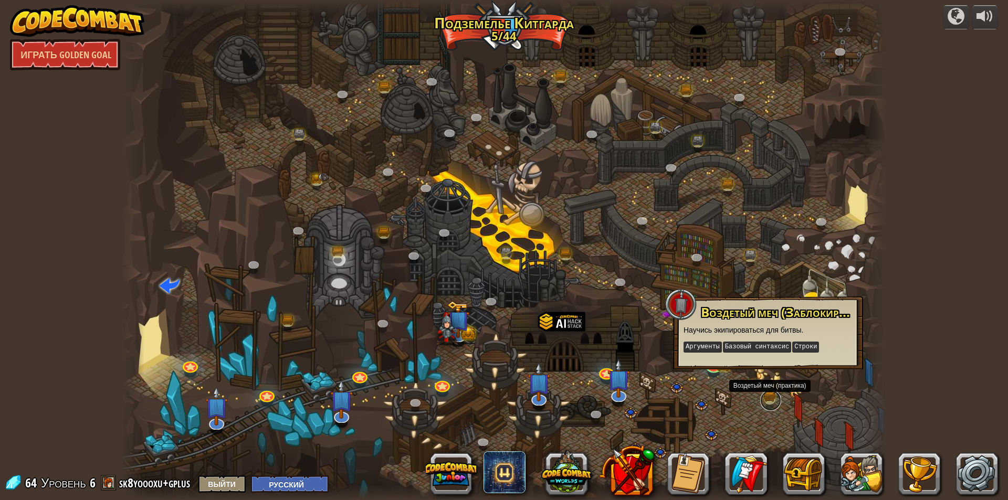
click at [768, 399] on link at bounding box center [770, 400] width 21 height 21
click at [768, 398] on link at bounding box center [770, 400] width 21 height 21
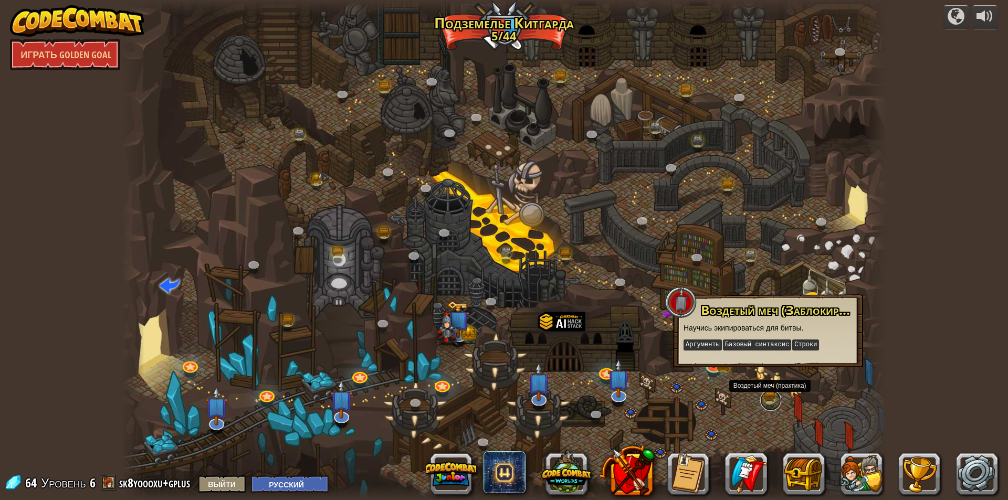
click at [768, 398] on link at bounding box center [770, 400] width 21 height 21
click at [602, 373] on link at bounding box center [605, 370] width 21 height 21
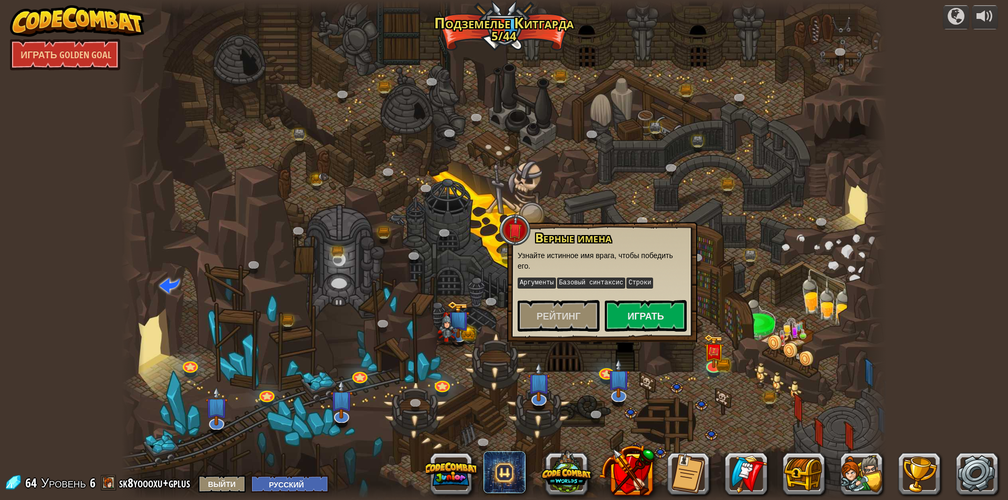
click at [629, 203] on div at bounding box center [503, 250] width 765 height 500
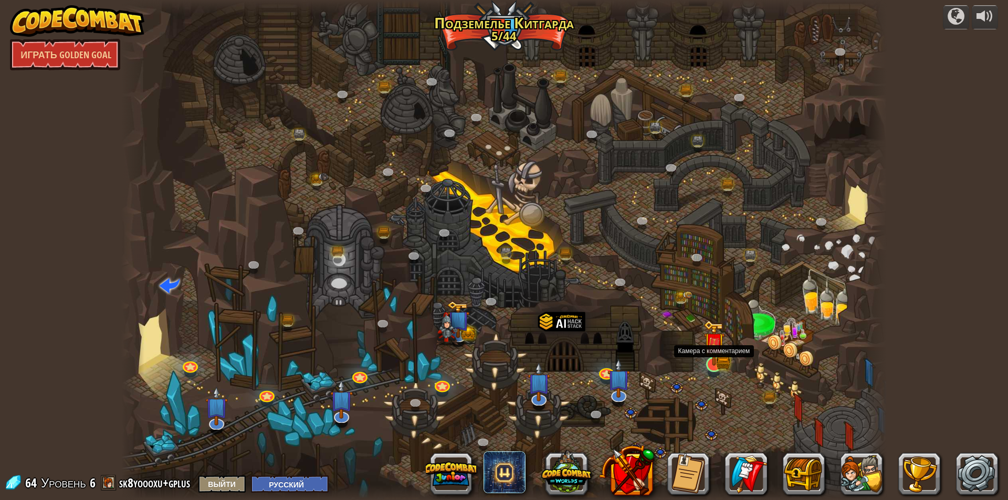
click at [713, 350] on img at bounding box center [714, 344] width 12 height 12
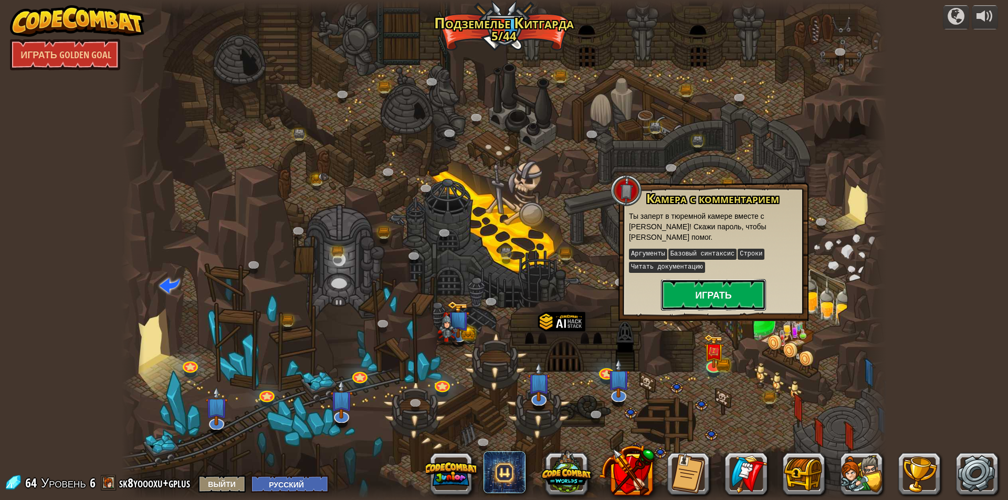
click at [700, 298] on button "Играть" at bounding box center [713, 294] width 105 height 31
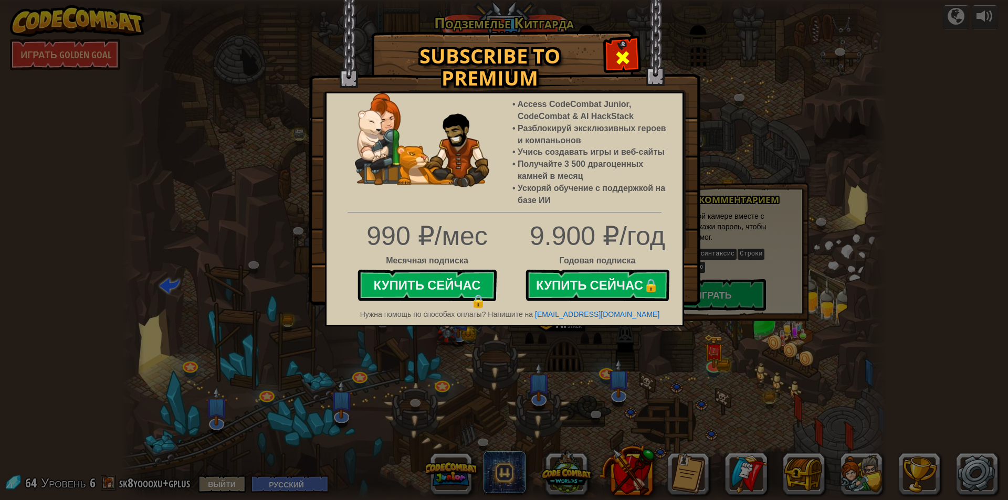
click at [619, 48] on div at bounding box center [622, 56] width 33 height 33
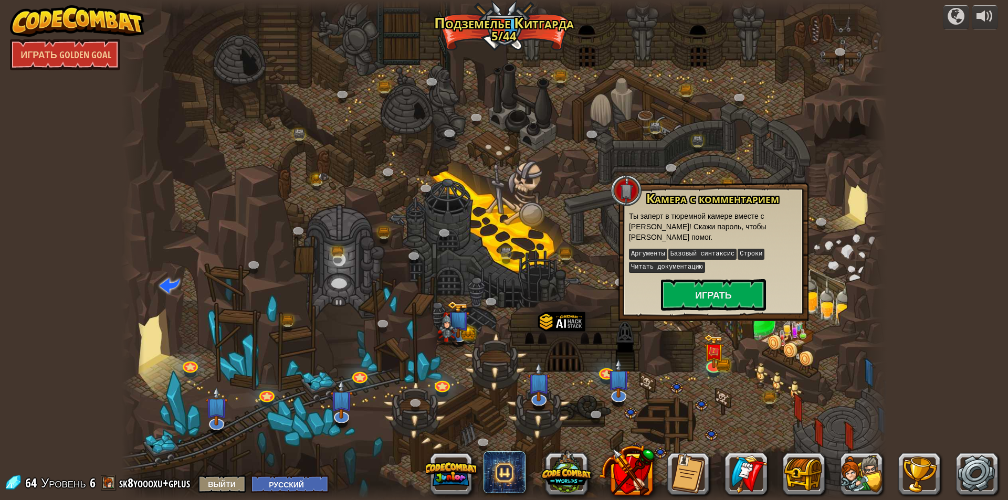
click at [687, 381] on div at bounding box center [503, 250] width 765 height 500
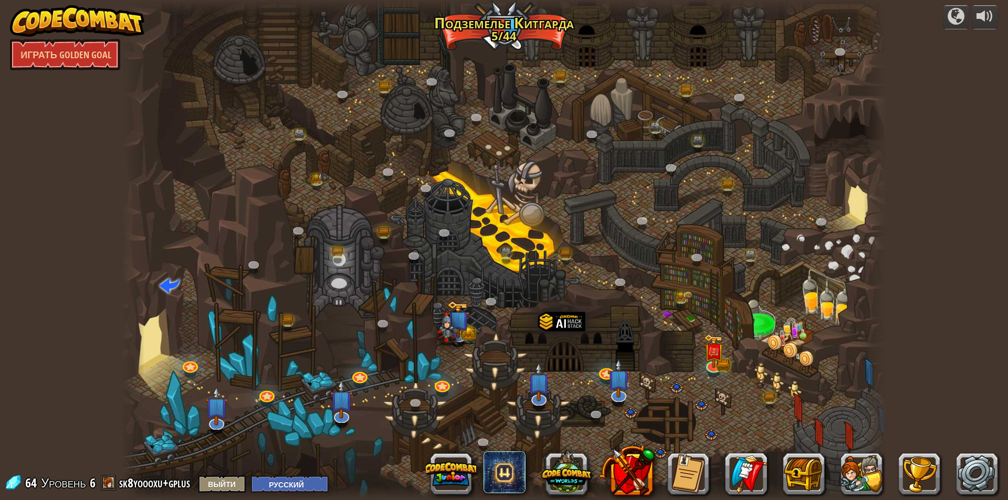
click at [713, 434] on div at bounding box center [503, 250] width 765 height 500
click at [685, 299] on link at bounding box center [681, 300] width 21 height 21
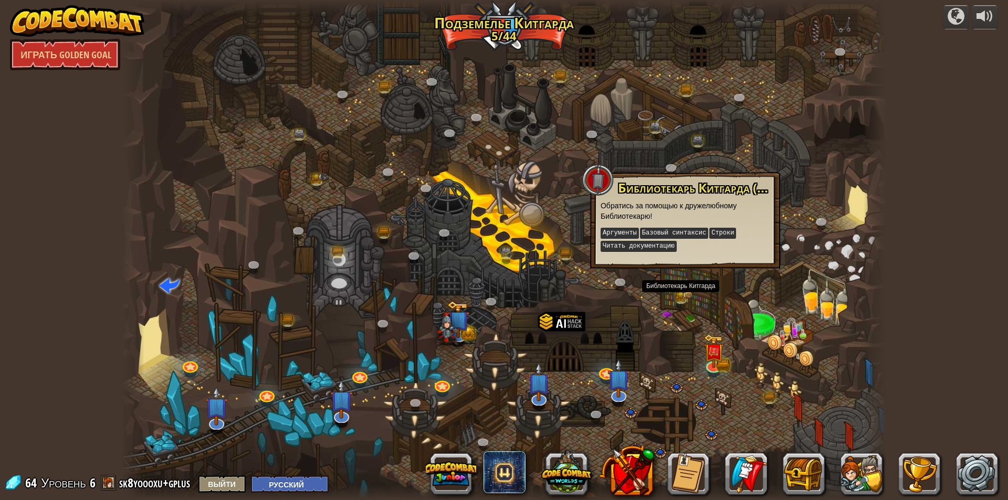
click at [720, 304] on div at bounding box center [503, 250] width 765 height 500
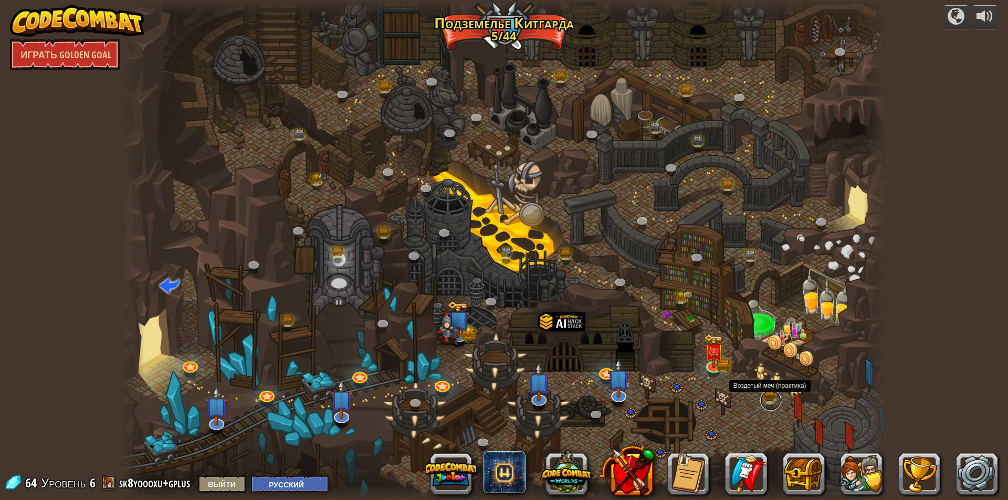
click at [770, 404] on link at bounding box center [770, 400] width 21 height 21
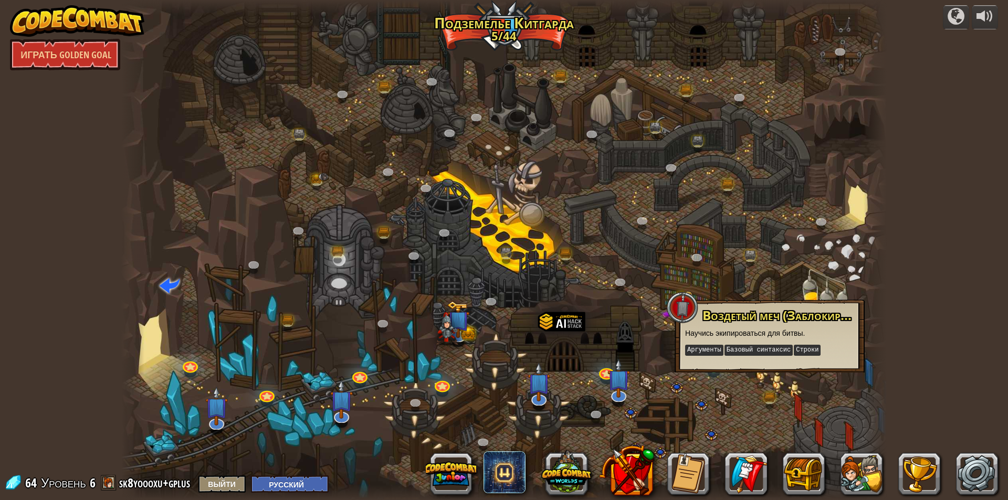
click at [757, 344] on p "Аргументы Базовый синтаксис [PERSON_NAME]" at bounding box center [769, 350] width 169 height 13
drag, startPoint x: 694, startPoint y: 317, endPoint x: 685, endPoint y: 308, distance: 13.0
click at [689, 311] on div at bounding box center [682, 307] width 31 height 31
click at [685, 308] on div at bounding box center [682, 307] width 31 height 31
drag, startPoint x: 667, startPoint y: 273, endPoint x: 661, endPoint y: 267, distance: 8.9
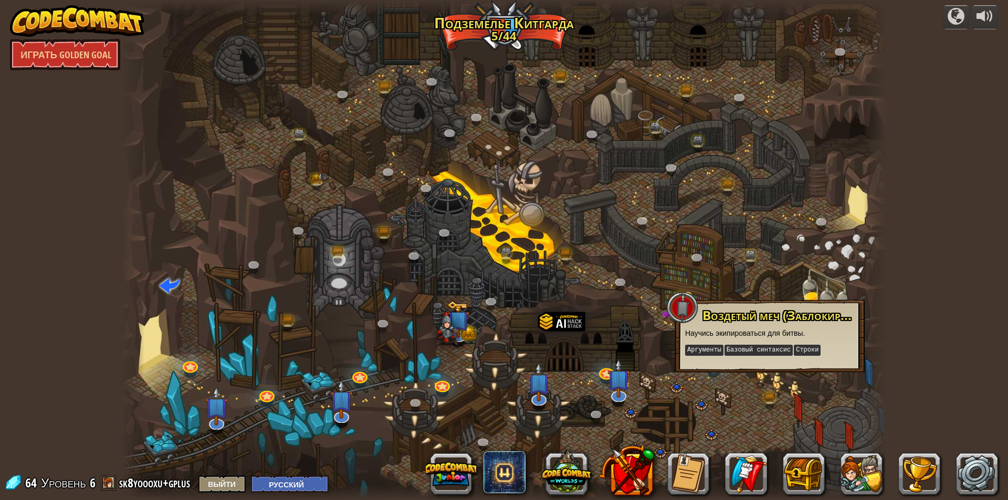
click at [666, 270] on div at bounding box center [503, 250] width 765 height 500
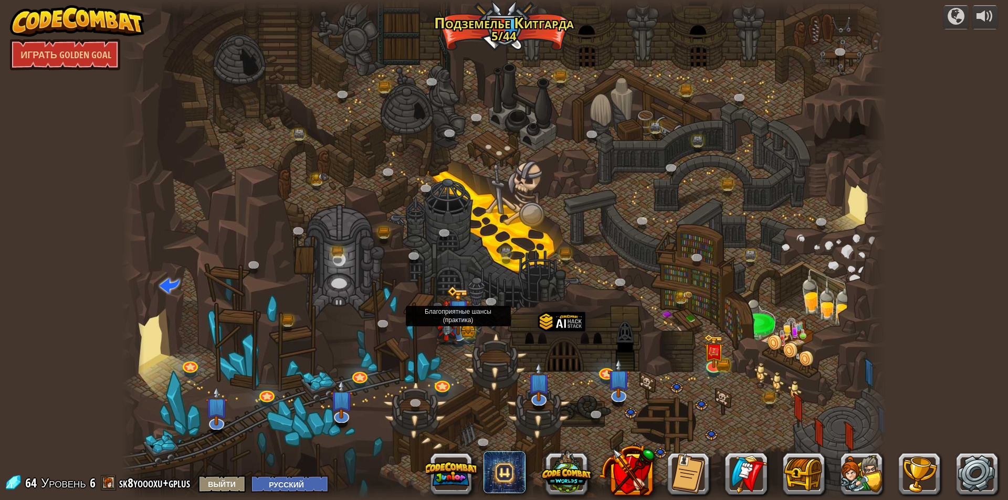
click at [463, 321] on img at bounding box center [458, 310] width 23 height 49
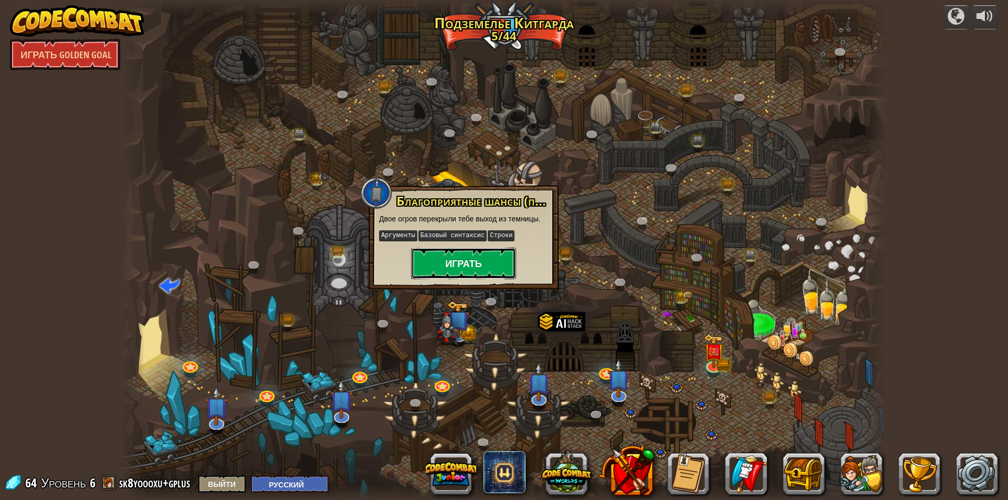
click at [489, 267] on button "Играть" at bounding box center [463, 263] width 105 height 31
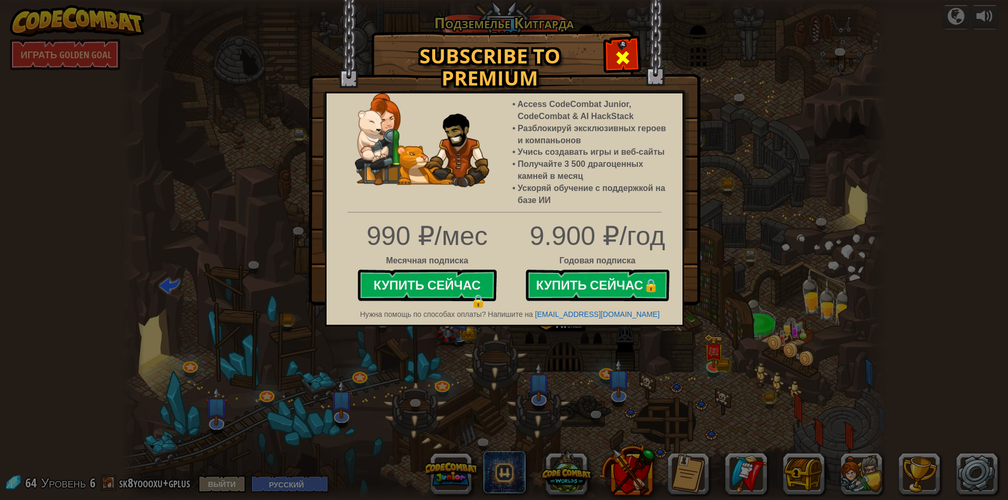
drag, startPoint x: 702, startPoint y: 99, endPoint x: 634, endPoint y: 57, distance: 79.4
click at [696, 91] on div "Subscribe to Premium Access CodeCombat Junior, CodeCombat & AI HackStack Разбло…" at bounding box center [504, 250] width 1008 height 500
click at [627, 50] on span at bounding box center [622, 57] width 17 height 17
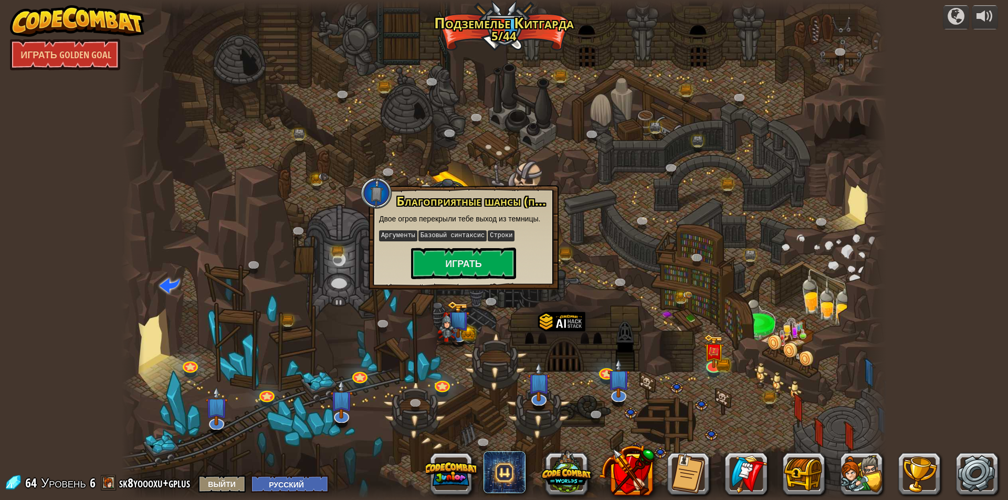
click at [630, 232] on div at bounding box center [503, 250] width 765 height 500
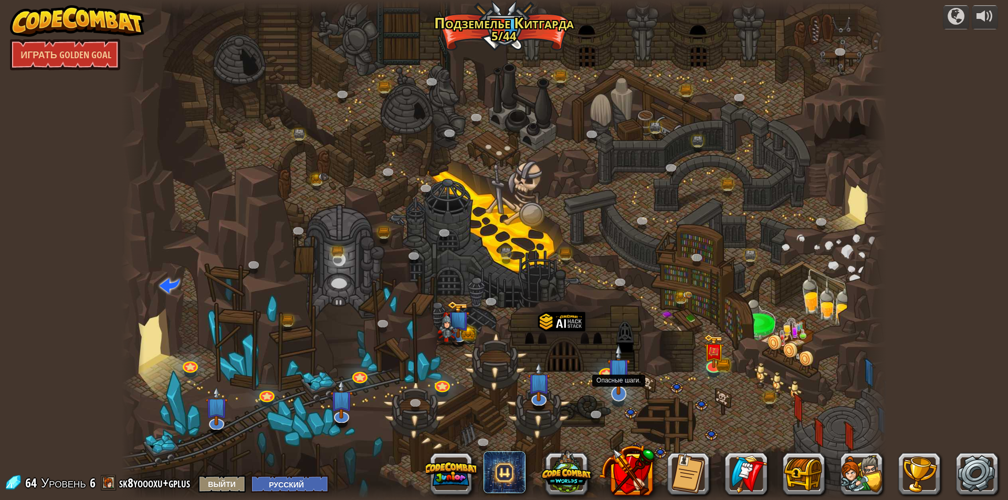
click at [619, 389] on img at bounding box center [618, 369] width 23 height 51
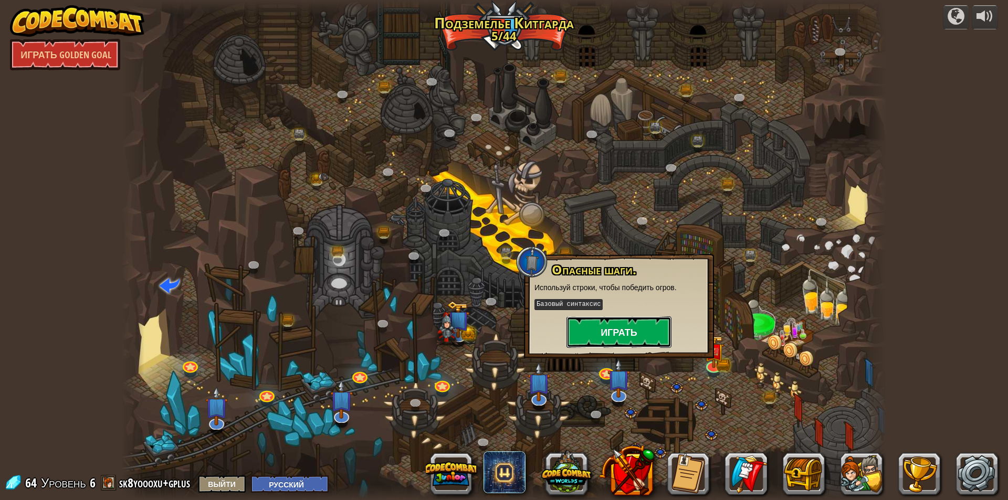
click at [605, 331] on button "Играть" at bounding box center [618, 332] width 105 height 31
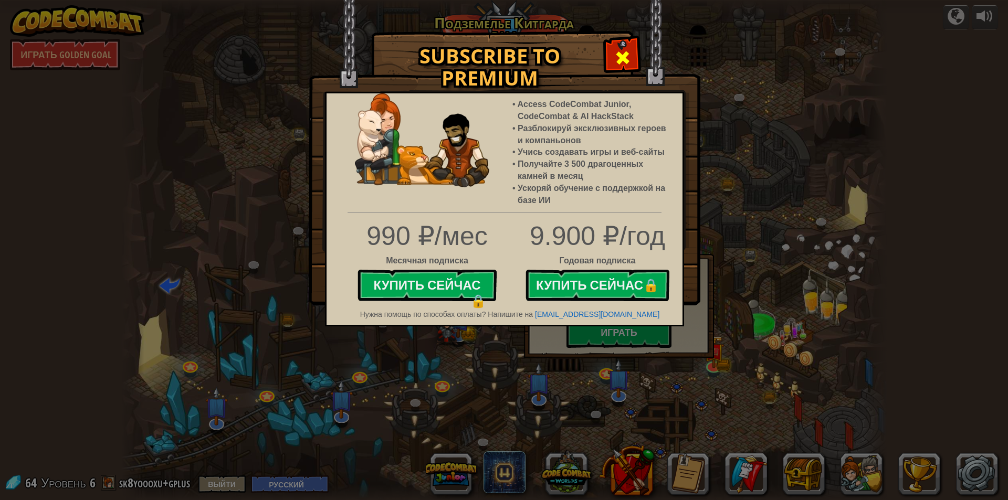
click at [628, 61] on span at bounding box center [622, 57] width 17 height 17
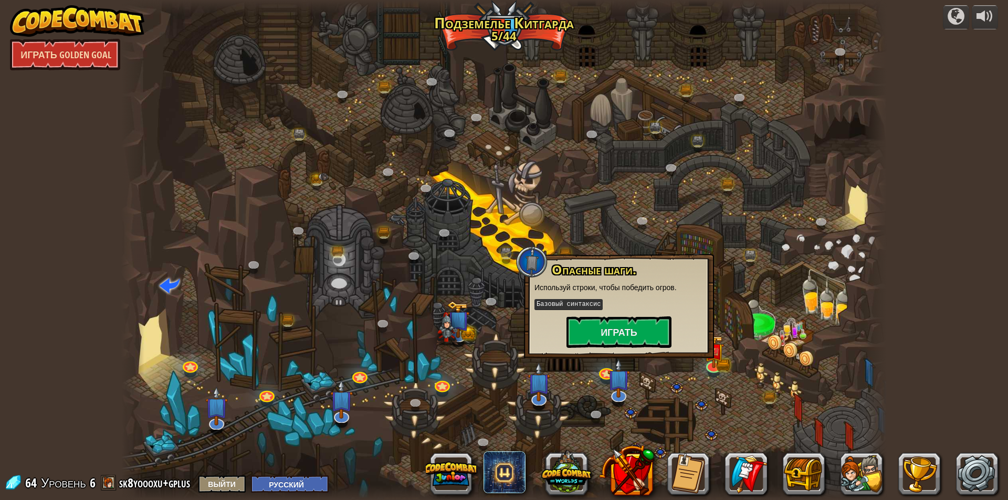
click at [101, 54] on link "Играть Golden Goal" at bounding box center [65, 54] width 110 height 31
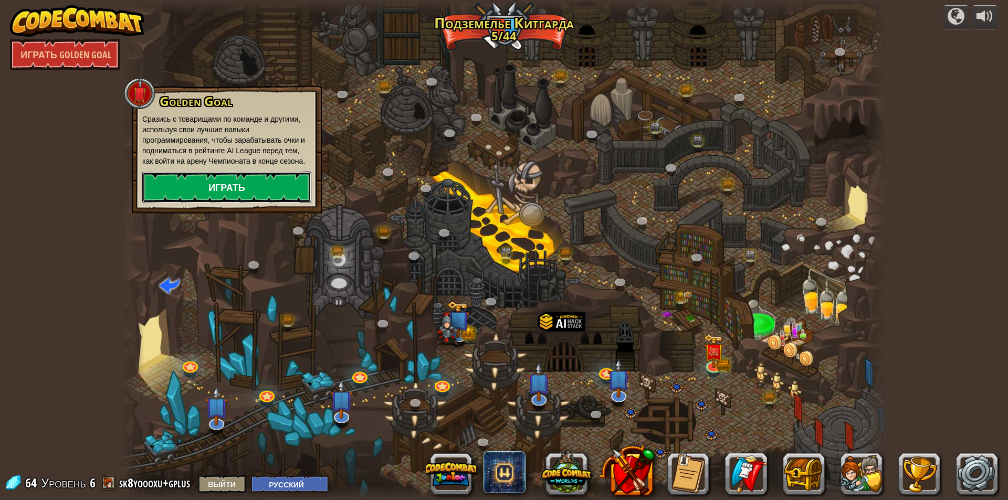
click at [207, 187] on link "Играть" at bounding box center [226, 187] width 169 height 31
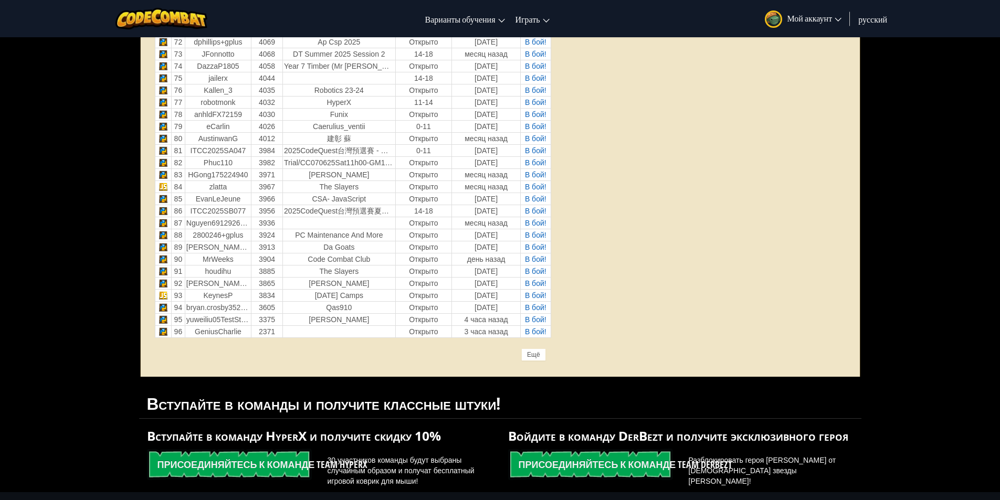
scroll to position [1417, 0]
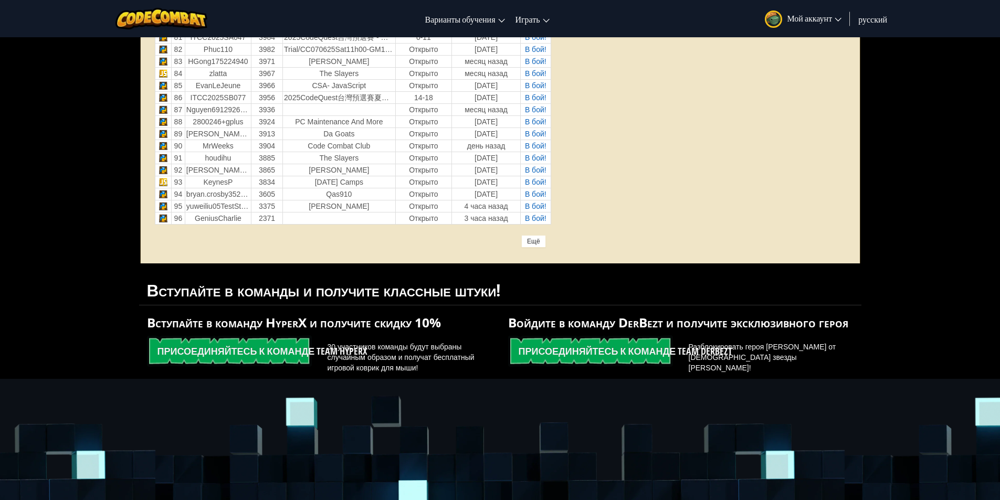
click at [540, 241] on div "Ещё" at bounding box center [533, 241] width 25 height 13
